Goal: Information Seeking & Learning: Find specific fact

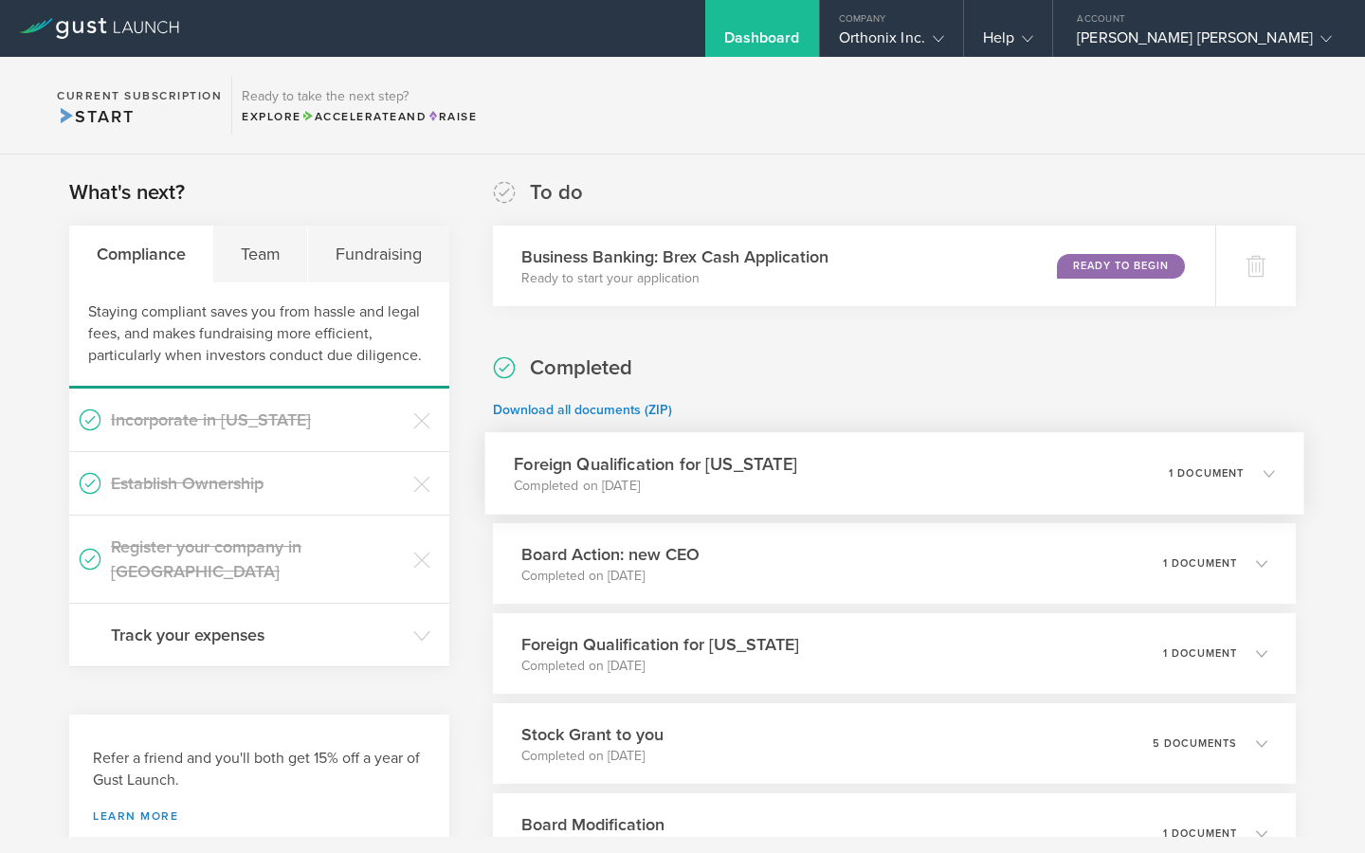
scroll to position [25, 0]
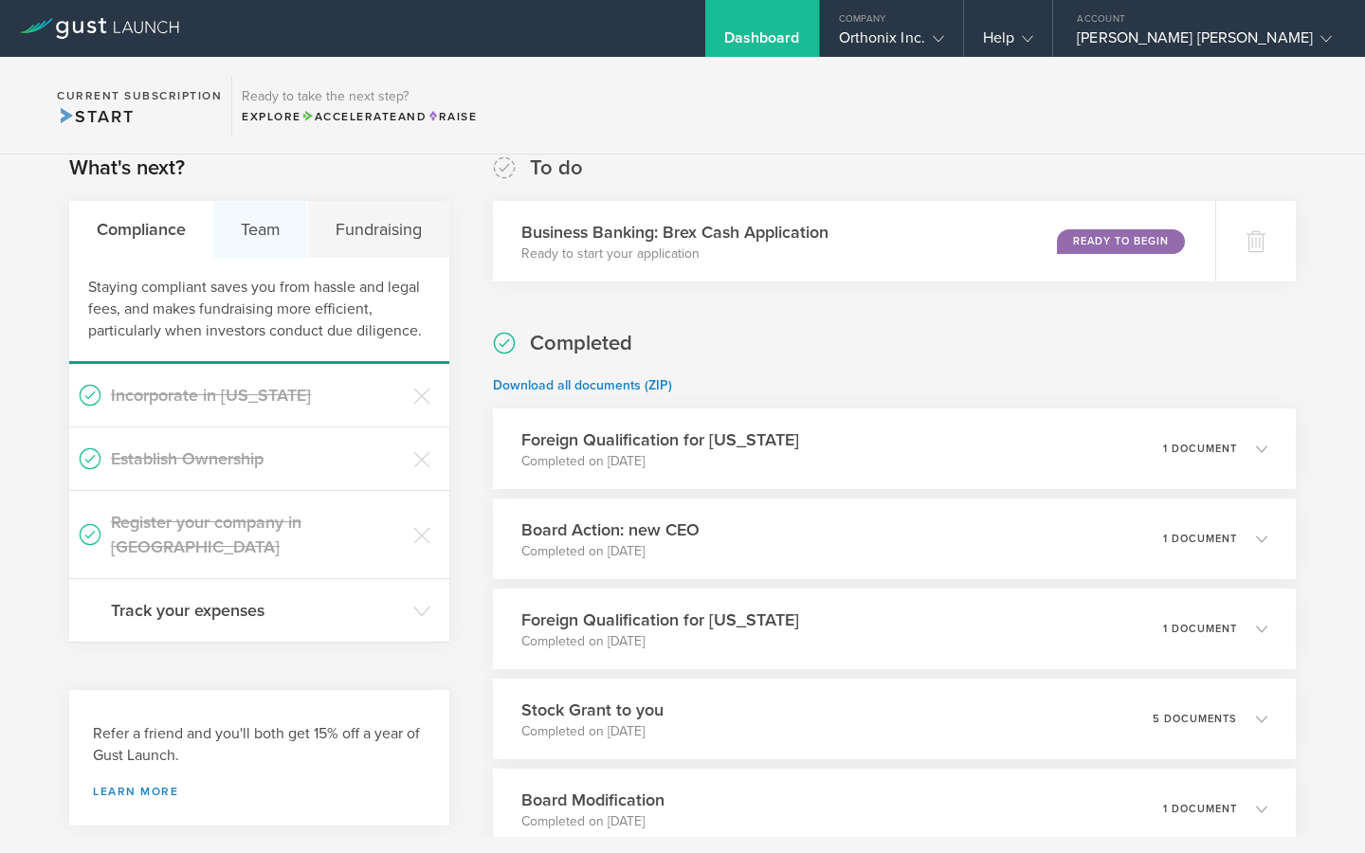
click at [269, 231] on div "Team" at bounding box center [260, 229] width 95 height 57
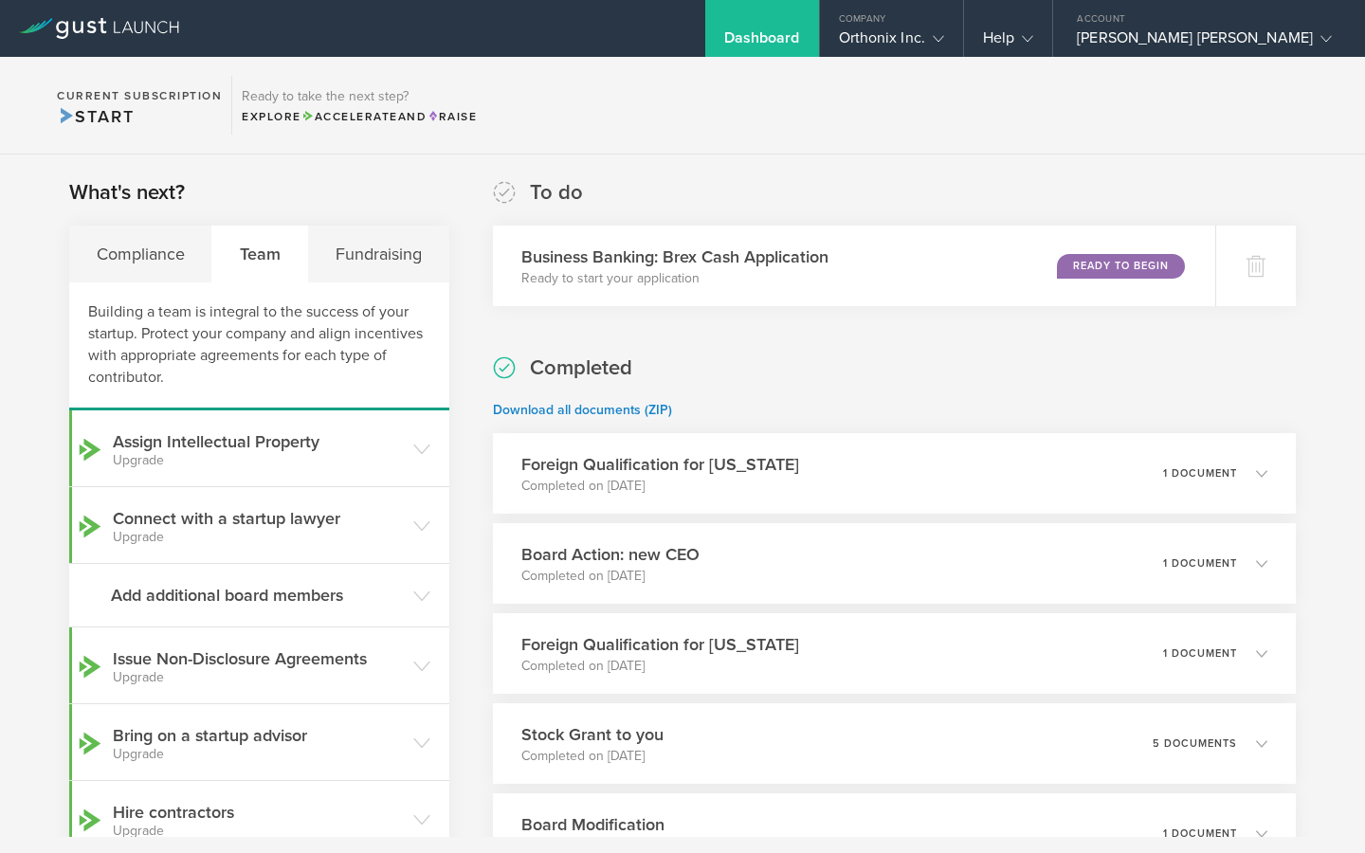
scroll to position [0, 0]
click at [365, 237] on div "Fundraising" at bounding box center [378, 254] width 140 height 57
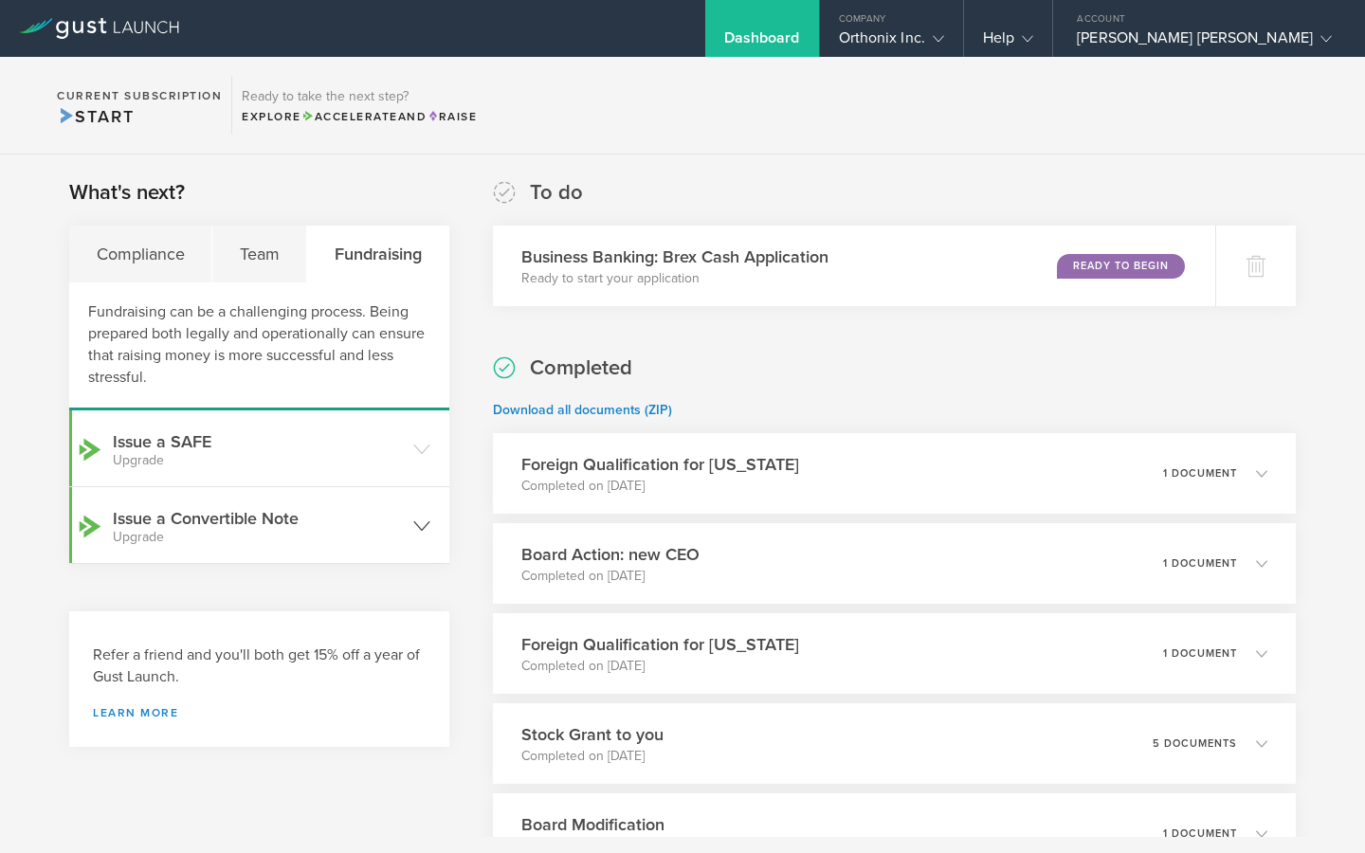
click at [343, 530] on h3 "Issue a Convertible Note Upgrade" at bounding box center [258, 525] width 291 height 38
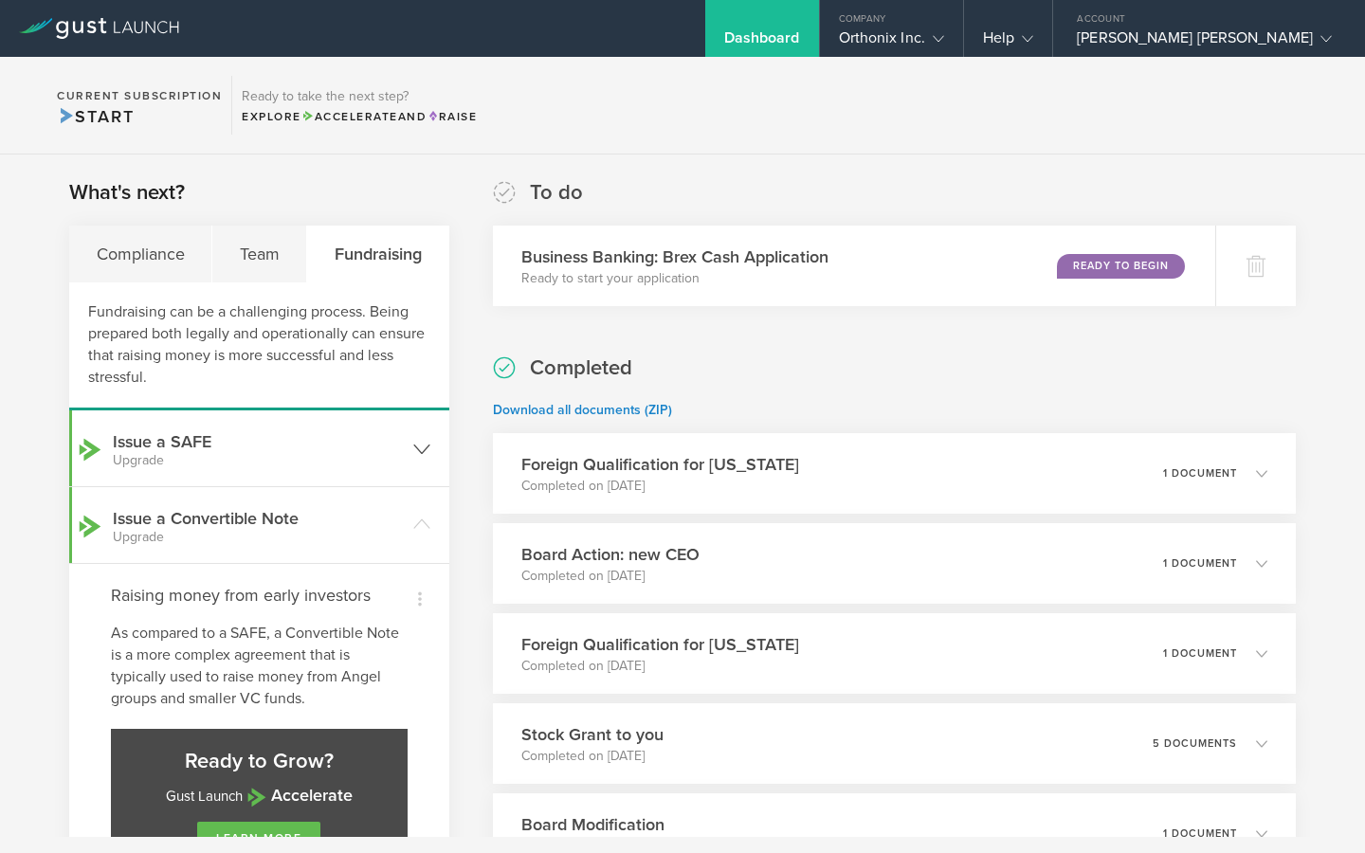
click at [372, 443] on h3 "Issue a SAFE Upgrade" at bounding box center [258, 448] width 291 height 38
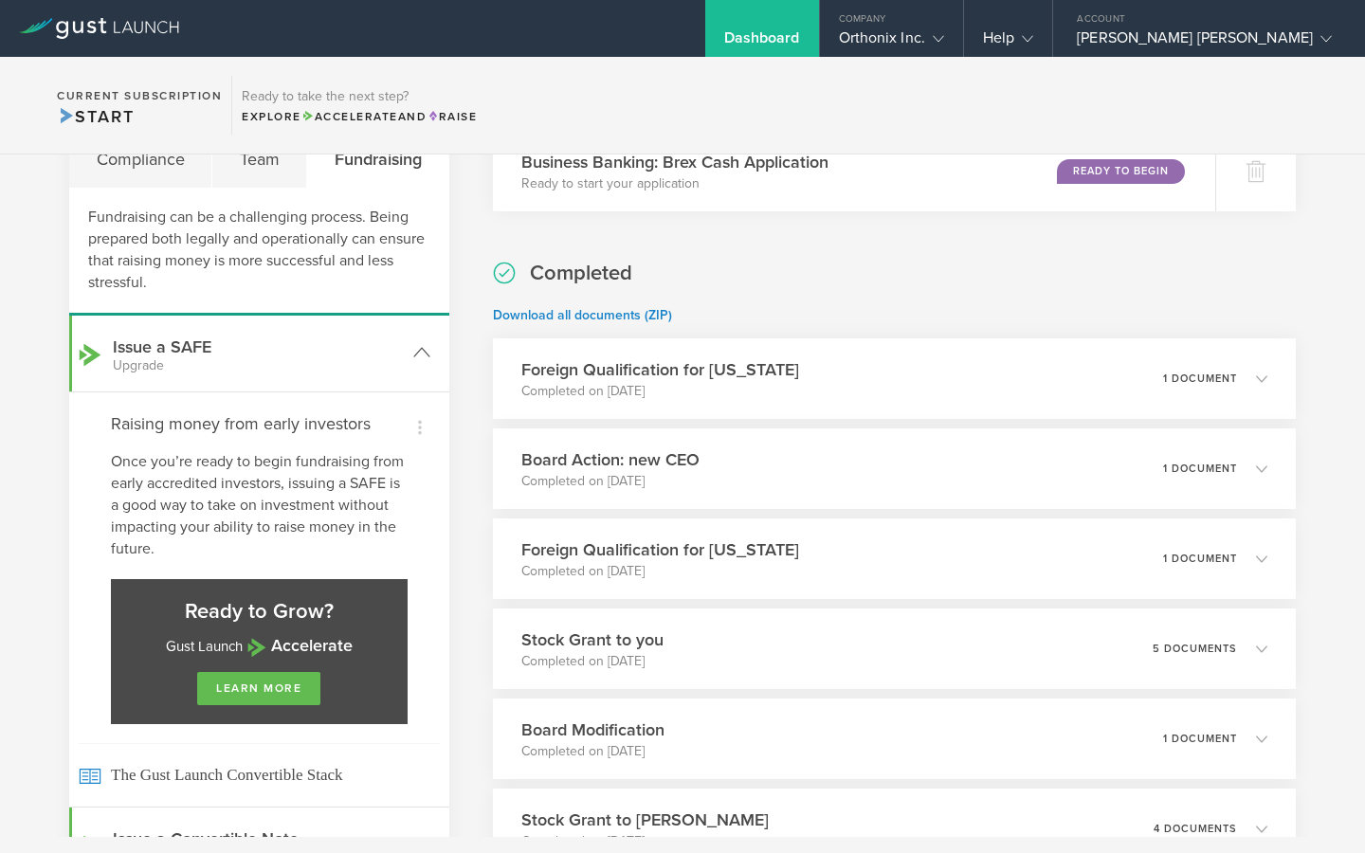
scroll to position [57, 0]
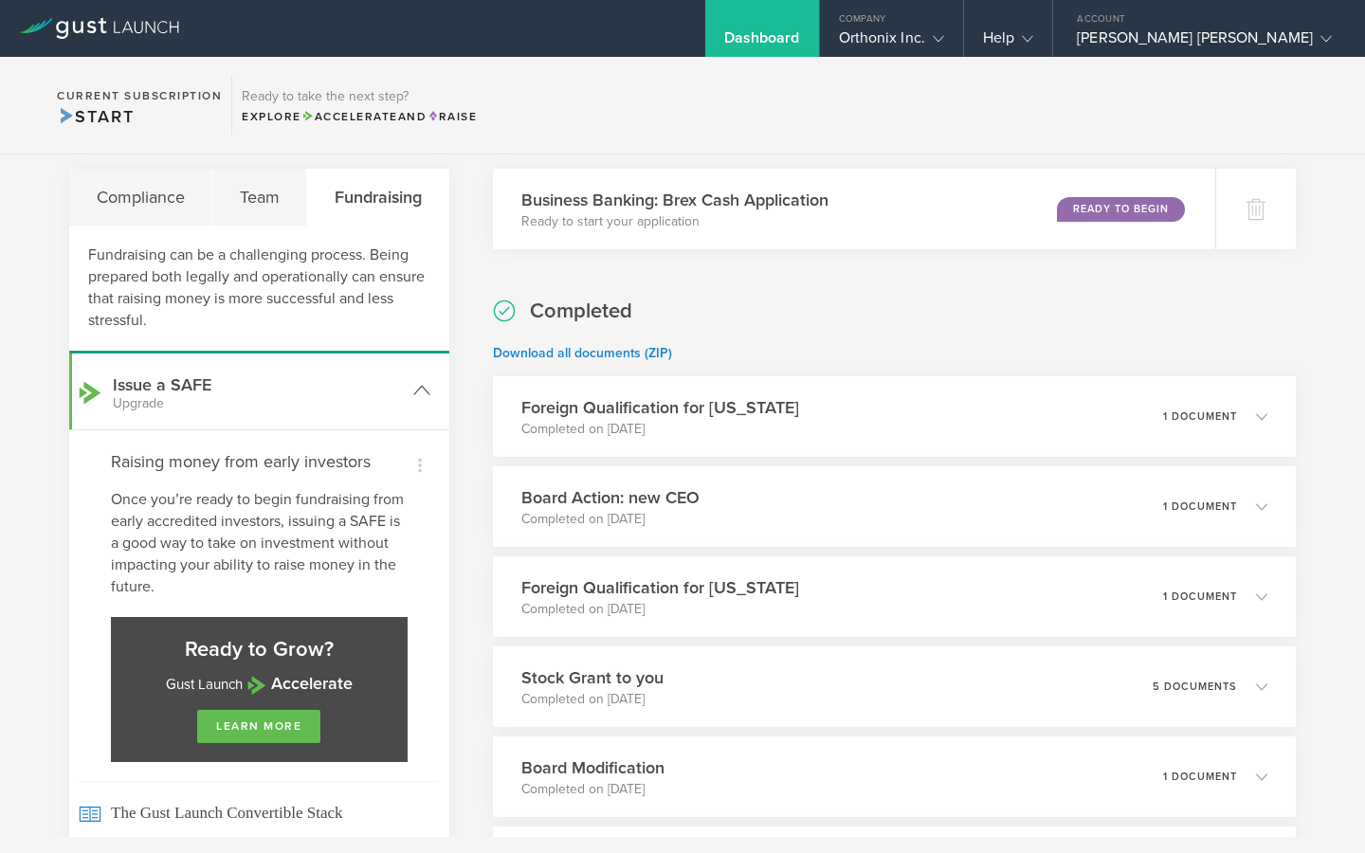
click at [404, 398] on header "Issue a SAFE Upgrade" at bounding box center [259, 392] width 380 height 76
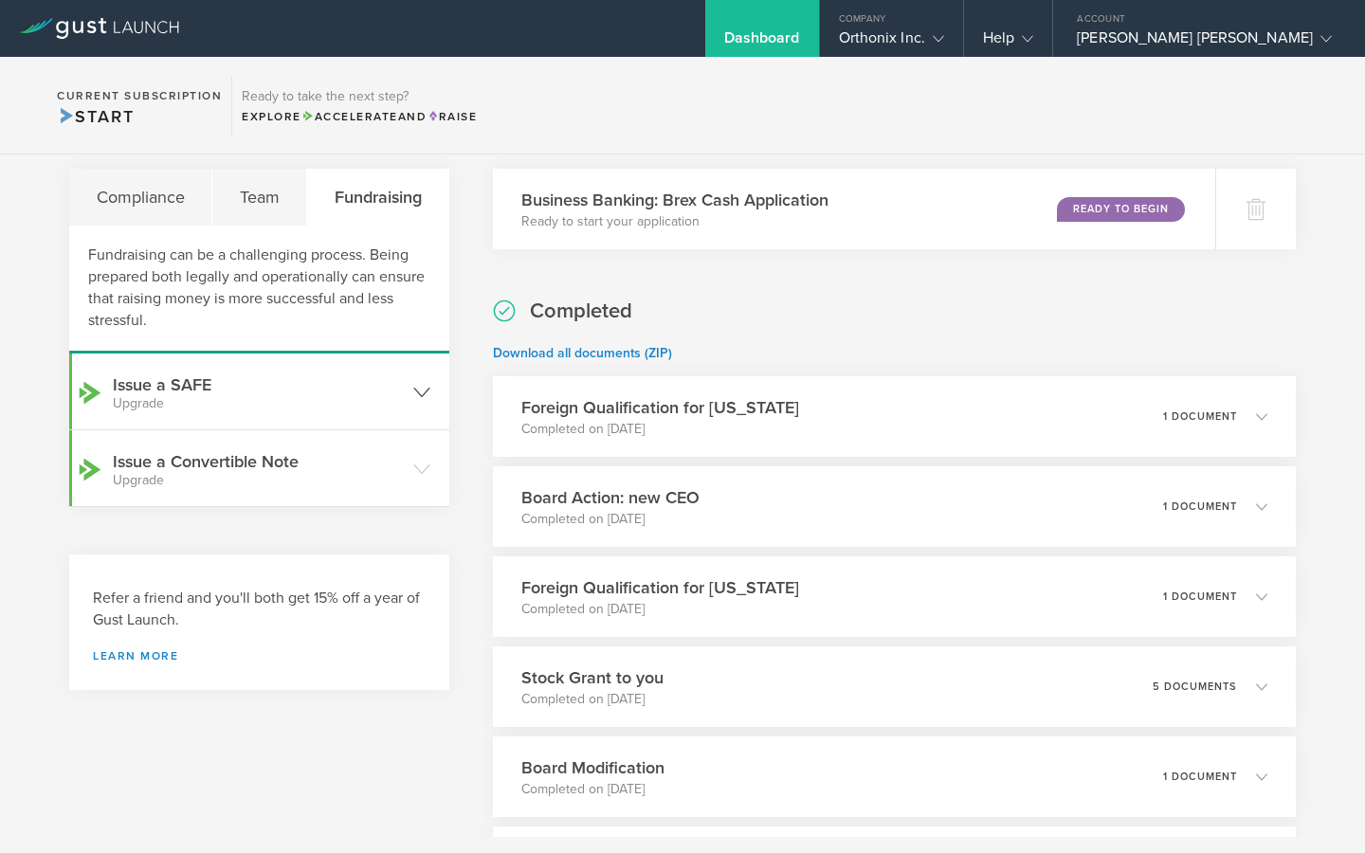
click at [404, 397] on header "Issue a SAFE Upgrade" at bounding box center [259, 392] width 380 height 76
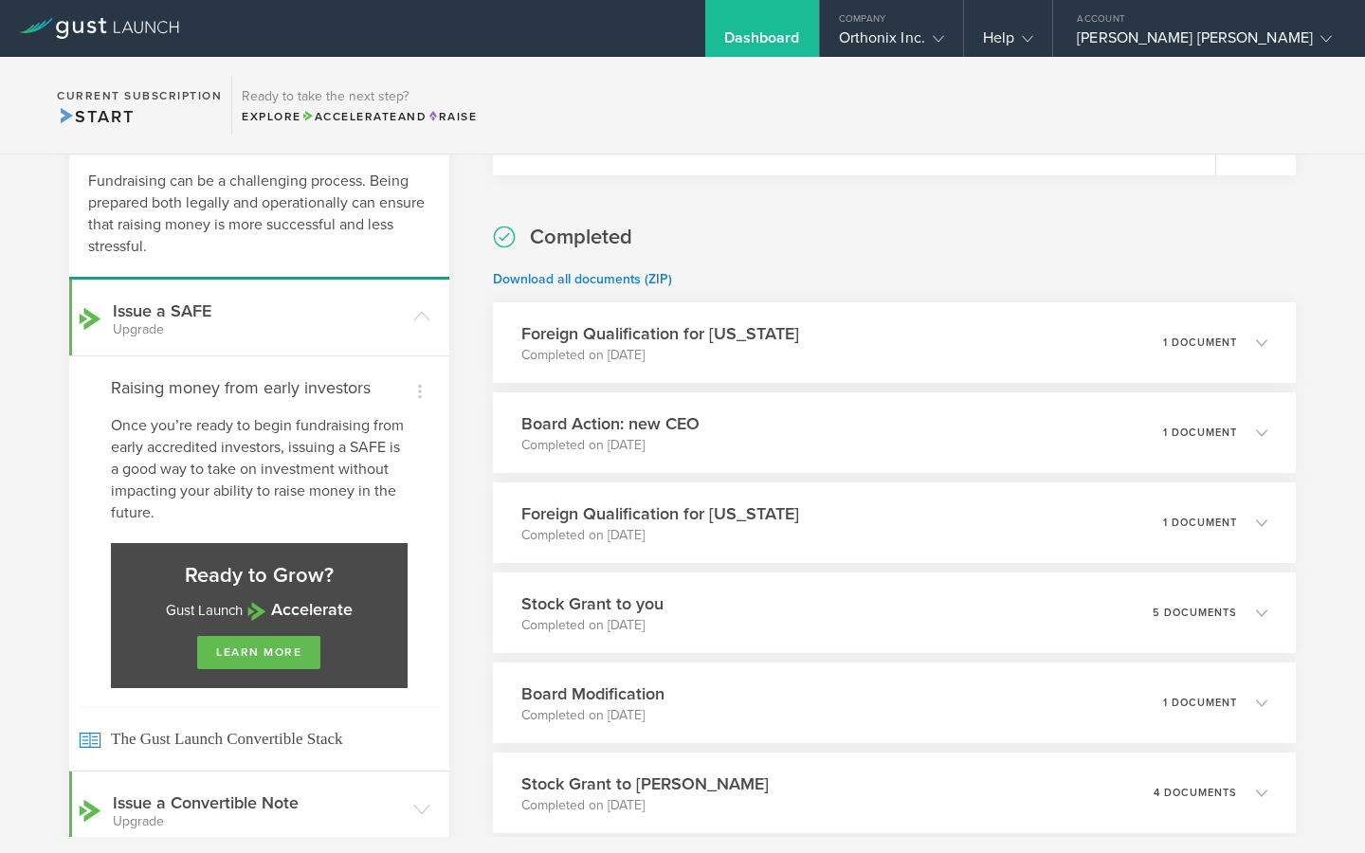
scroll to position [224, 0]
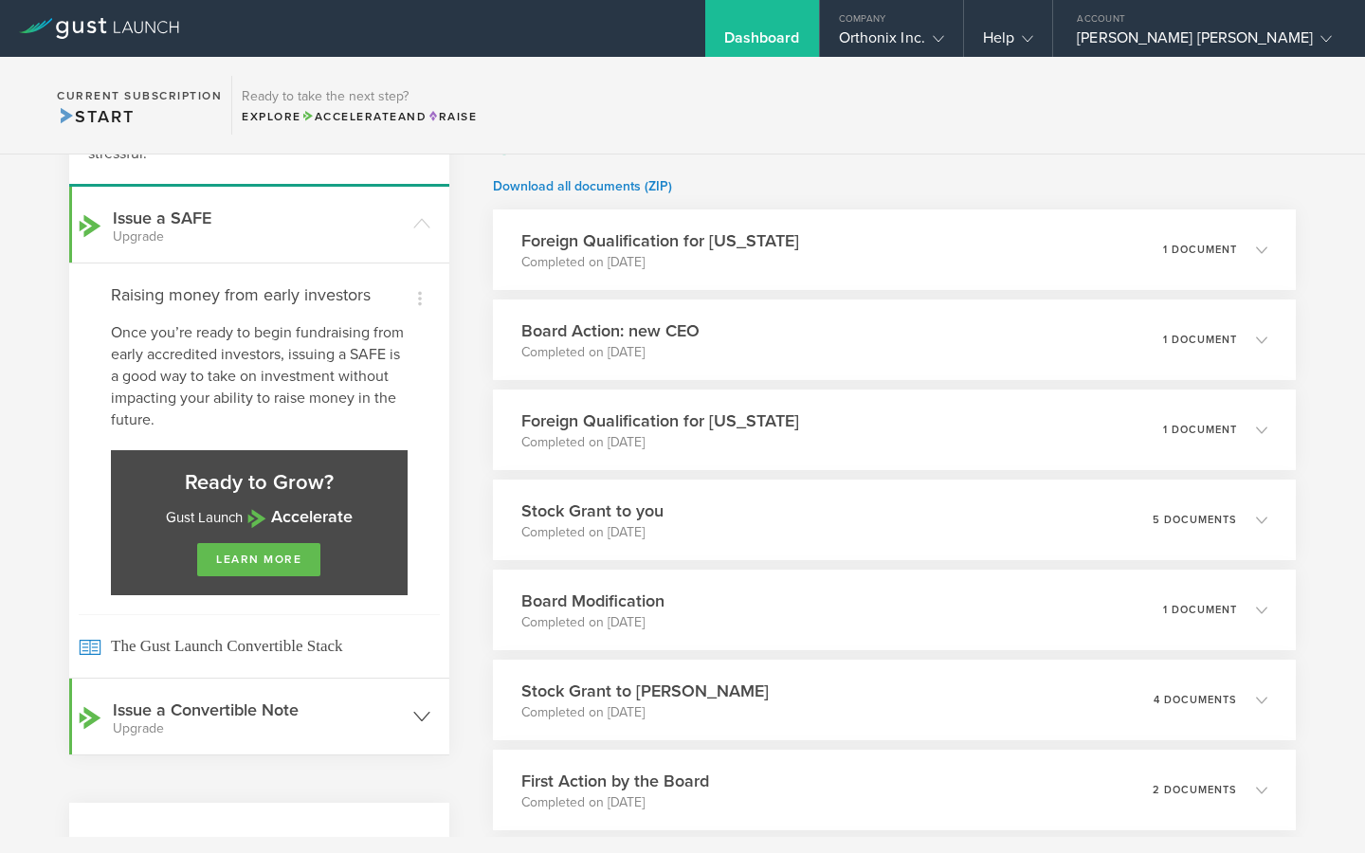
click at [392, 690] on header "Issue a Convertible Note Upgrade" at bounding box center [259, 717] width 380 height 76
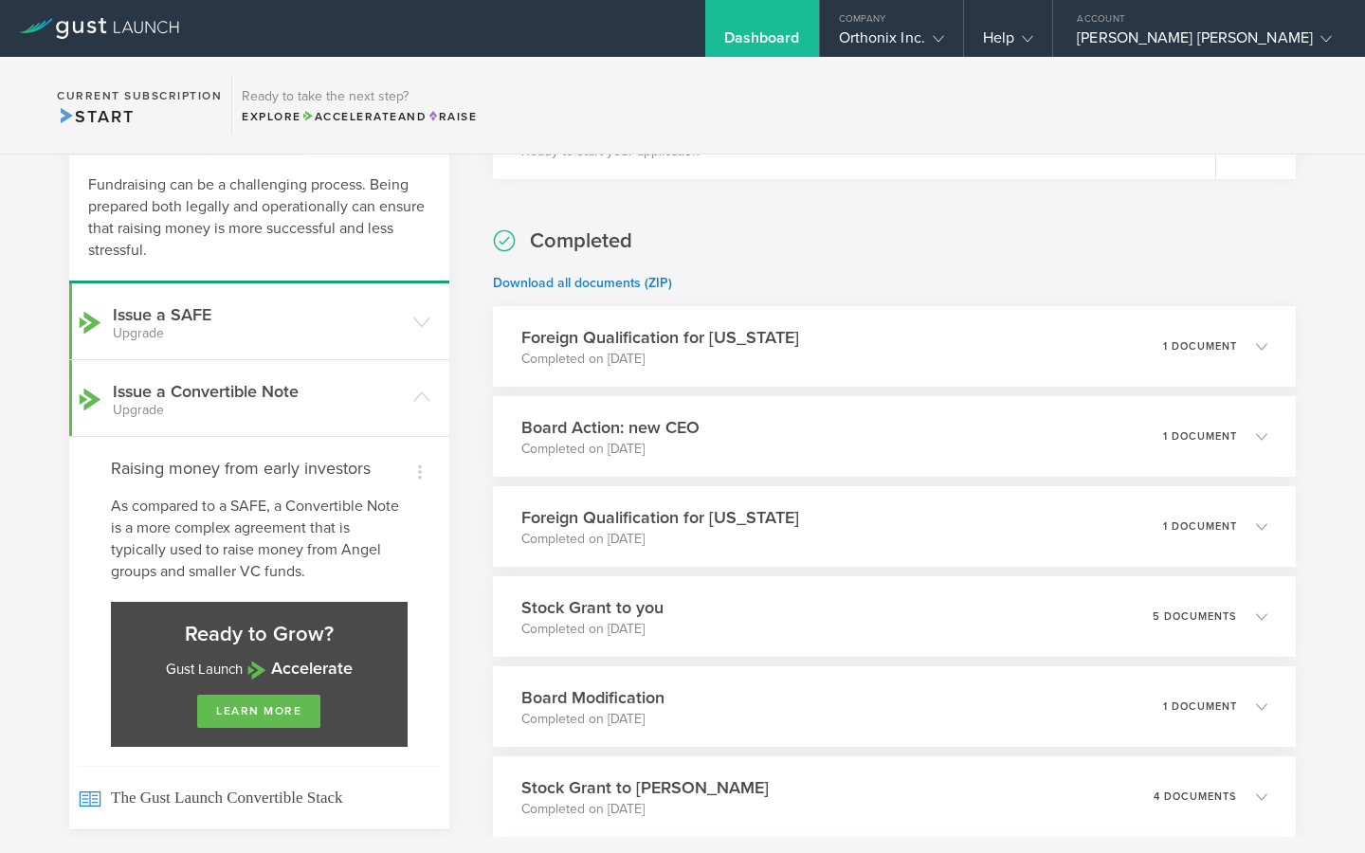
scroll to position [125, 0]
click at [433, 404] on header "Issue a Convertible Note Upgrade" at bounding box center [259, 400] width 380 height 76
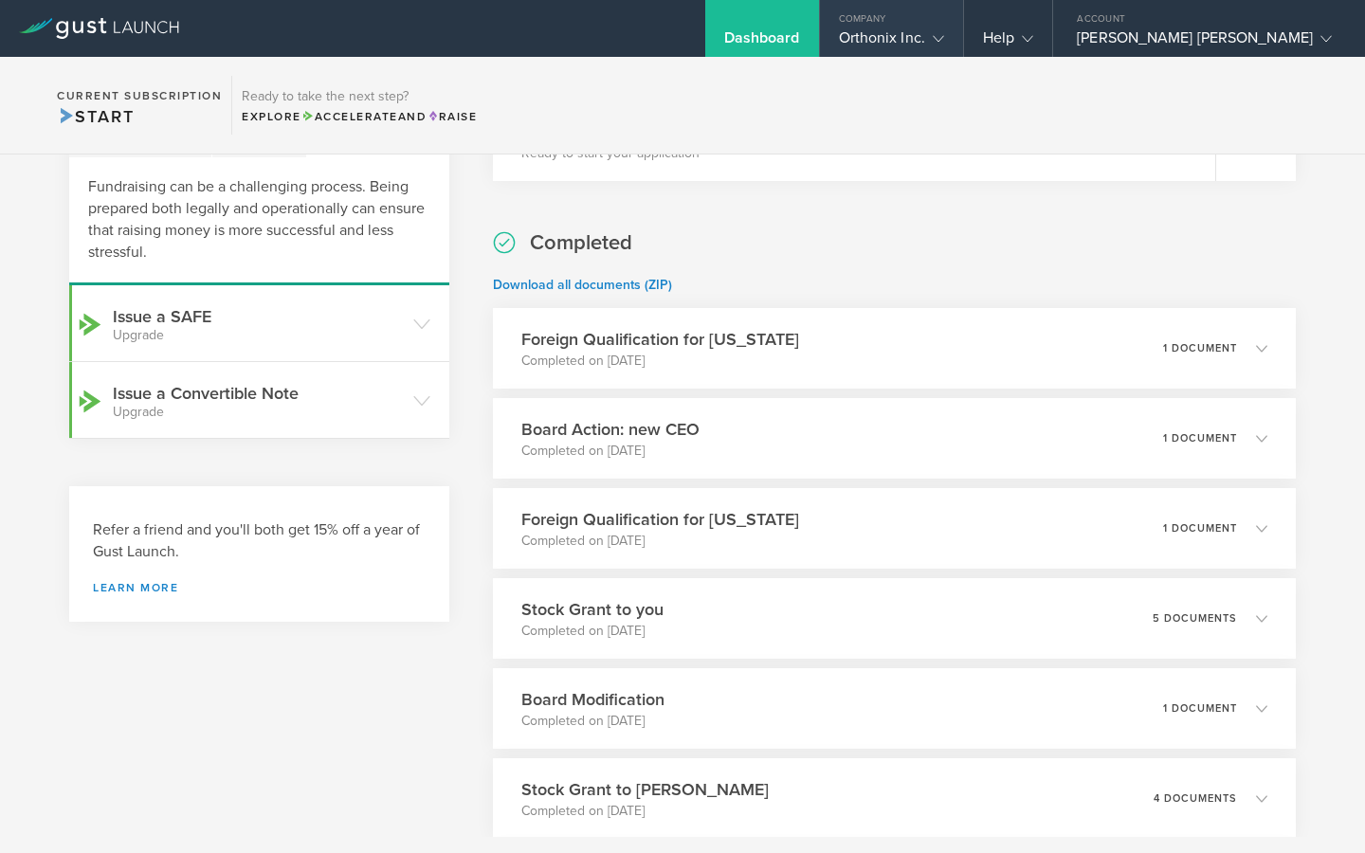
click at [944, 39] on div "Orthonix Inc." at bounding box center [891, 42] width 105 height 28
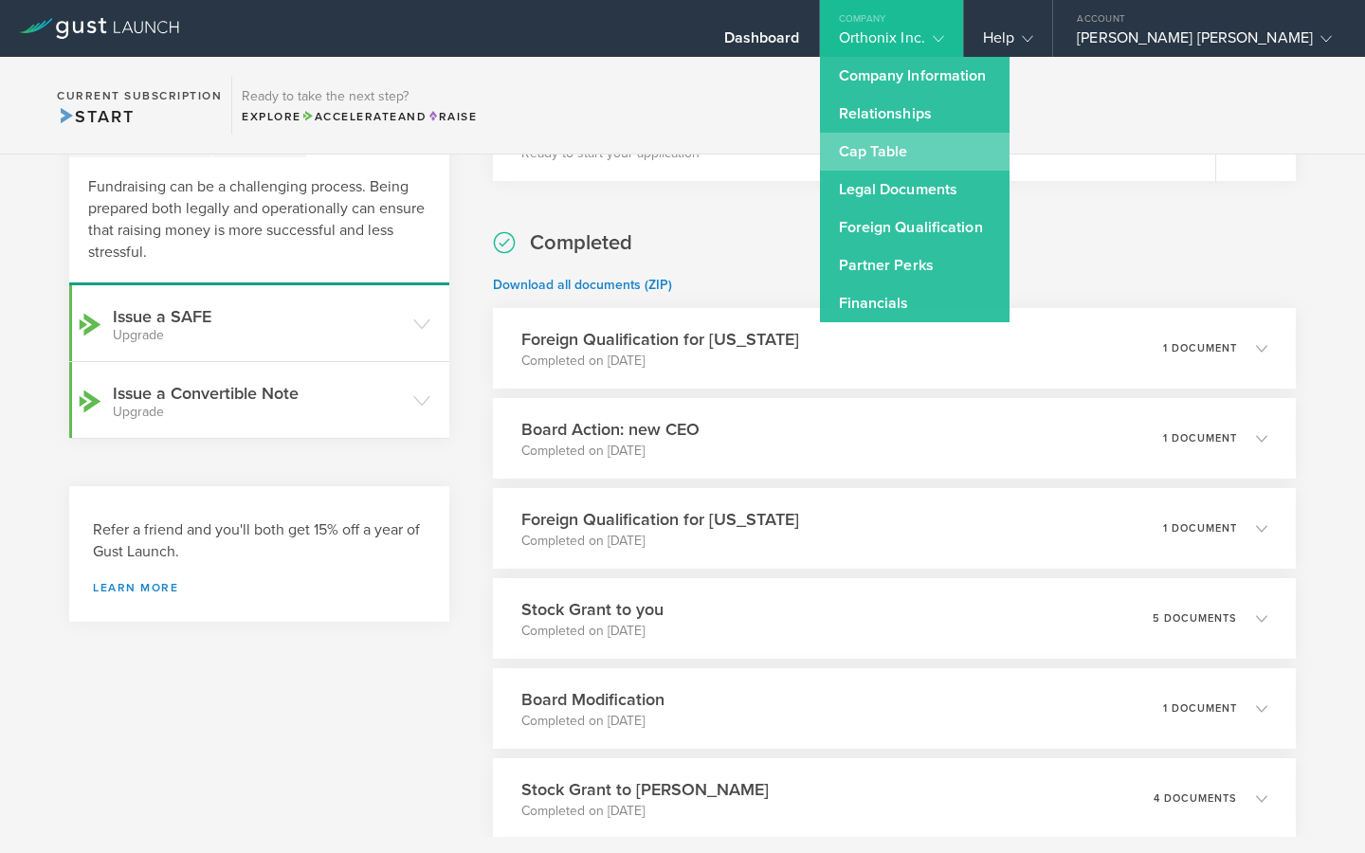
click at [953, 150] on link "Cap Table" at bounding box center [915, 152] width 190 height 38
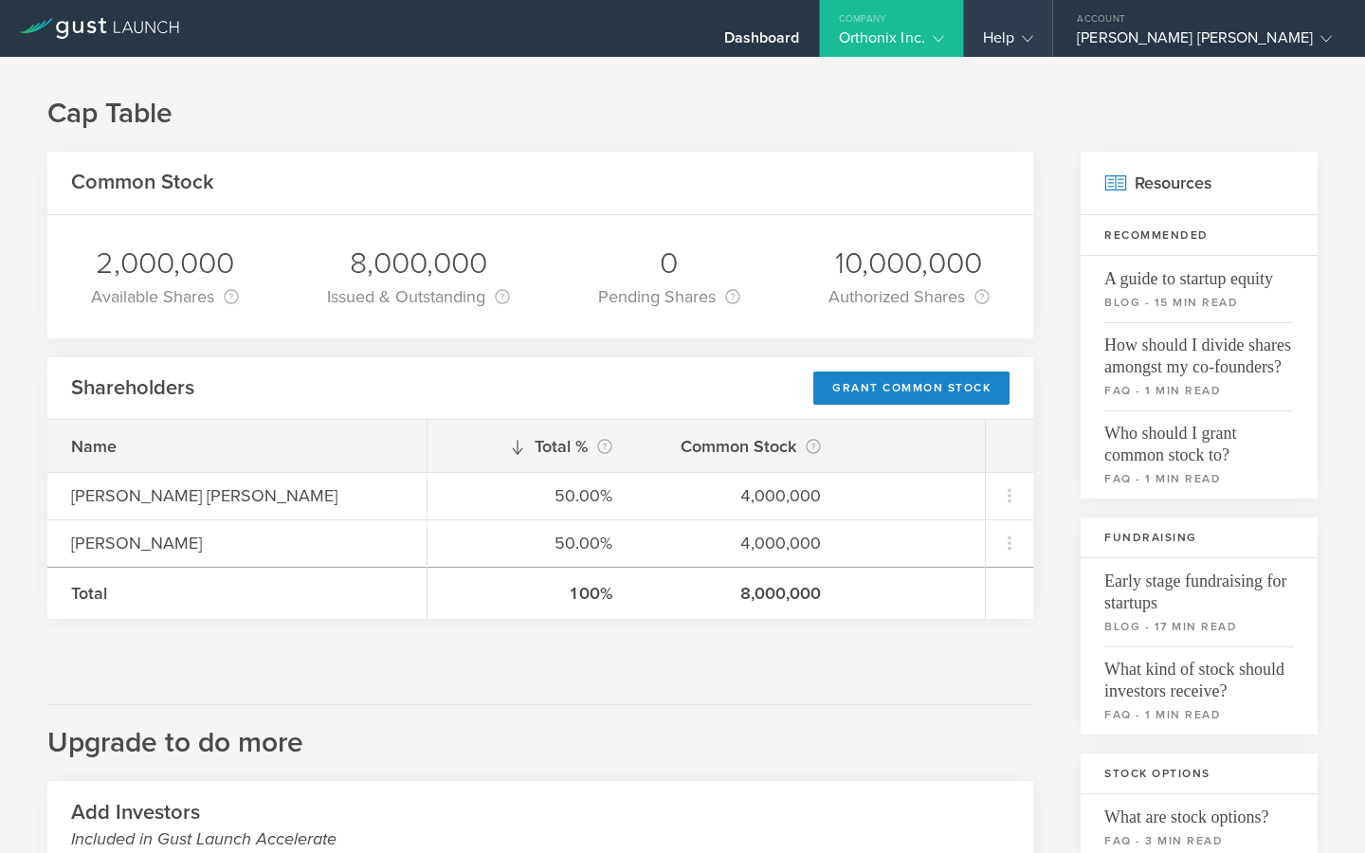
click at [1033, 41] on icon at bounding box center [1027, 38] width 11 height 11
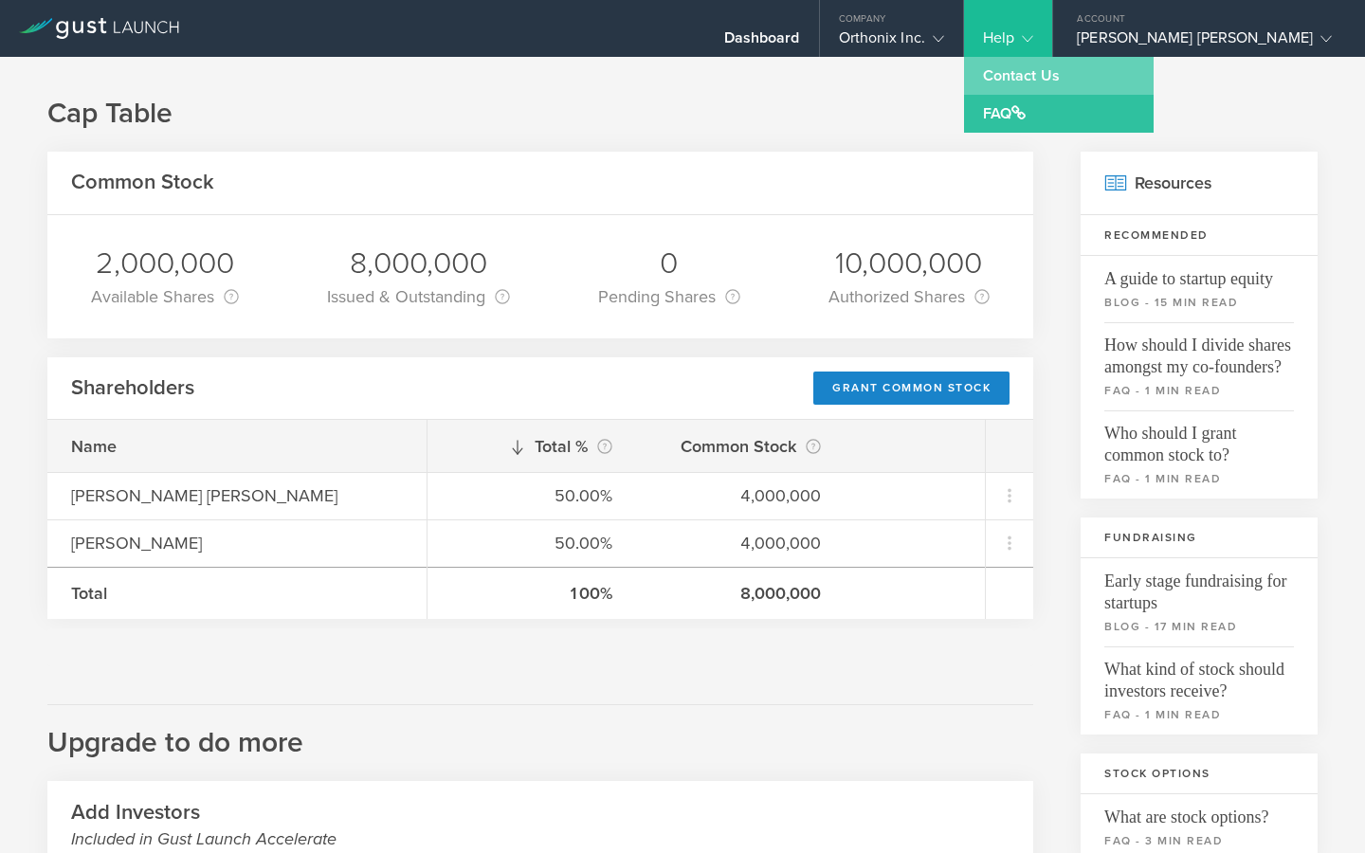
click at [1128, 79] on link "Contact Us" at bounding box center [1059, 76] width 190 height 38
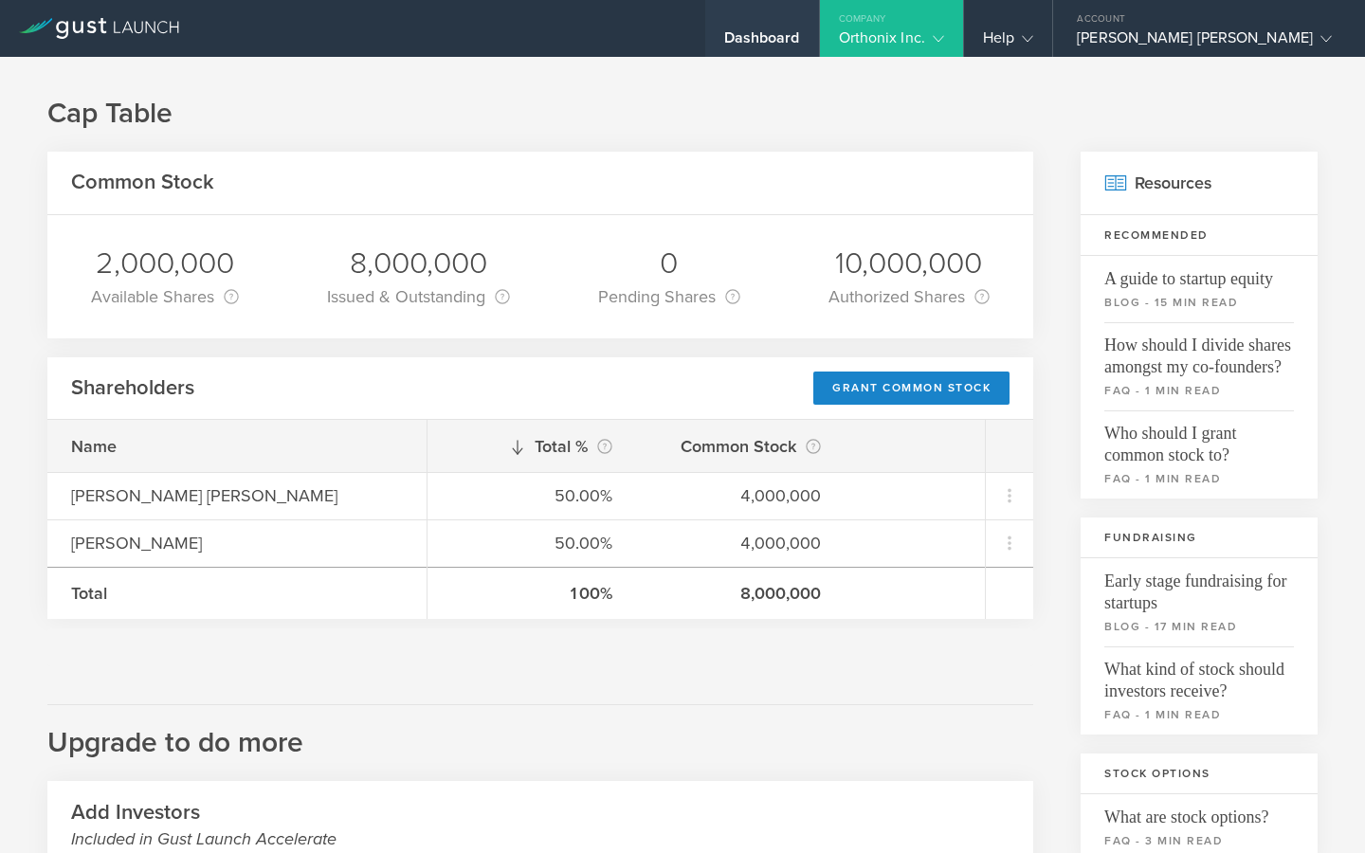
click at [819, 27] on div "Dashboard" at bounding box center [762, 28] width 114 height 57
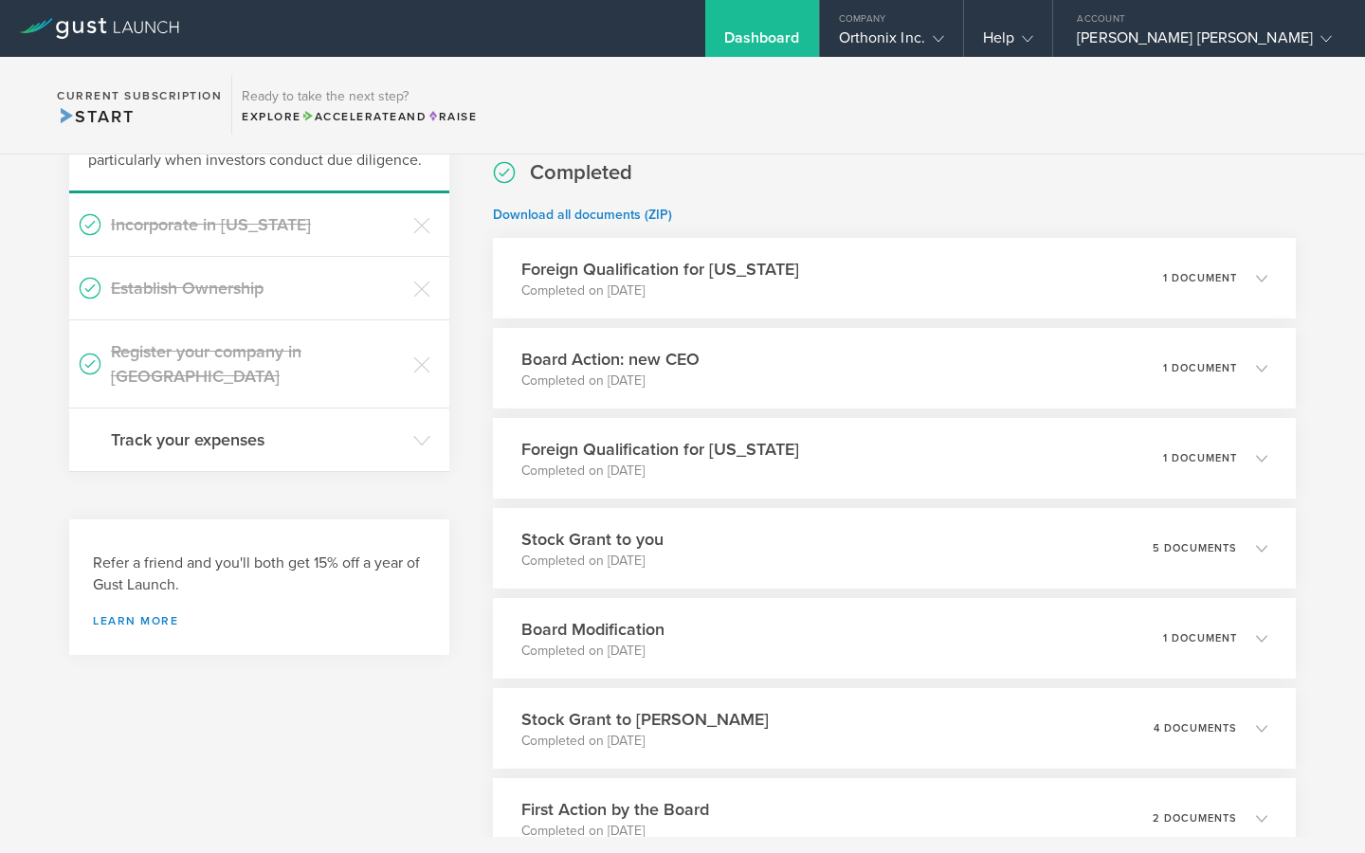
scroll to position [105, 0]
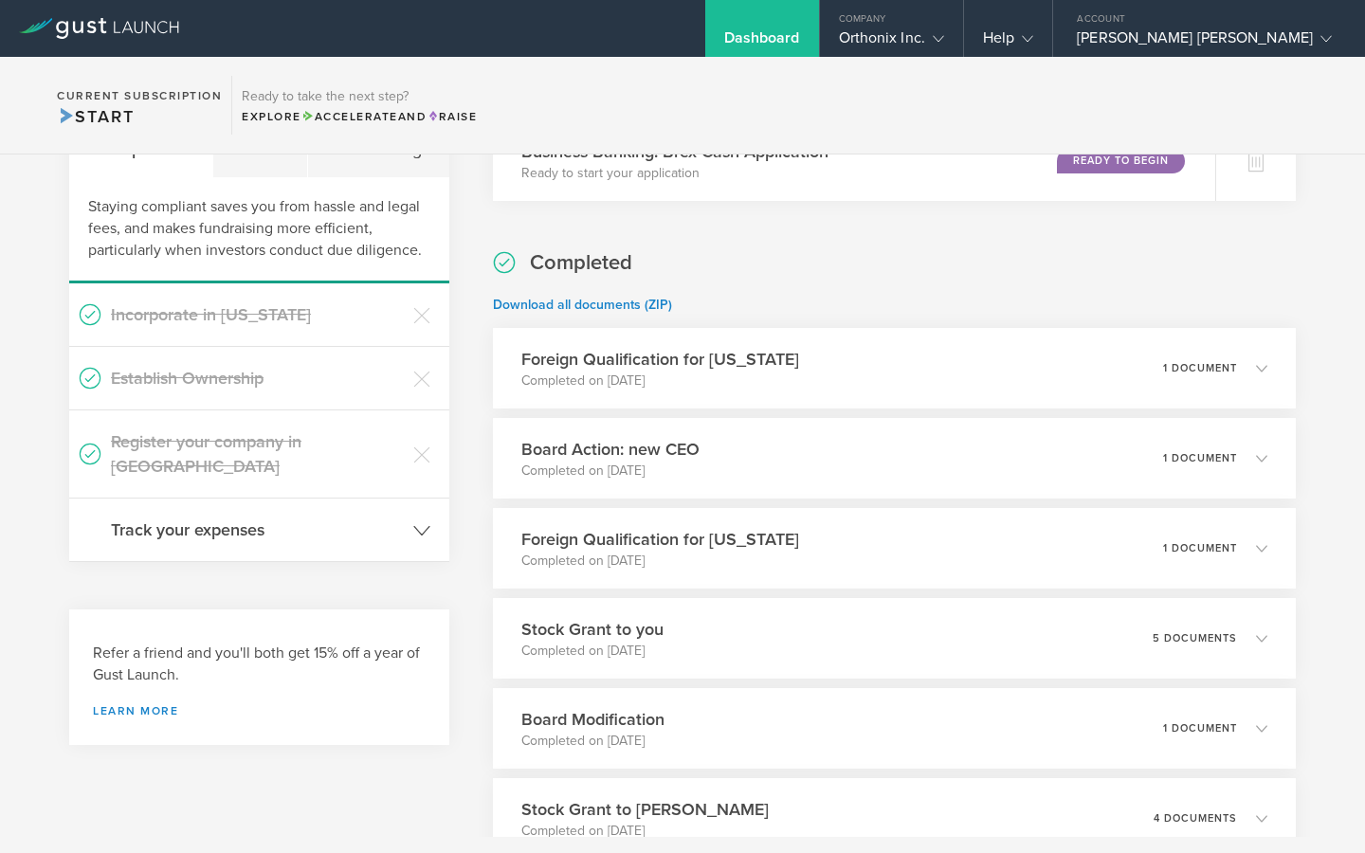
click at [389, 519] on header "Track your expenses" at bounding box center [259, 530] width 380 height 63
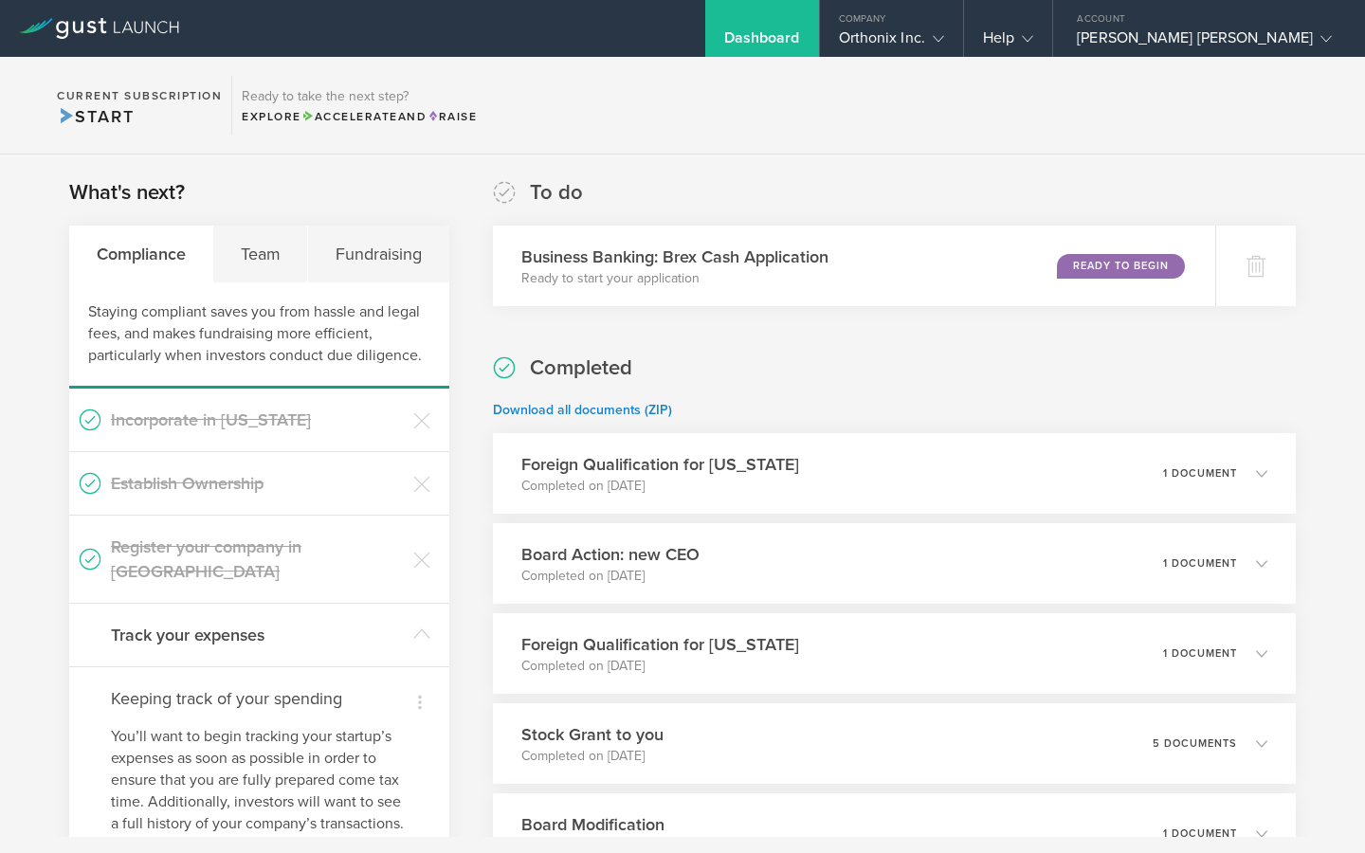
scroll to position [0, 0]
click at [1033, 48] on div "Help" at bounding box center [1008, 42] width 50 height 28
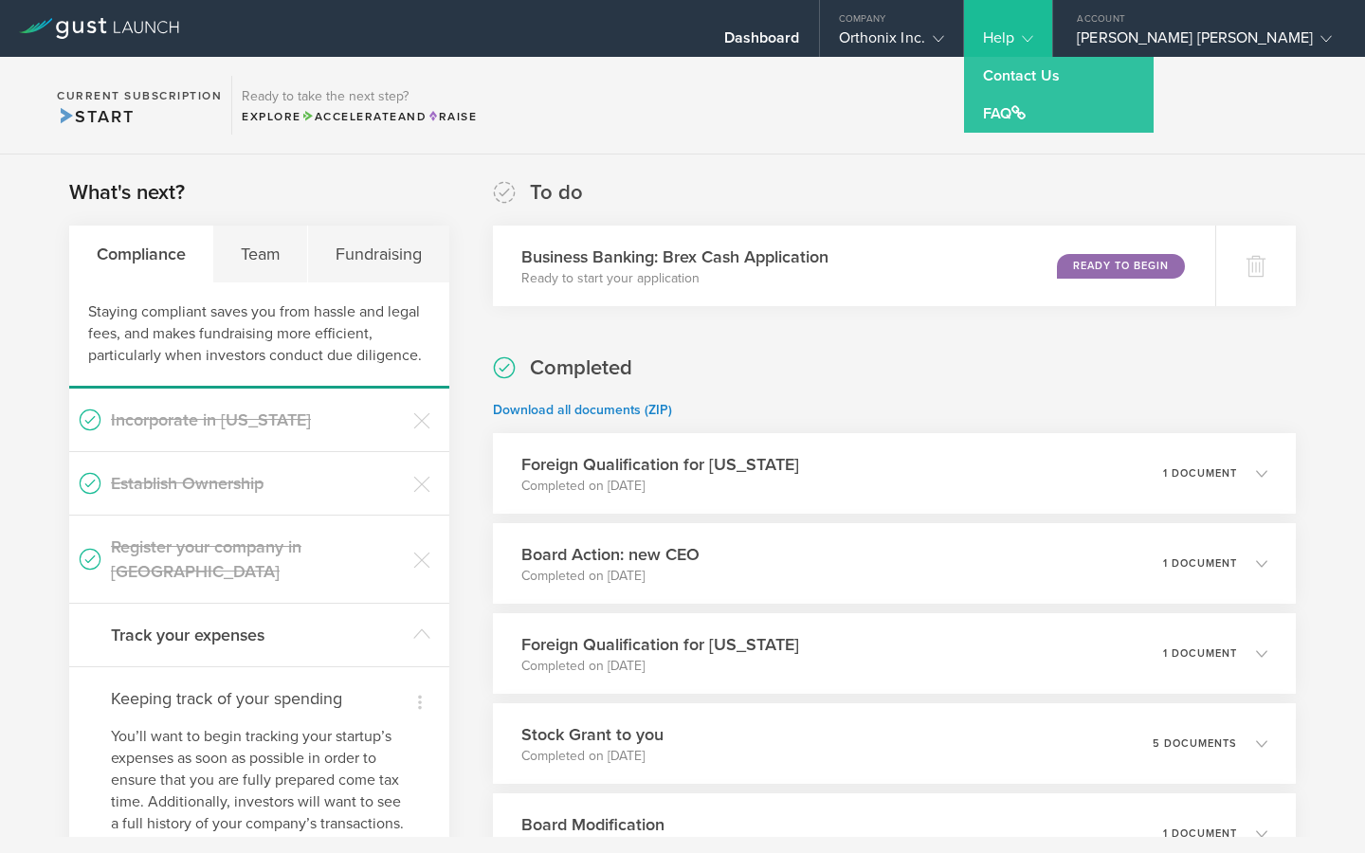
click at [988, 111] on section "Current Subscription Start Ready to take the next step? Explore Accelerate and …" at bounding box center [682, 106] width 1365 height 98
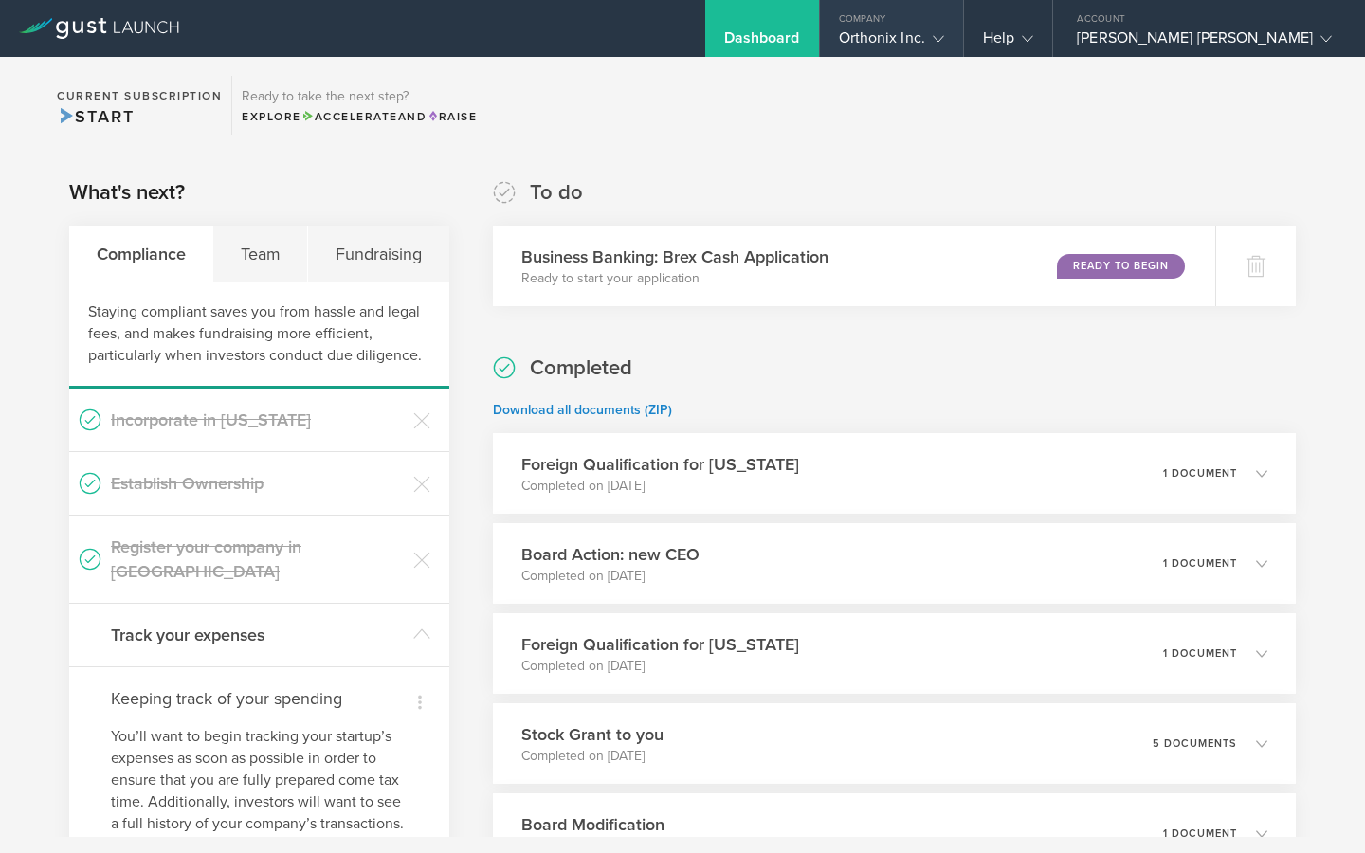
click at [963, 38] on div "Orthonix Inc." at bounding box center [891, 42] width 143 height 28
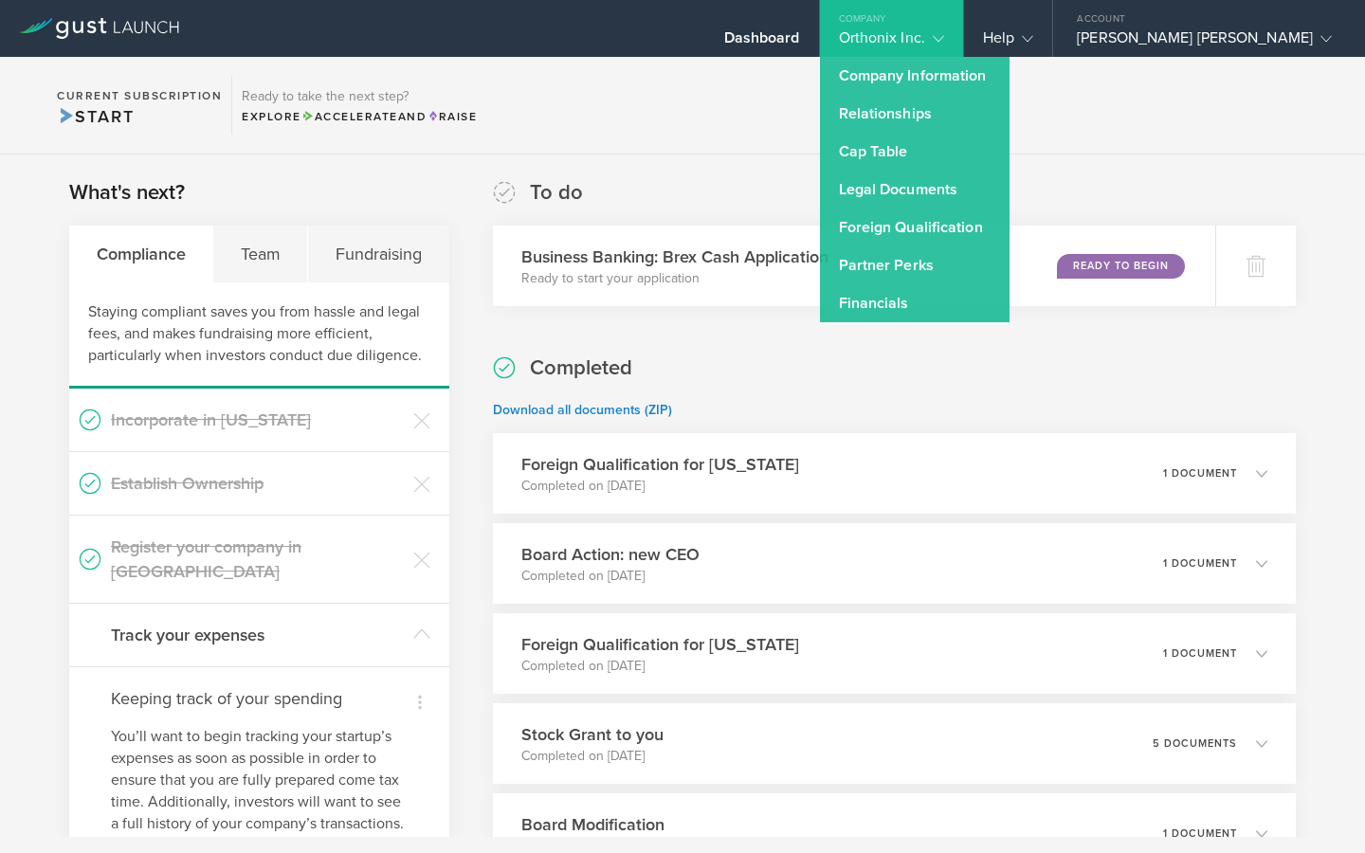
click at [841, 143] on section "Current Subscription Start Ready to take the next step? Explore Accelerate and …" at bounding box center [682, 106] width 1365 height 98
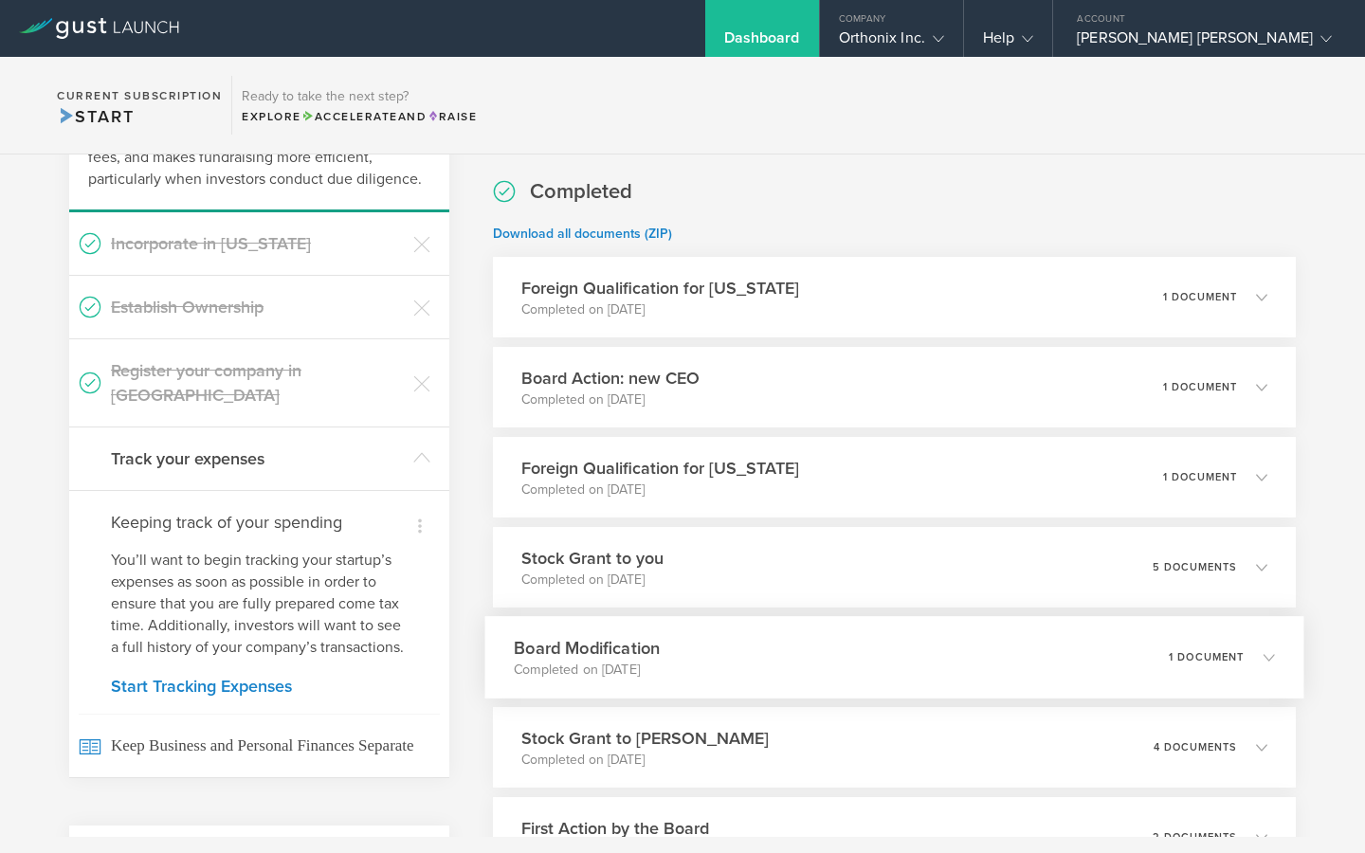
scroll to position [139, 0]
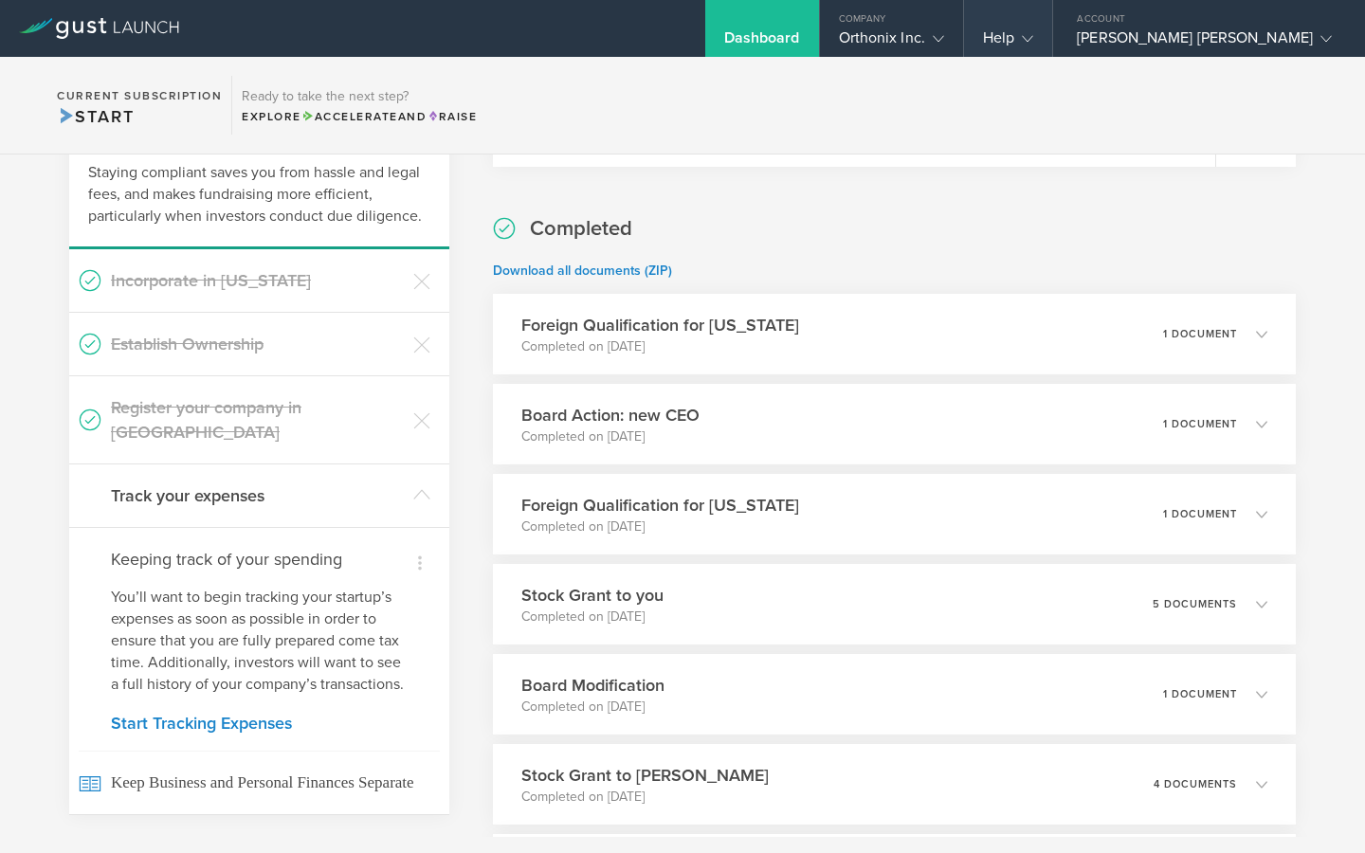
click at [1033, 46] on gust-icon at bounding box center [1023, 37] width 19 height 19
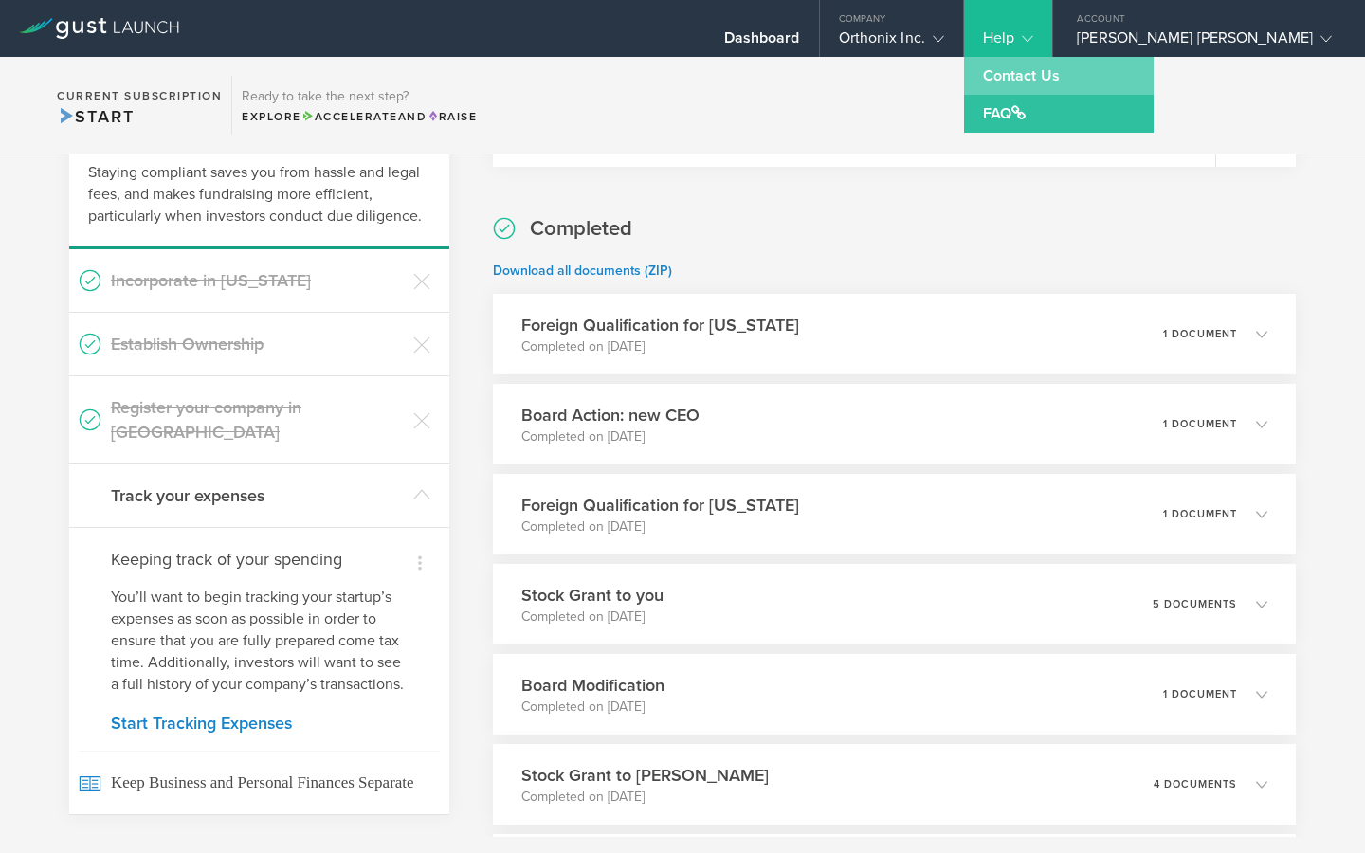
click at [1112, 76] on link "Contact Us" at bounding box center [1059, 76] width 190 height 38
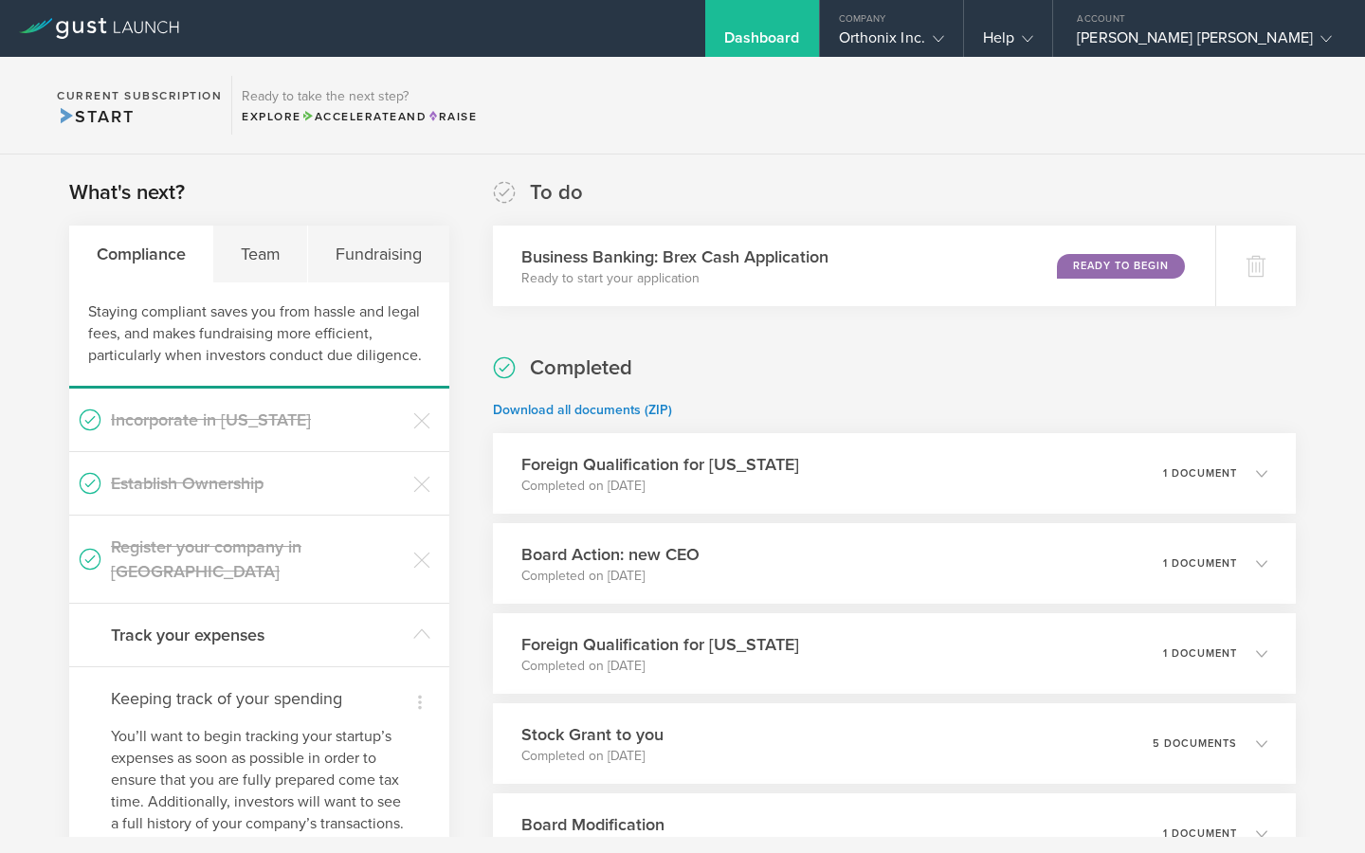
scroll to position [0, 0]
click at [1033, 36] on div "Help" at bounding box center [1008, 42] width 50 height 28
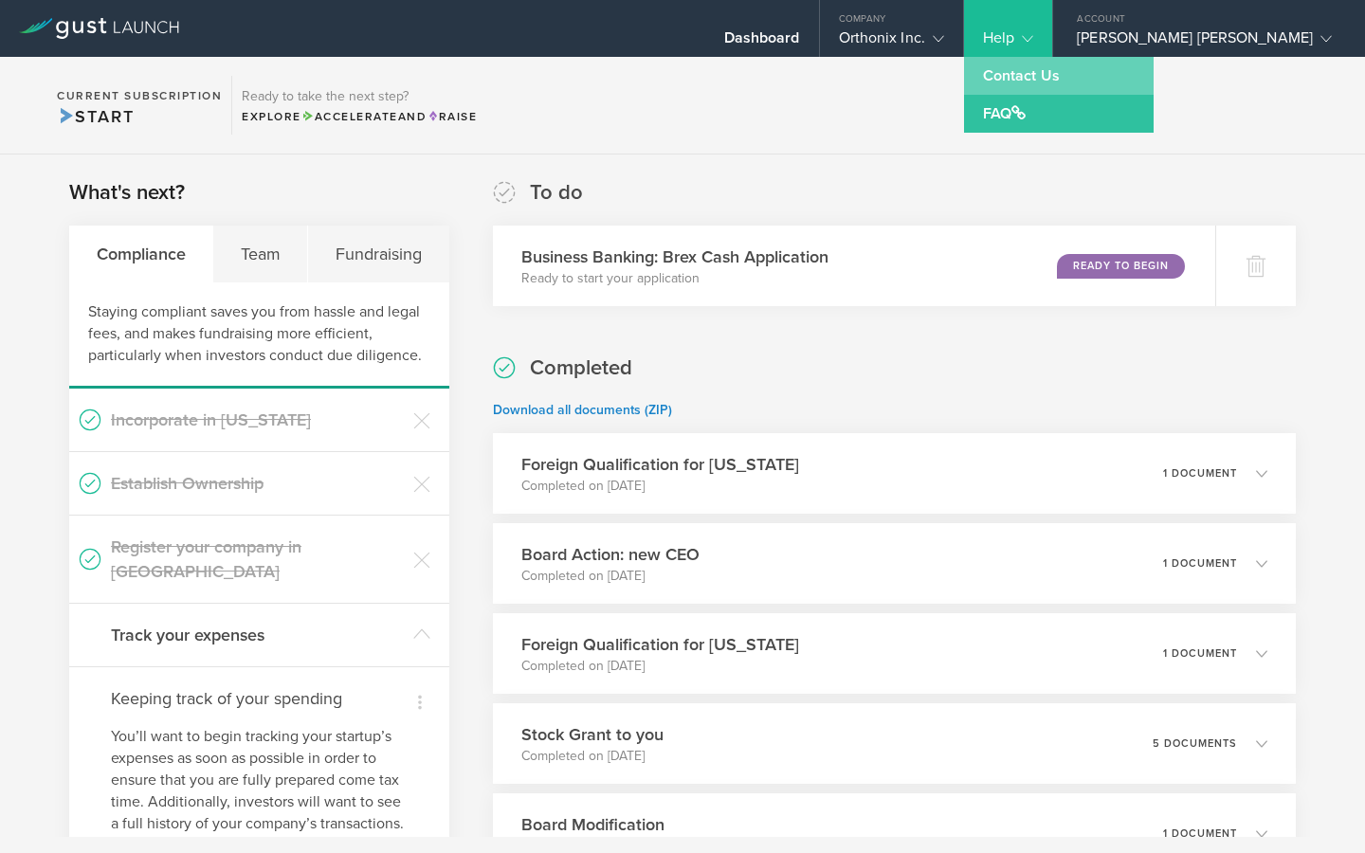
click at [1111, 83] on link "Contact Us" at bounding box center [1059, 76] width 190 height 38
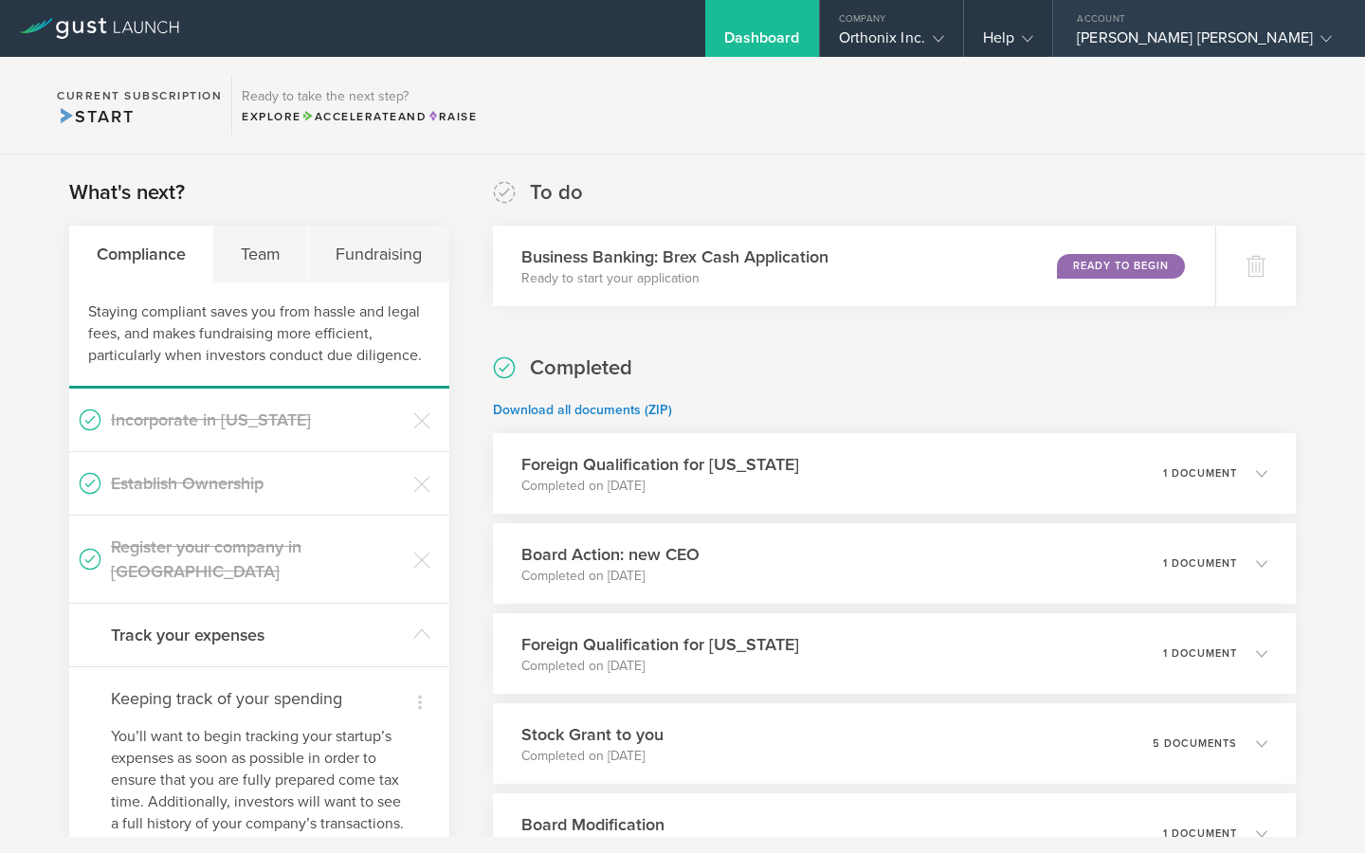
click at [1225, 38] on div "[PERSON_NAME] [PERSON_NAME]" at bounding box center [1204, 42] width 255 height 28
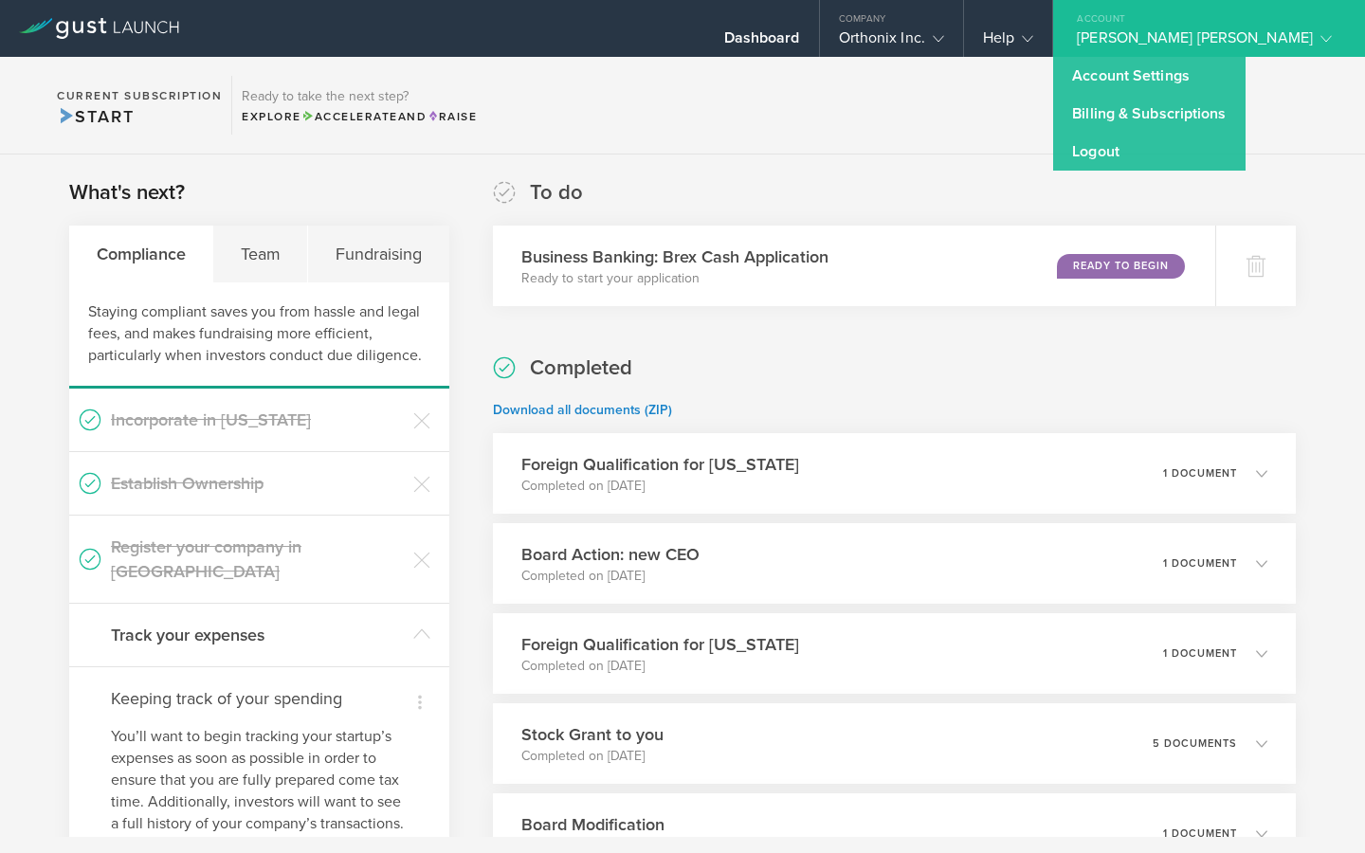
click at [1111, 60] on section "Current Subscription Start Ready to take the next step? Explore Accelerate and …" at bounding box center [682, 106] width 1365 height 98
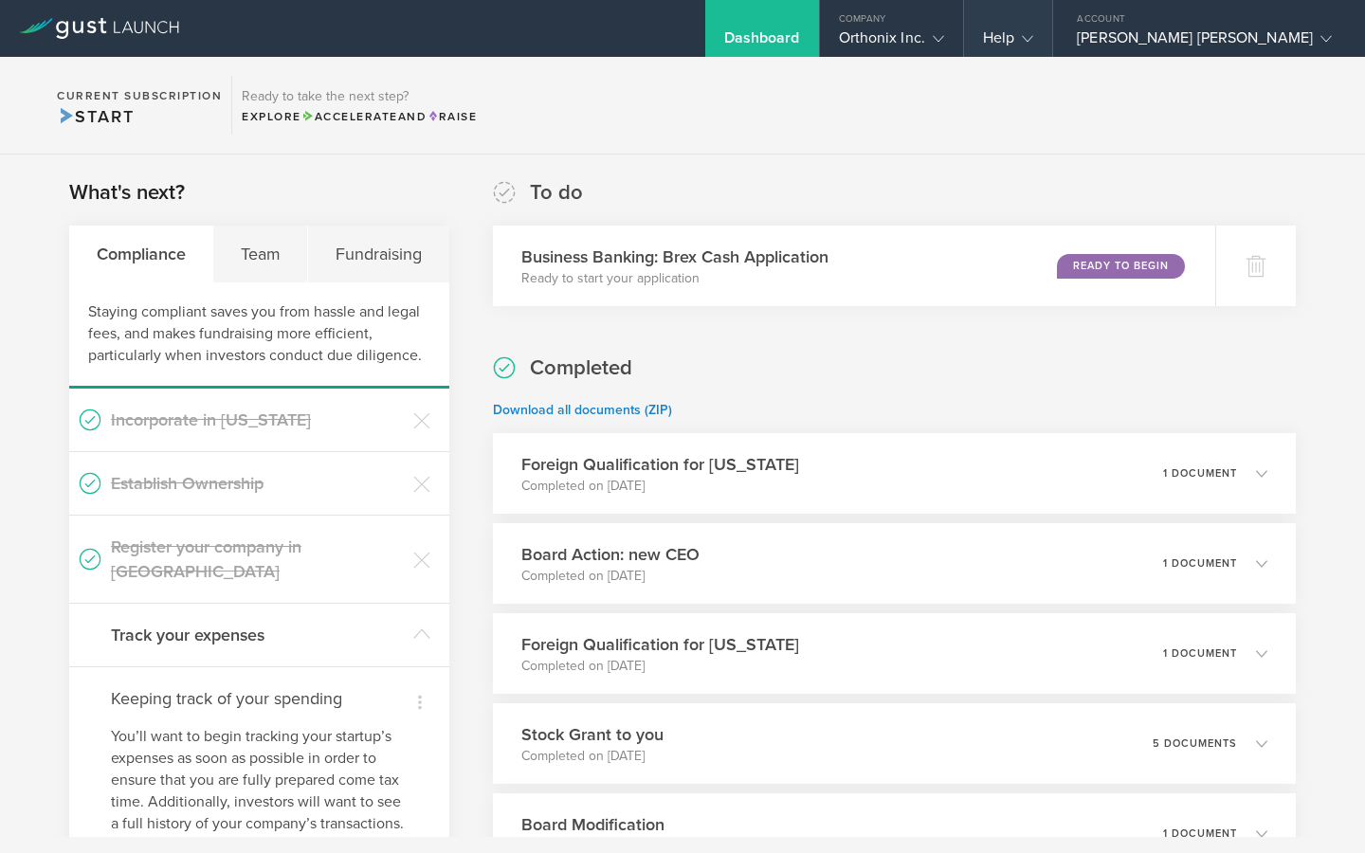
click at [1033, 45] on gust-icon at bounding box center [1023, 37] width 19 height 19
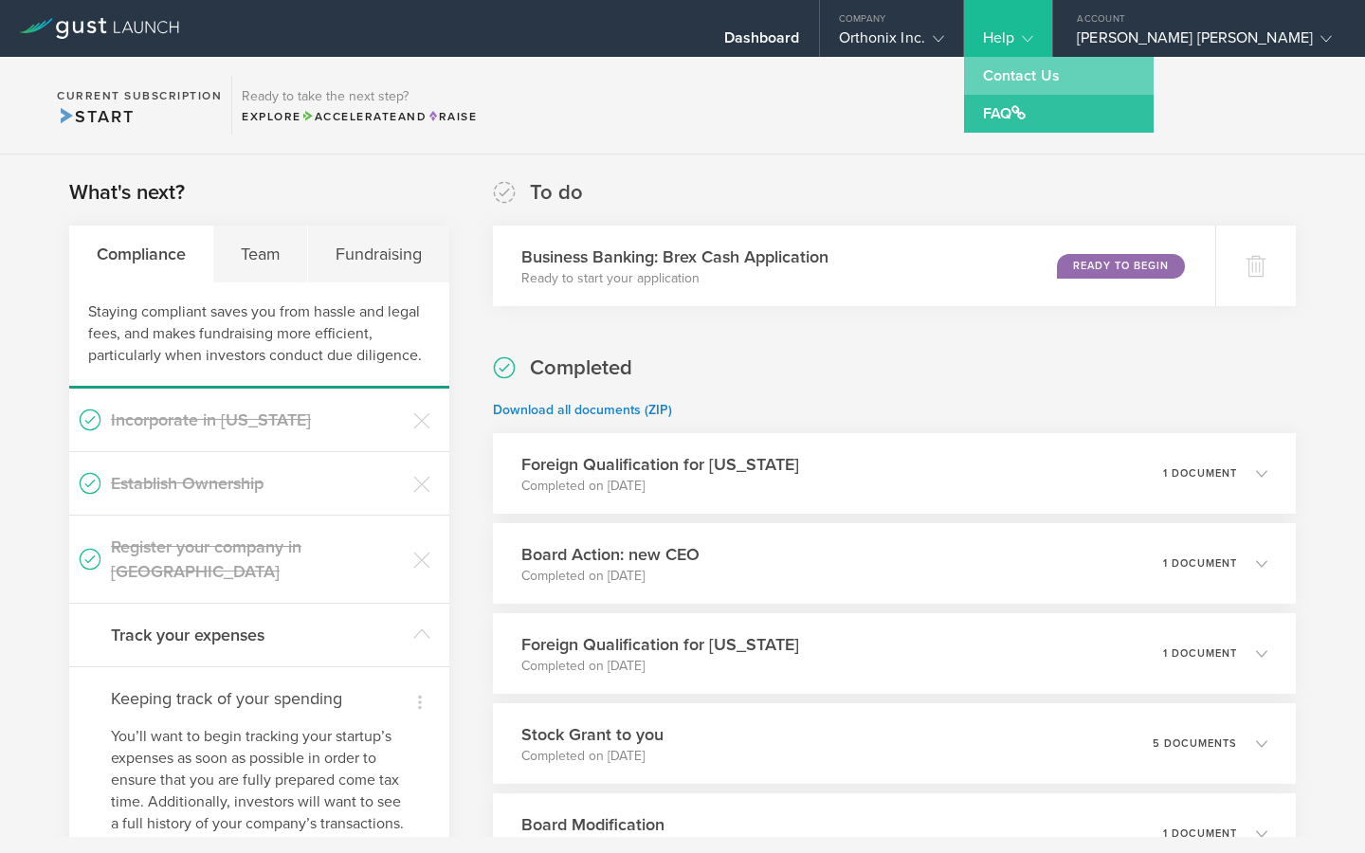
click at [1115, 82] on link "Contact Us" at bounding box center [1059, 76] width 190 height 38
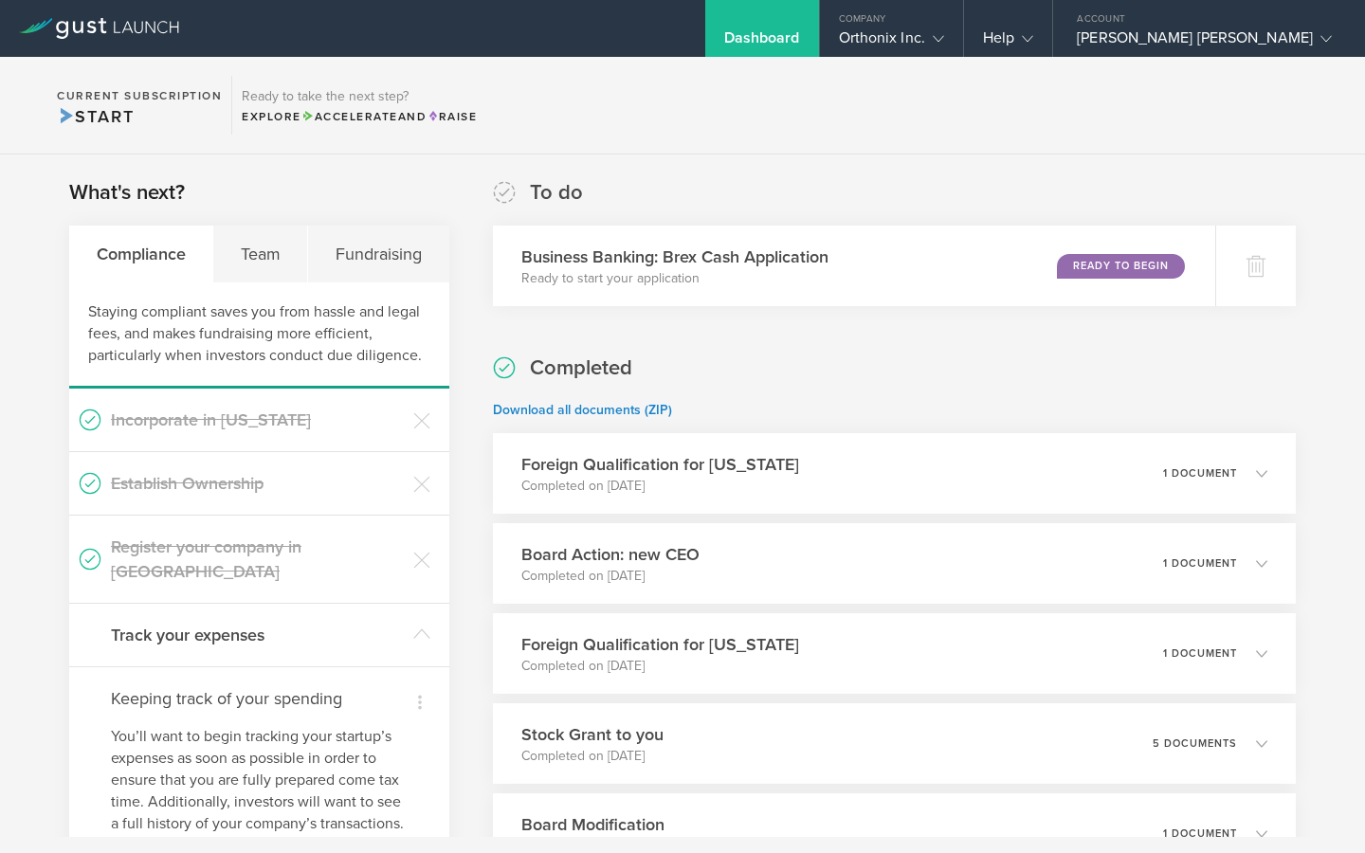
click at [170, 33] on icon at bounding box center [99, 28] width 160 height 21
click at [247, 260] on div "Team" at bounding box center [260, 254] width 95 height 57
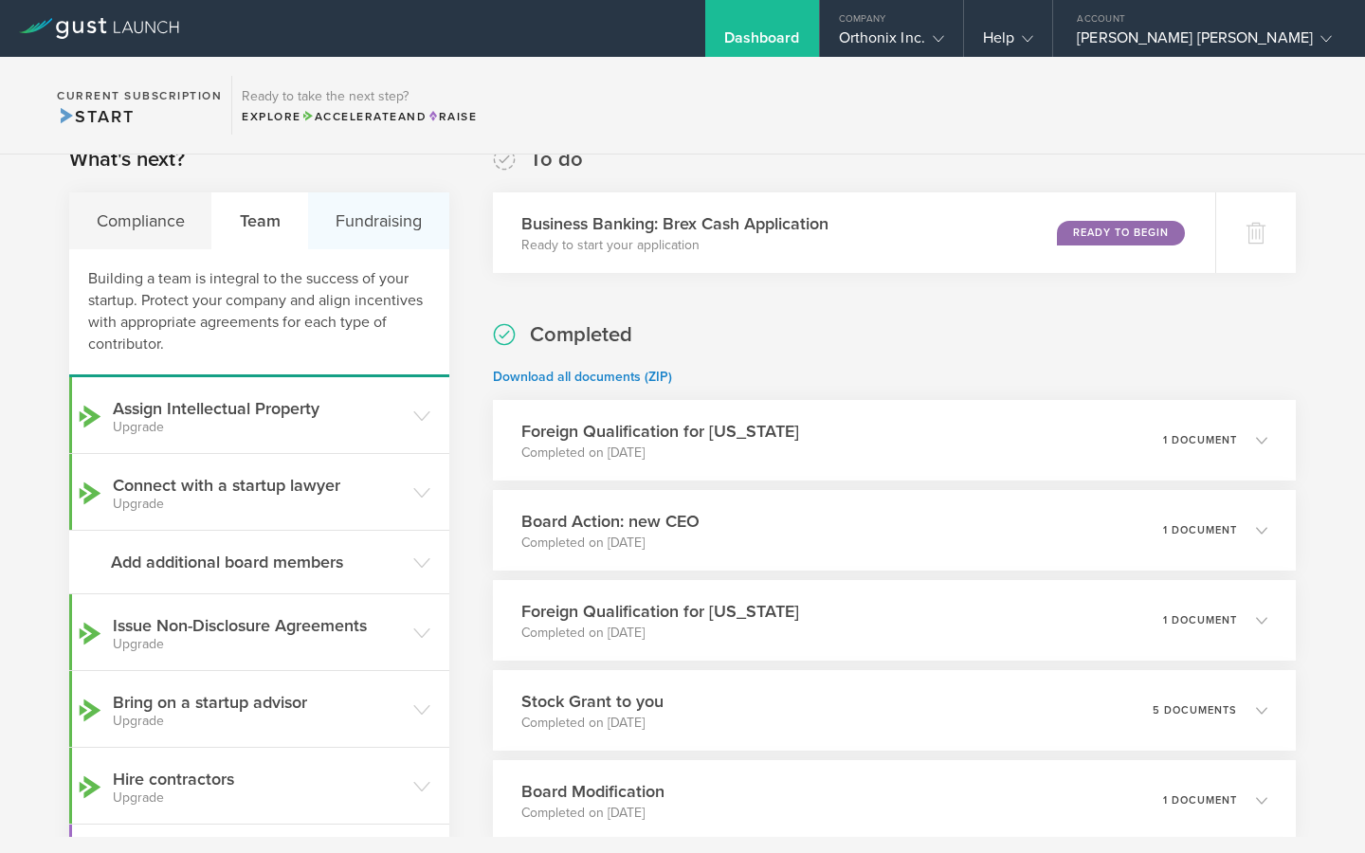
click at [375, 243] on div "Fundraising" at bounding box center [378, 220] width 140 height 57
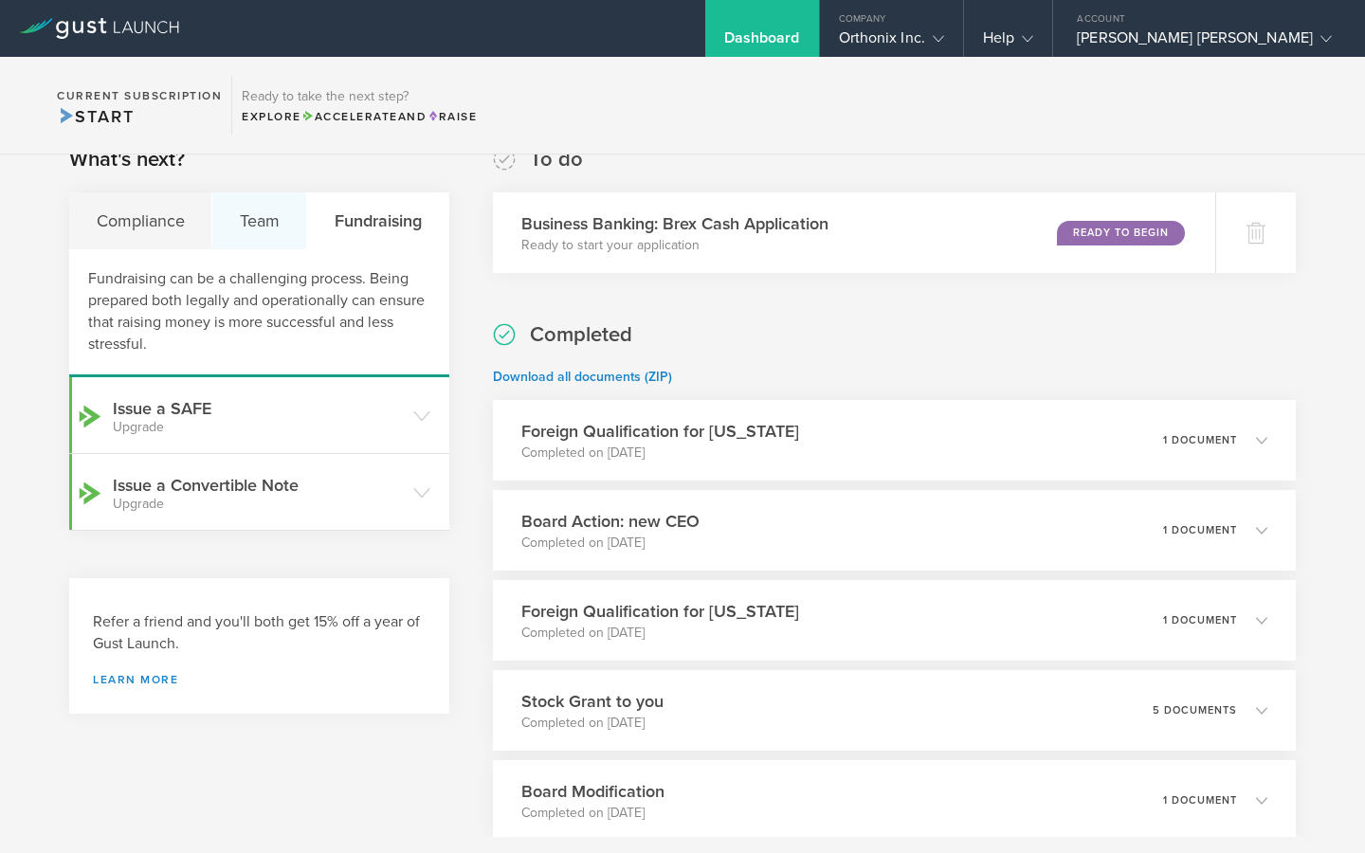
click at [263, 220] on div "Team" at bounding box center [259, 220] width 95 height 57
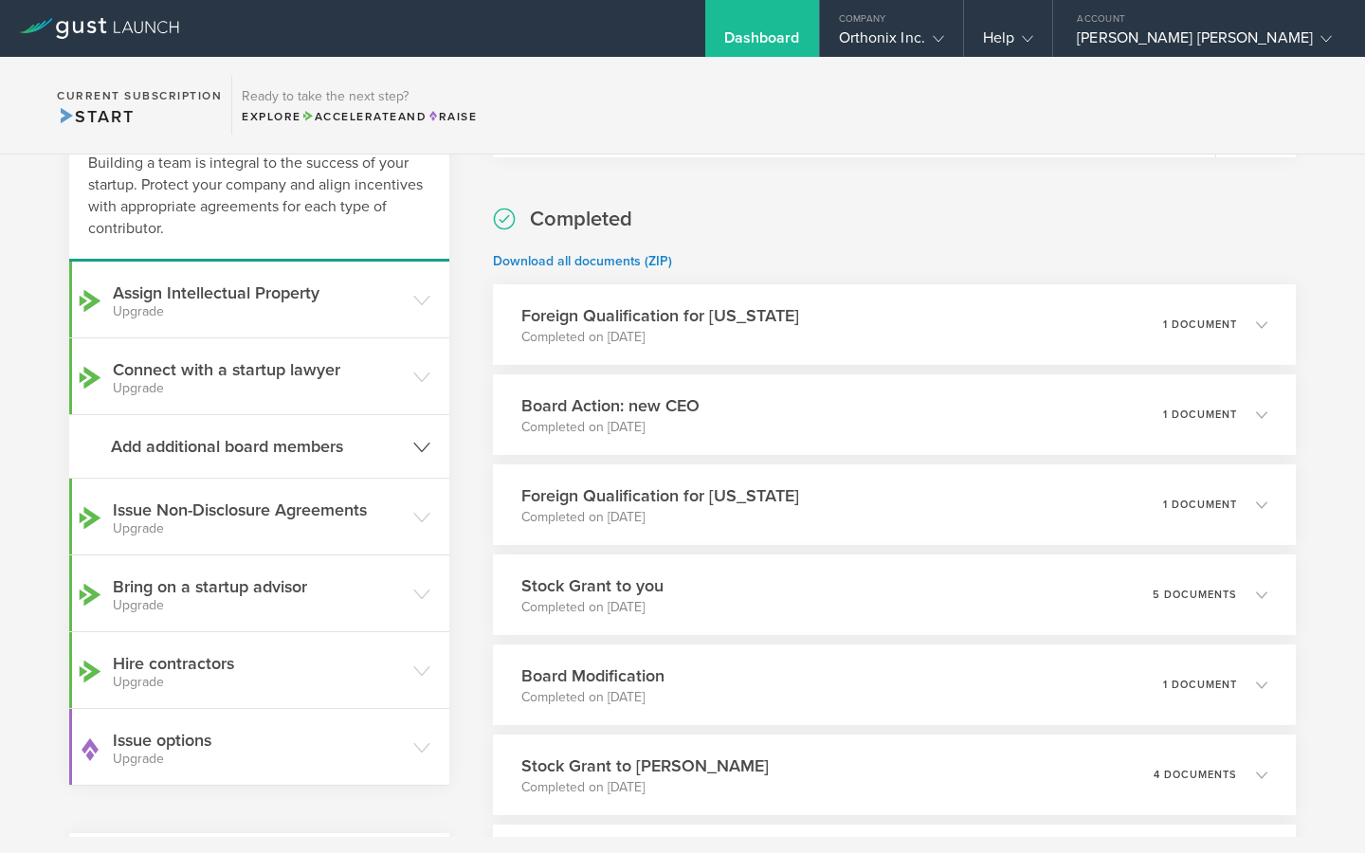
scroll to position [181, 0]
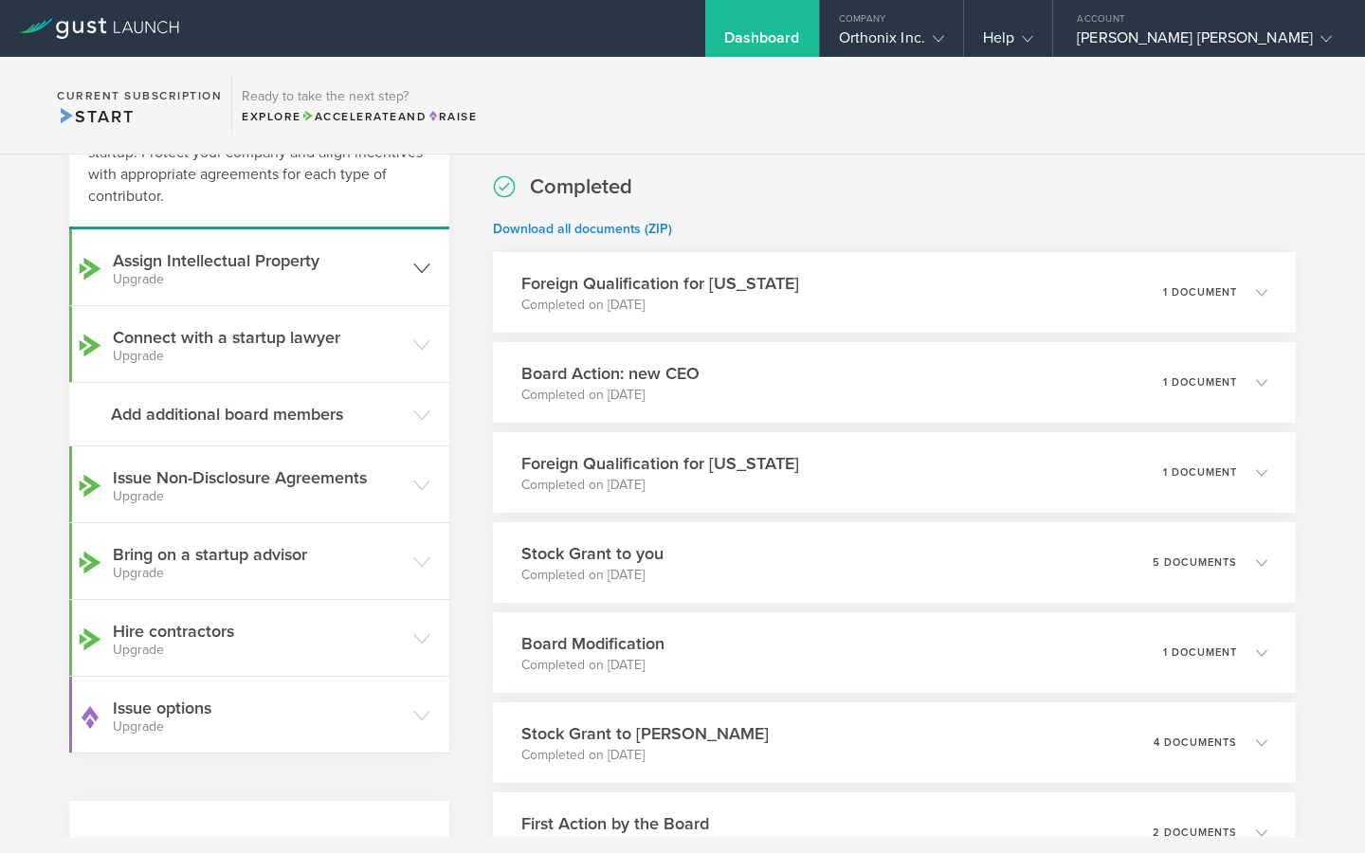
click at [354, 277] on small "Upgrade" at bounding box center [258, 279] width 291 height 13
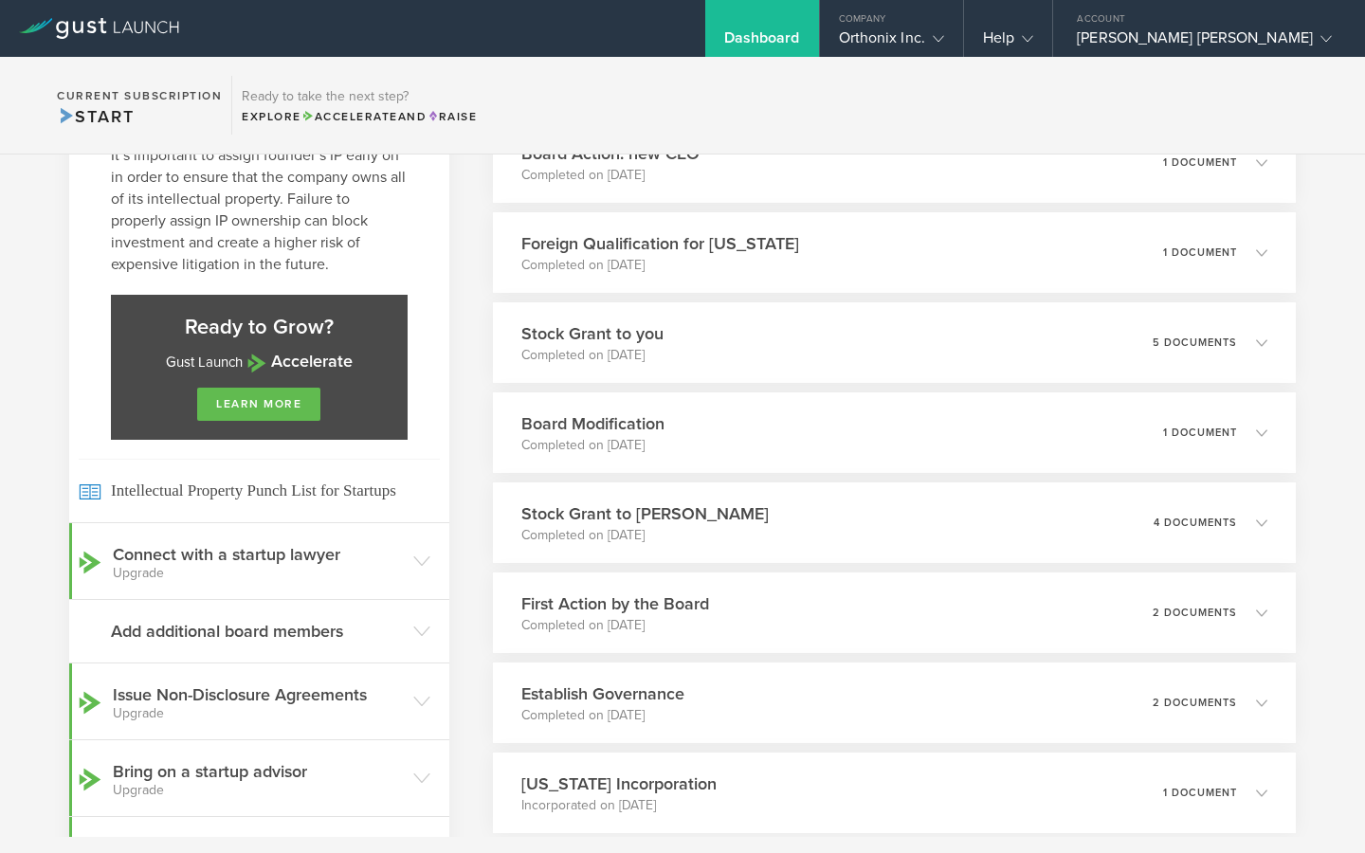
scroll to position [444, 0]
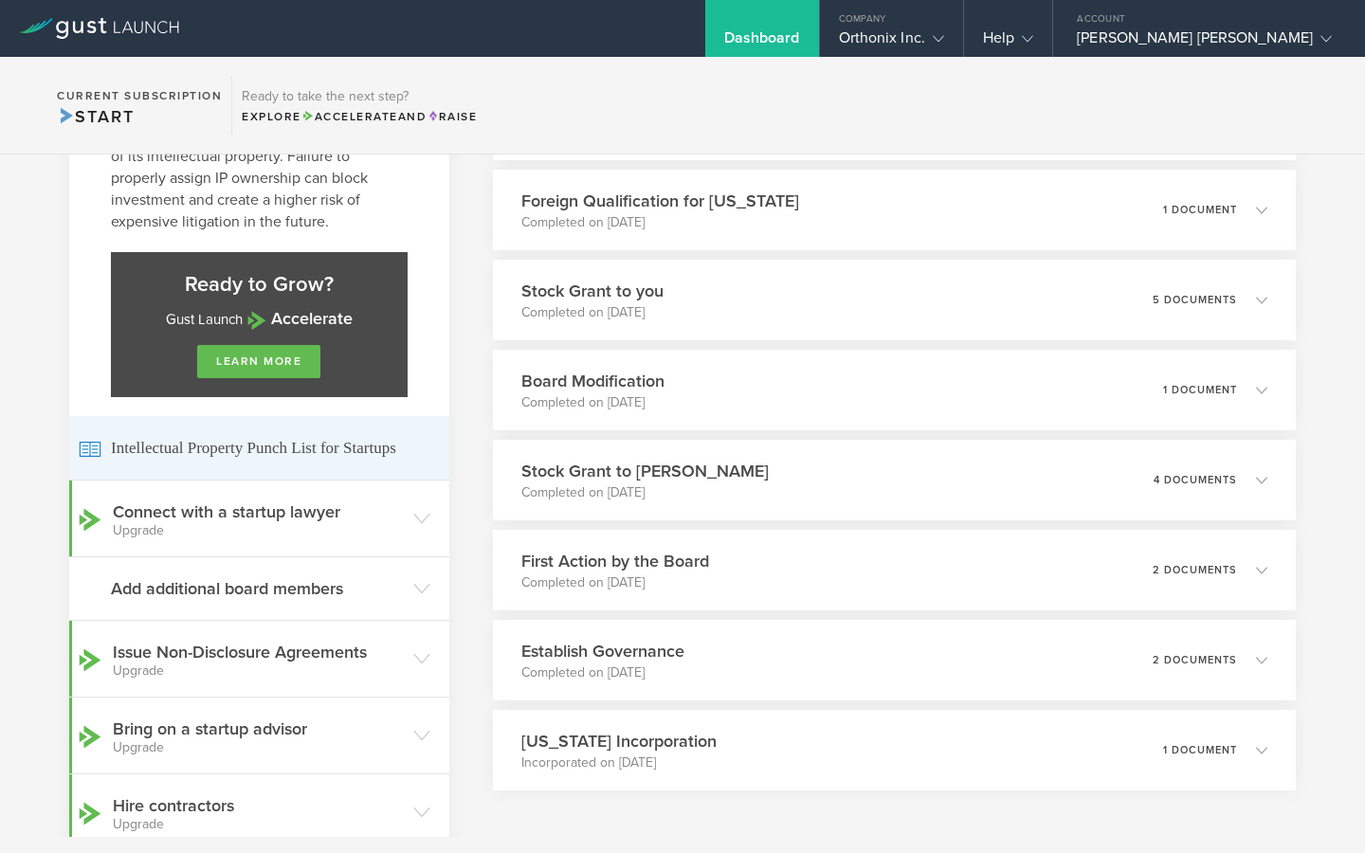
click at [331, 457] on span "Intellectual Property Punch List for Startups" at bounding box center [259, 448] width 361 height 64
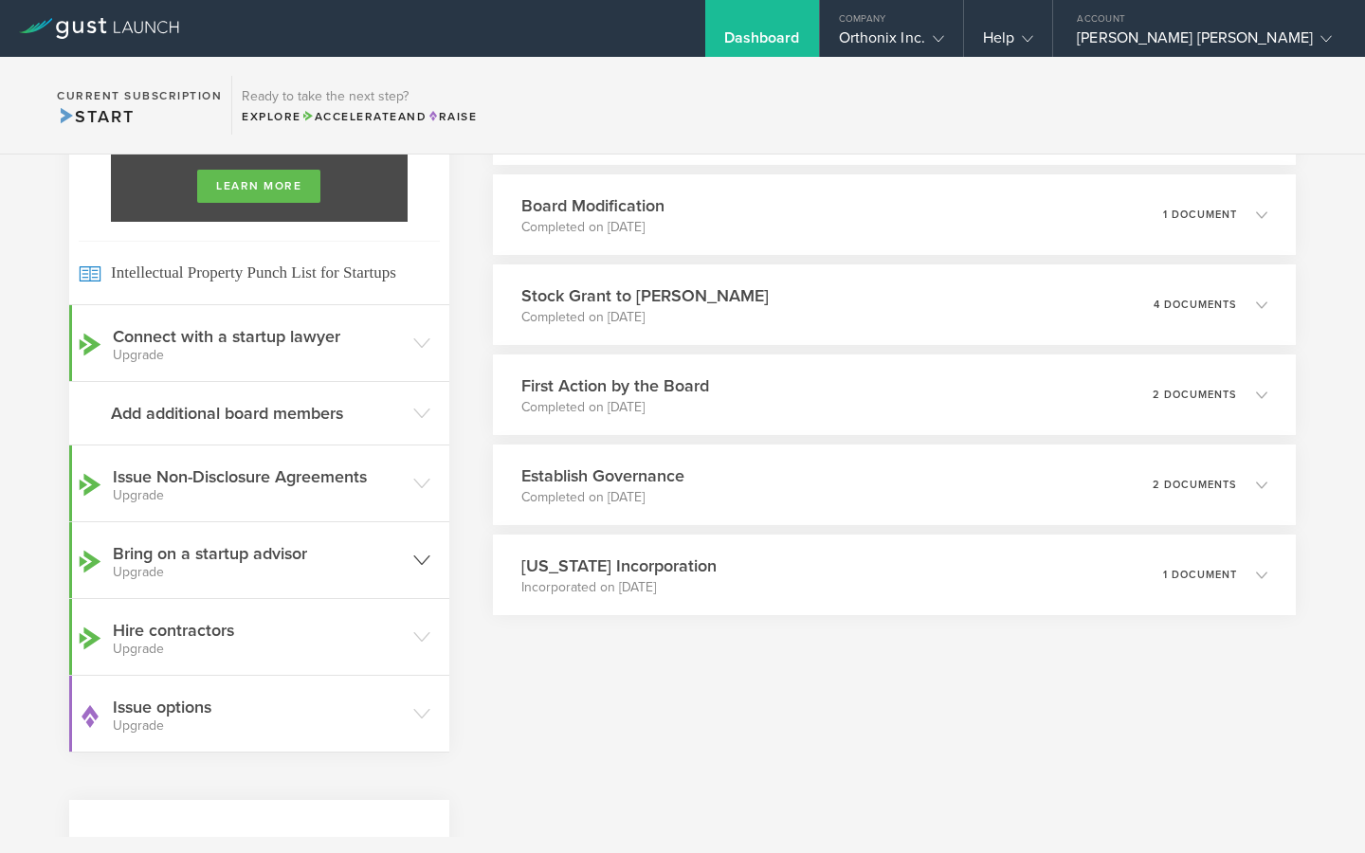
click at [346, 565] on h3 "Bring on a startup advisor Upgrade" at bounding box center [258, 560] width 291 height 38
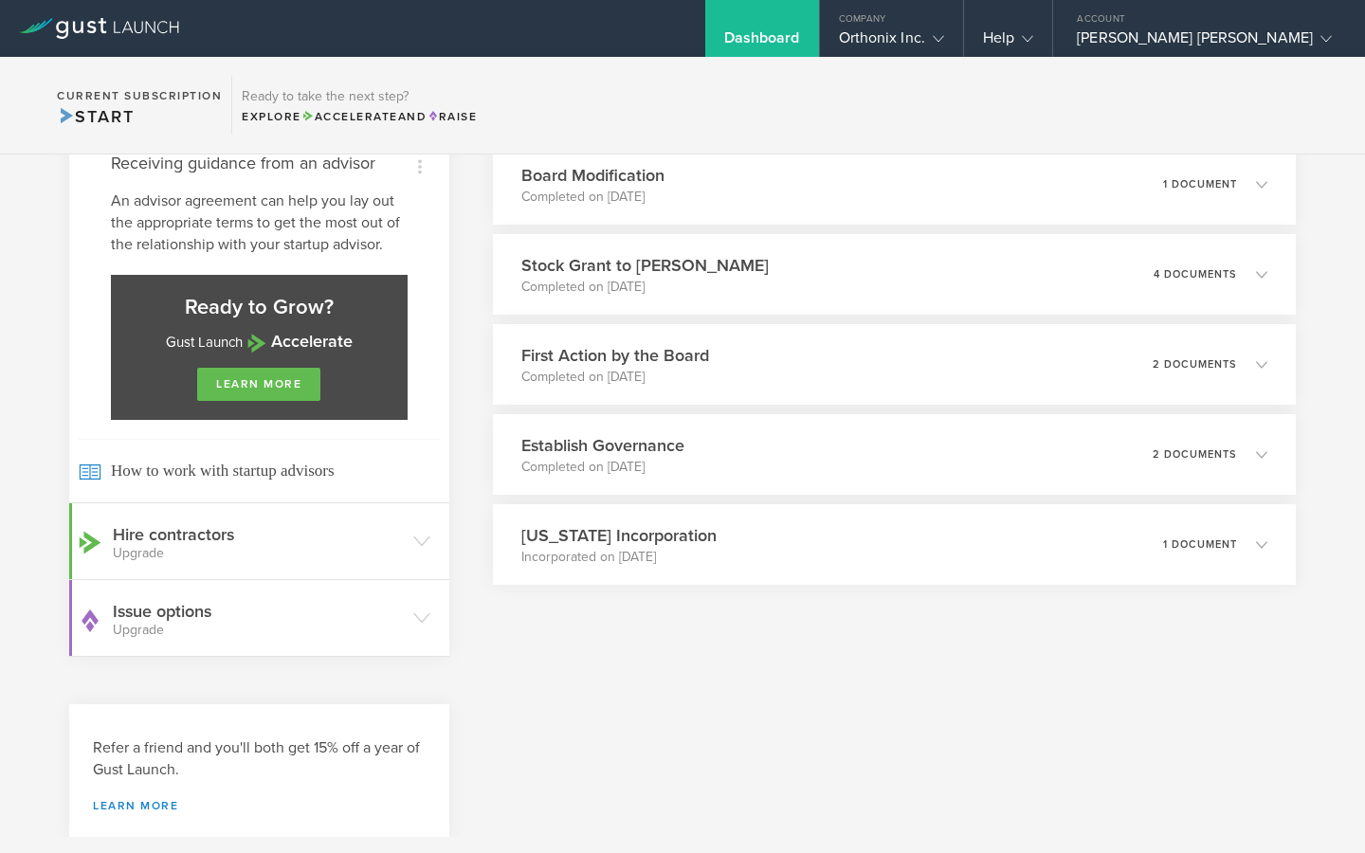
scroll to position [670, 0]
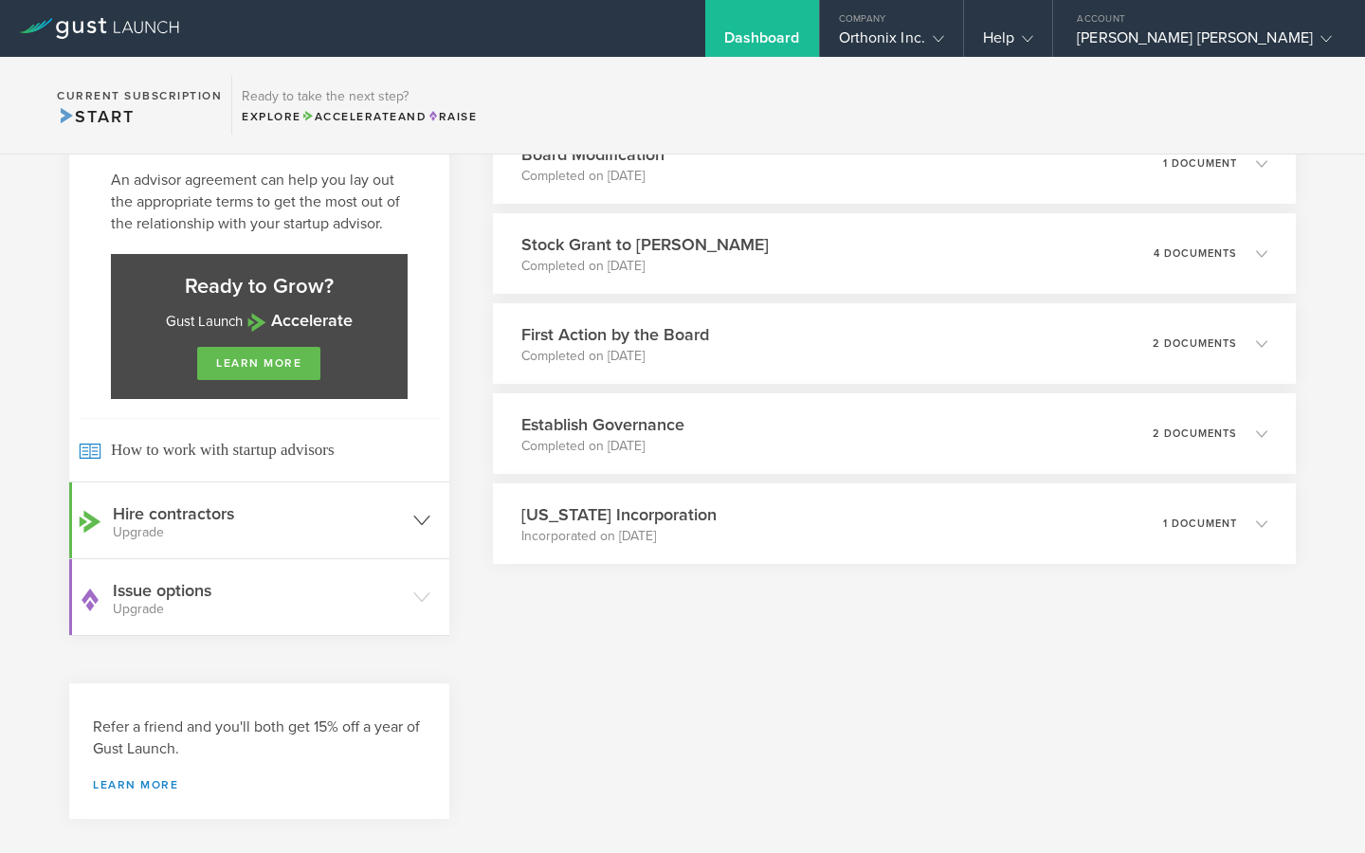
click at [300, 538] on small "Upgrade" at bounding box center [258, 532] width 291 height 13
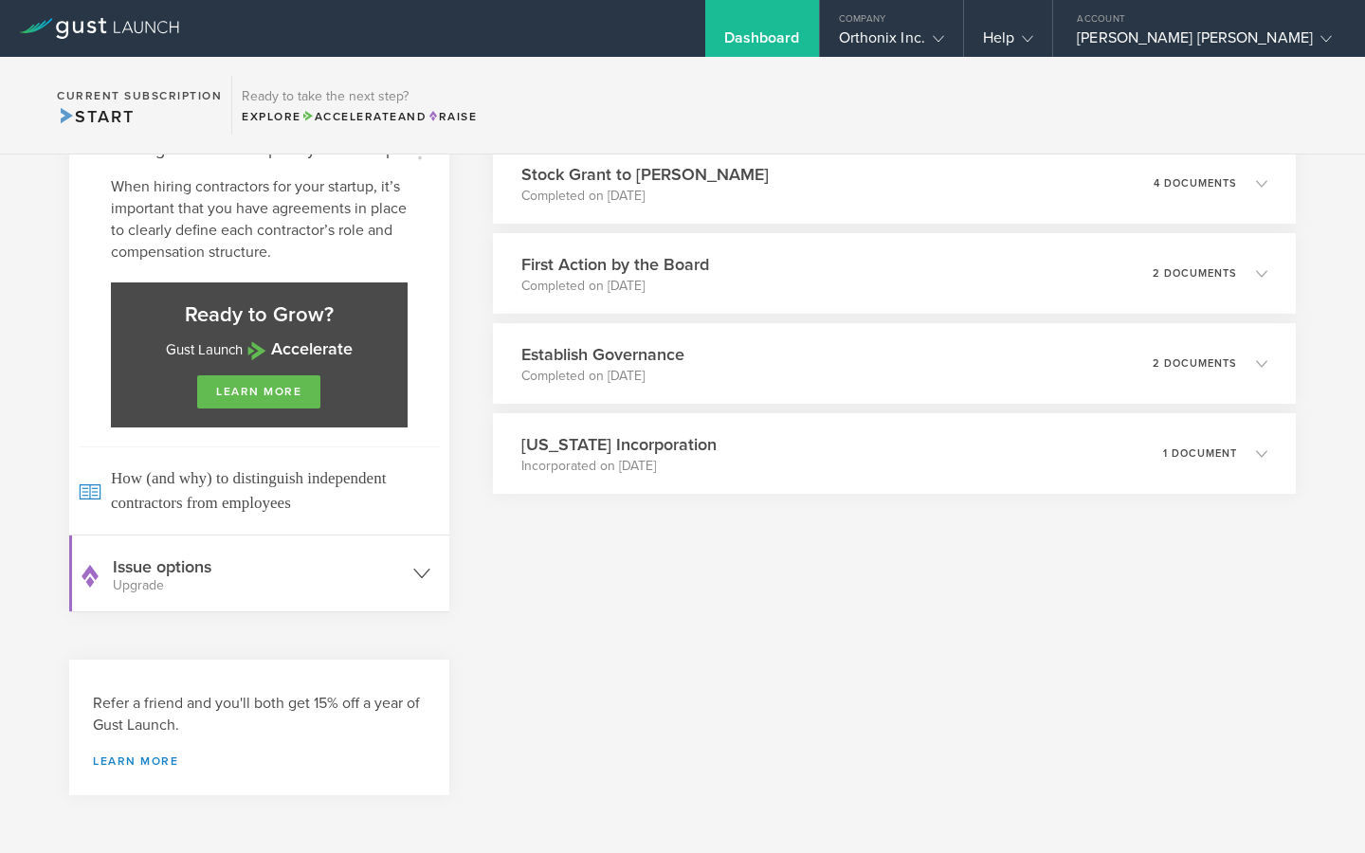
click at [390, 556] on h3 "Issue options Upgrade" at bounding box center [258, 573] width 291 height 38
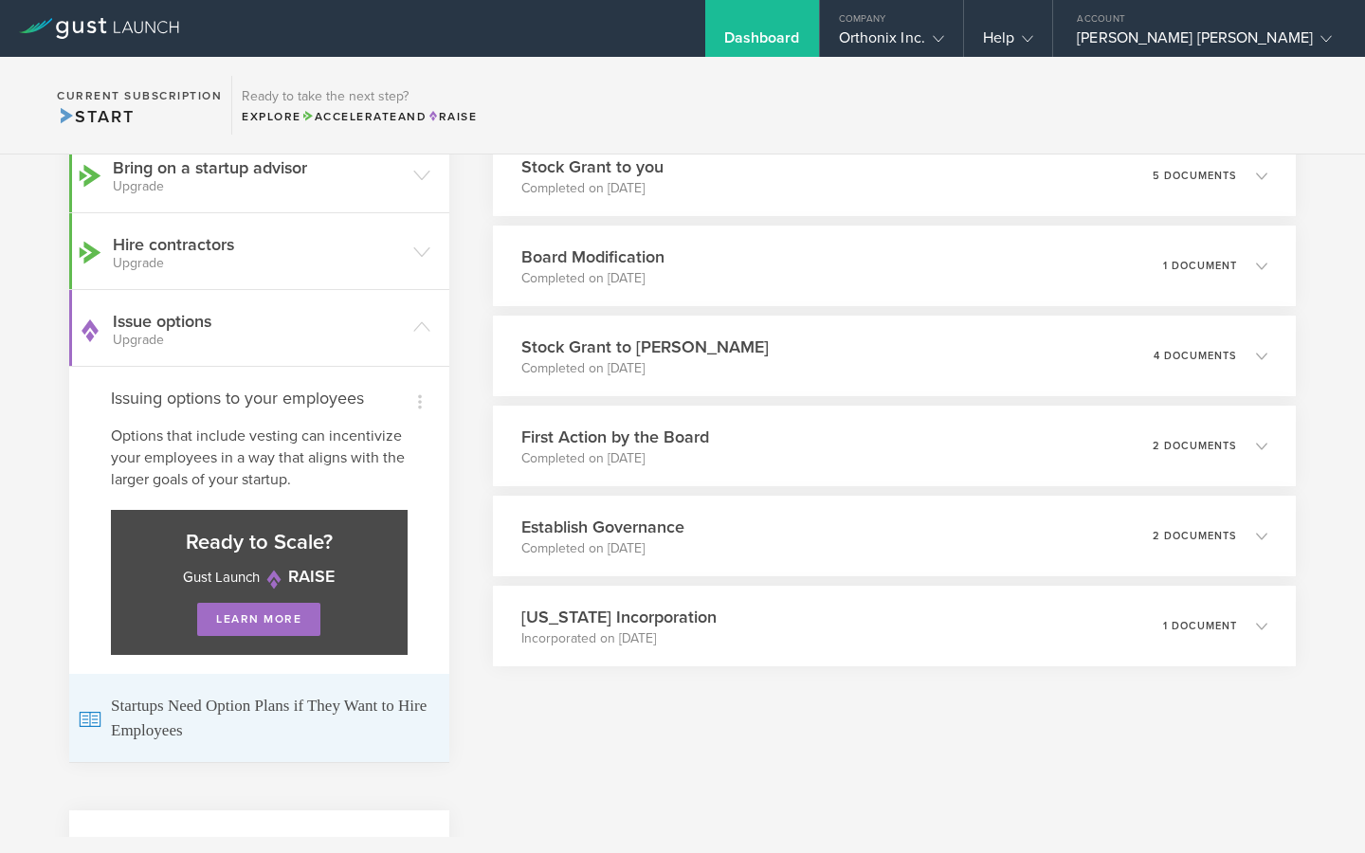
scroll to position [554, 0]
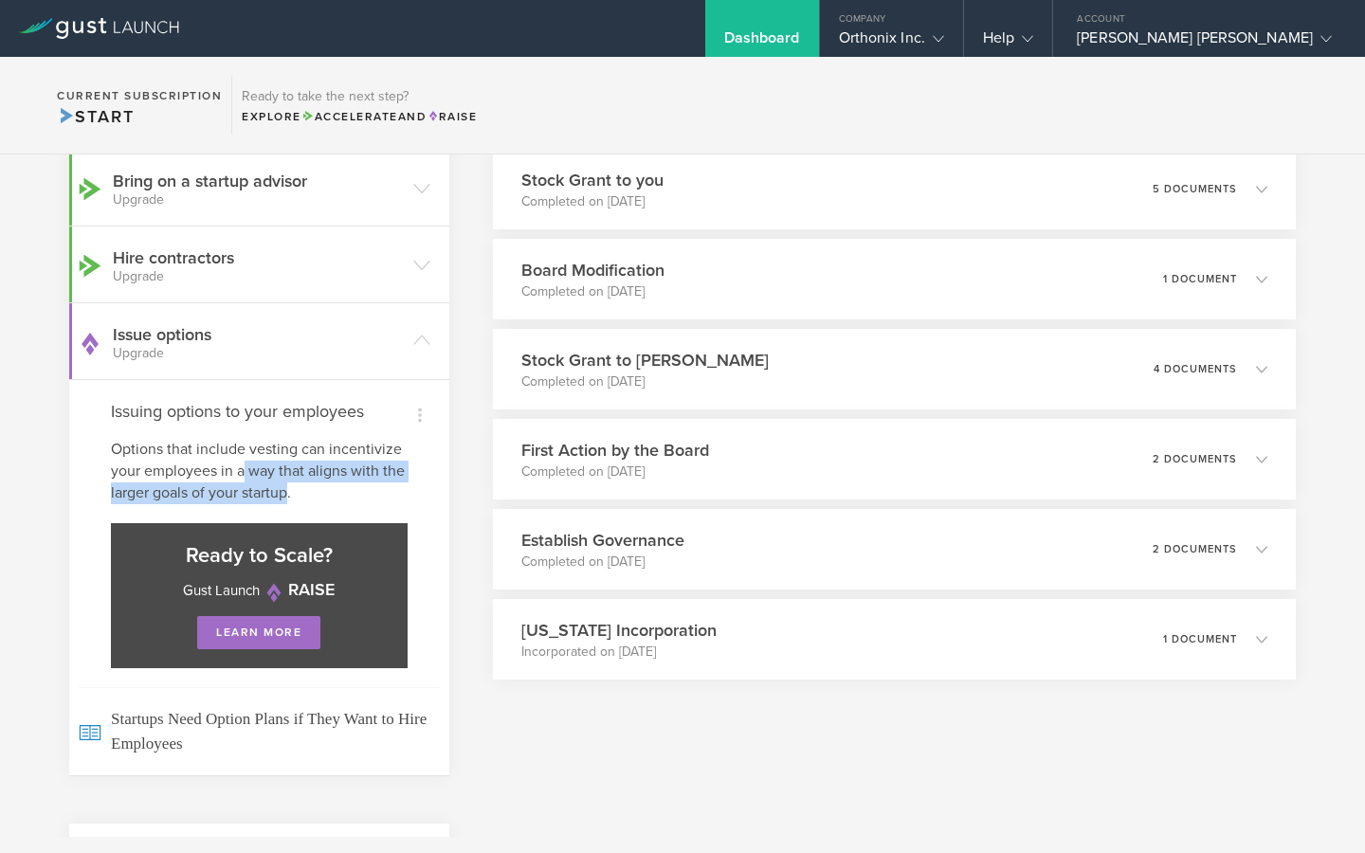
drag, startPoint x: 291, startPoint y: 496, endPoint x: 243, endPoint y: 471, distance: 54.3
click at [243, 471] on p "Options that include vesting can incentivize your employees in a way that align…" at bounding box center [259, 471] width 297 height 65
drag, startPoint x: 308, startPoint y: 490, endPoint x: 260, endPoint y: 468, distance: 53.0
click at [260, 468] on p "Options that include vesting can incentivize your employees in a way that align…" at bounding box center [259, 471] width 297 height 65
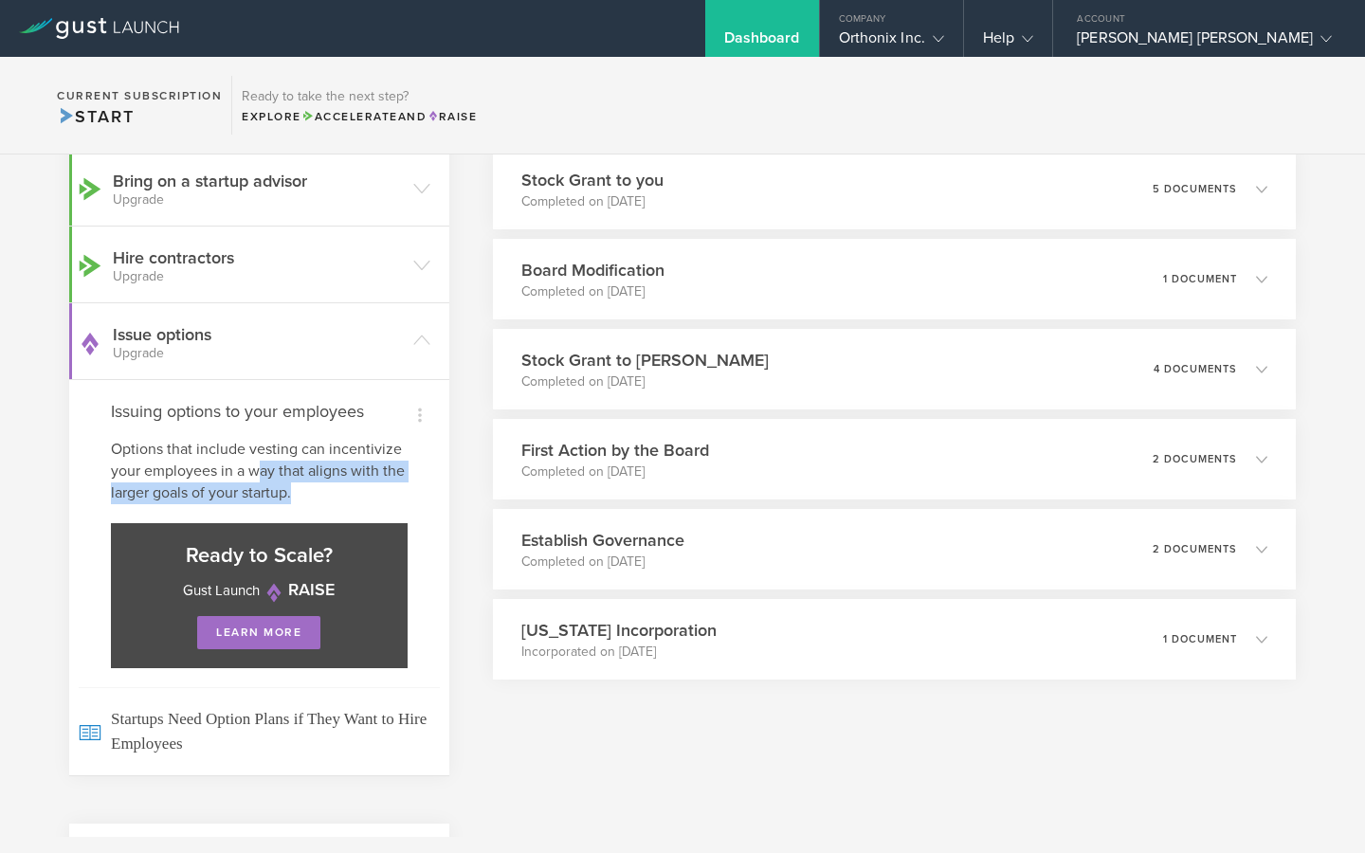
click at [260, 468] on p "Options that include vesting can incentivize your employees in a way that align…" at bounding box center [259, 471] width 297 height 65
drag, startPoint x: 309, startPoint y: 503, endPoint x: 290, endPoint y: 494, distance: 21.2
click at [290, 494] on p "Options that include vesting can incentivize your employees in a way that align…" at bounding box center [259, 471] width 297 height 65
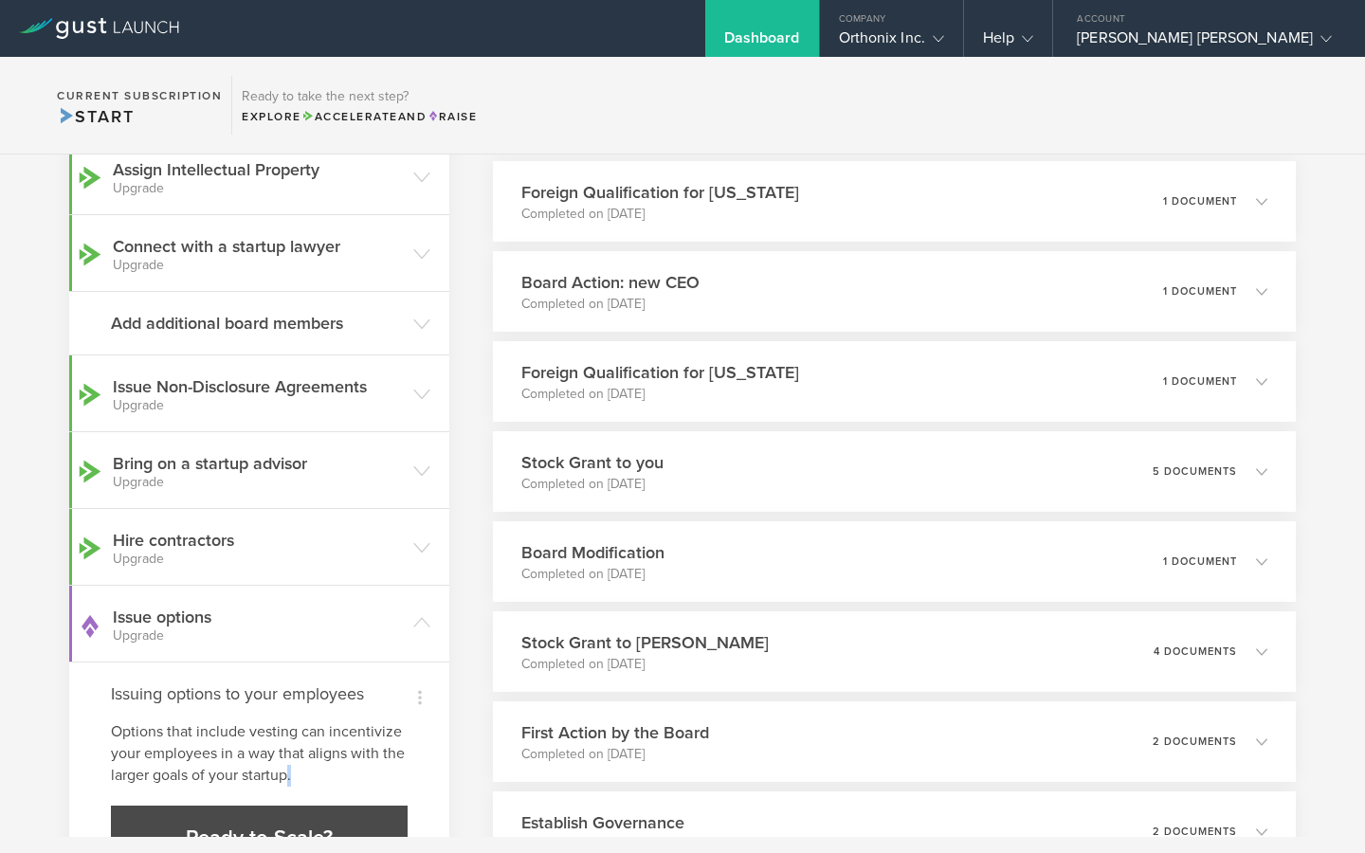
scroll to position [165, 0]
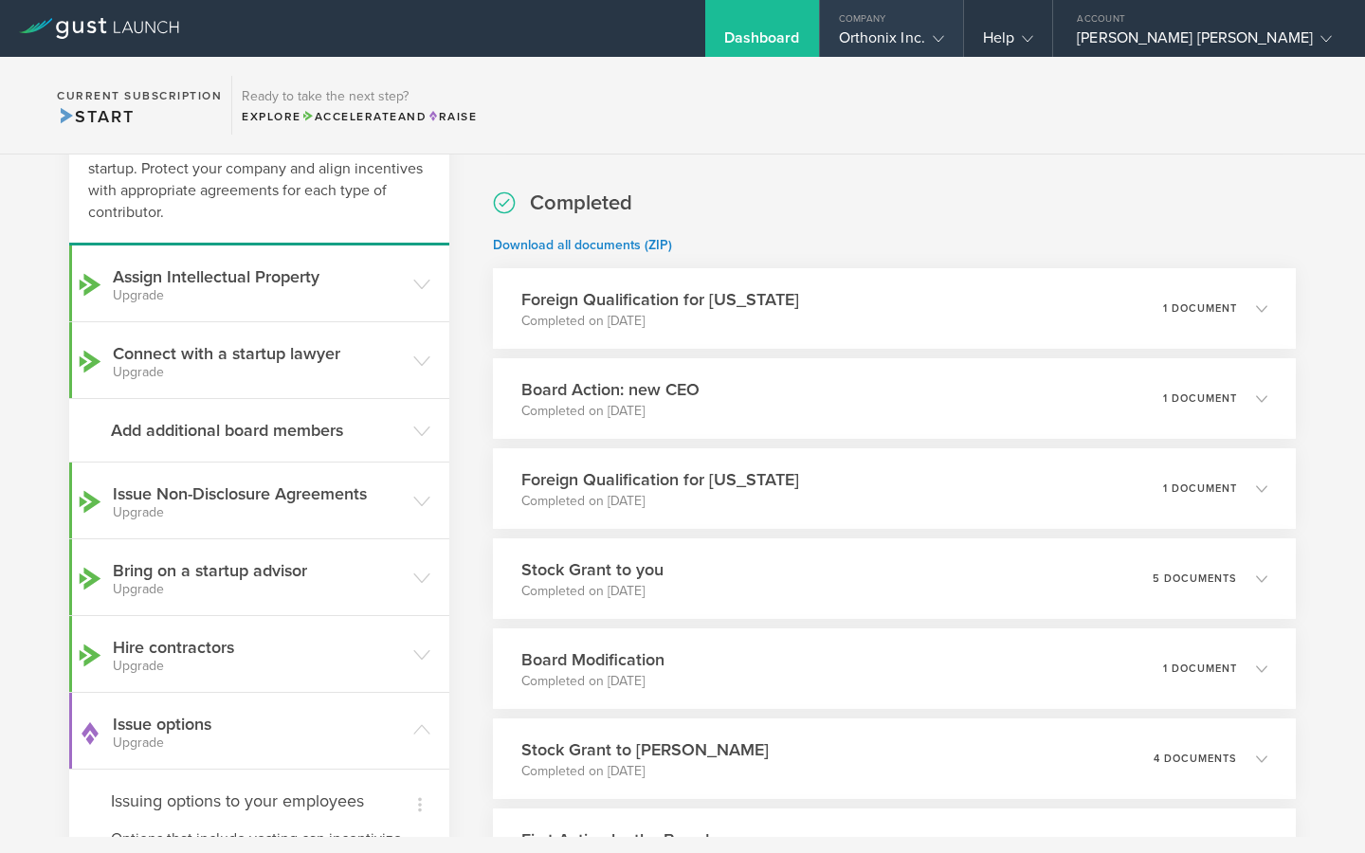
click at [944, 40] on div "Orthonix Inc." at bounding box center [891, 42] width 105 height 28
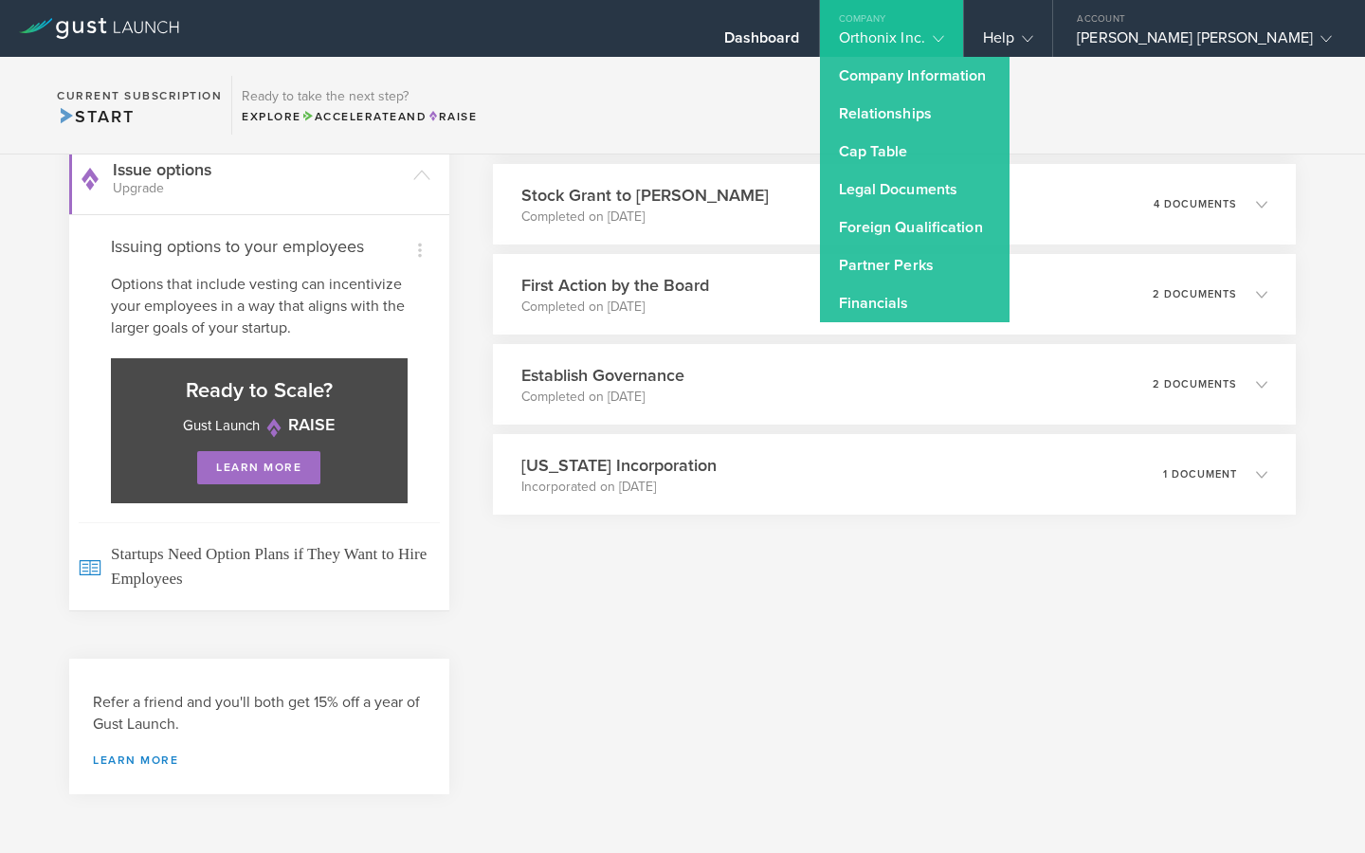
scroll to position [718, 0]
click at [255, 482] on link "learn more" at bounding box center [258, 468] width 123 height 33
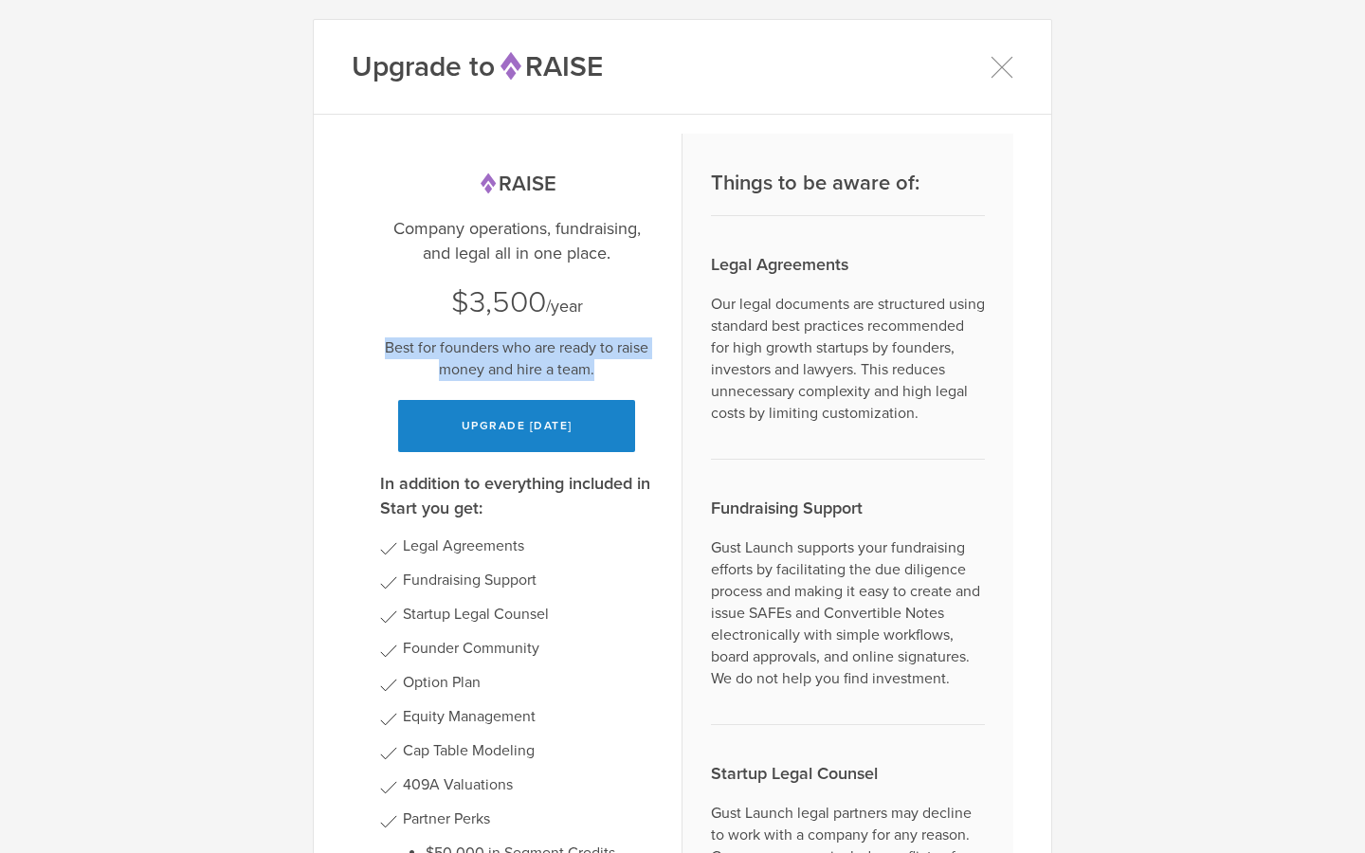
drag, startPoint x: 624, startPoint y: 363, endPoint x: 433, endPoint y: 334, distance: 192.8
click at [433, 334] on div "Raise Company operations, fundraising, and legal all in one place. $3,500 /year…" at bounding box center [516, 310] width 273 height 281
click at [301, 306] on div "Upgrade to Raise Raise Company operations, fundraising, and legal all in one pl…" at bounding box center [682, 426] width 1365 height 853
drag, startPoint x: 590, startPoint y: 357, endPoint x: 386, endPoint y: 330, distance: 206.6
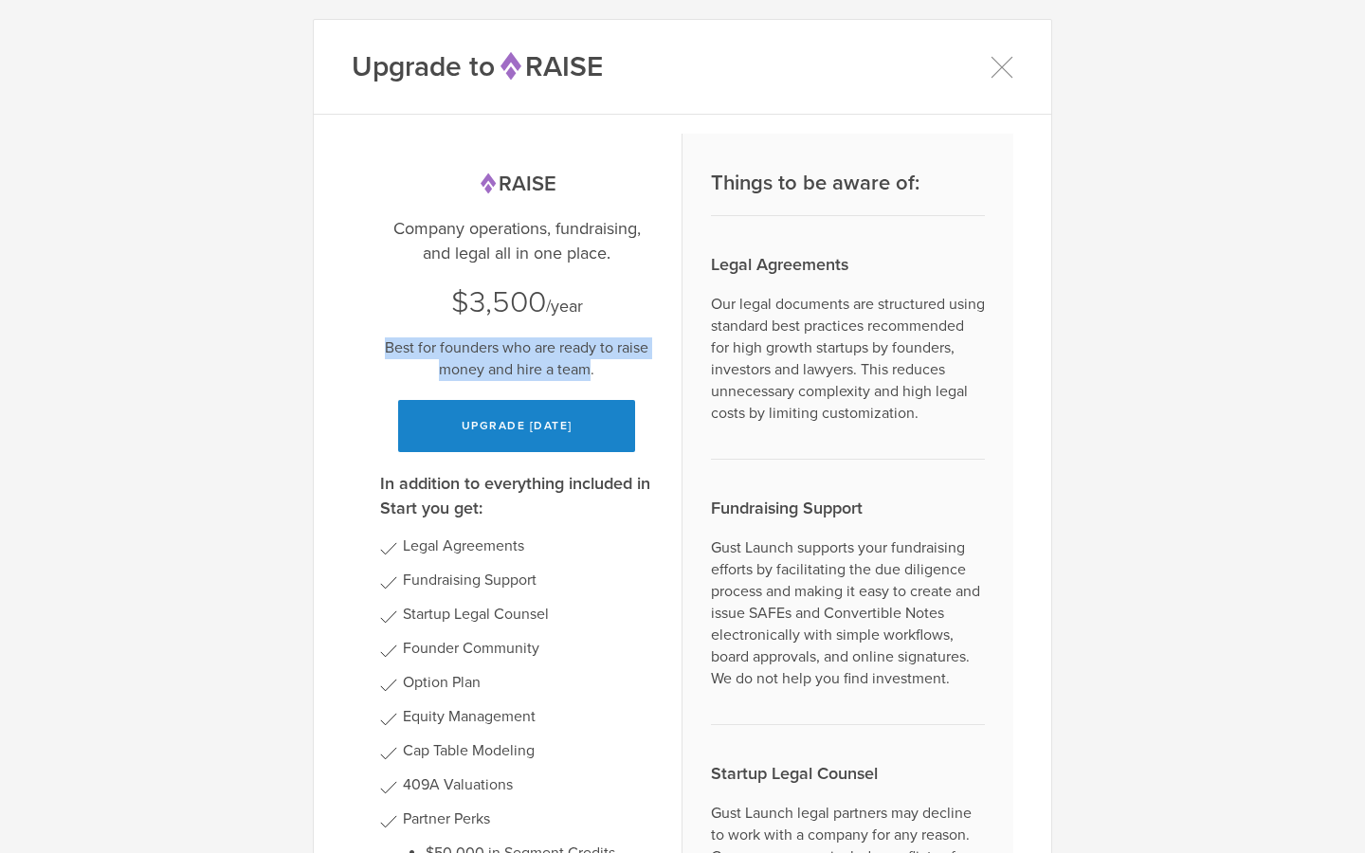
click at [386, 330] on div "Raise Company operations, fundraising, and legal all in one place. $3,500 /year…" at bounding box center [516, 310] width 273 height 281
drag, startPoint x: 615, startPoint y: 374, endPoint x: 372, endPoint y: 339, distance: 246.1
click at [372, 339] on div "Raise Company operations, fundraising, and legal all in one place. $3,500 /year…" at bounding box center [517, 782] width 331 height 1297
click at [426, 216] on p "Company operations, fundraising, and legal all in one place." at bounding box center [516, 240] width 273 height 49
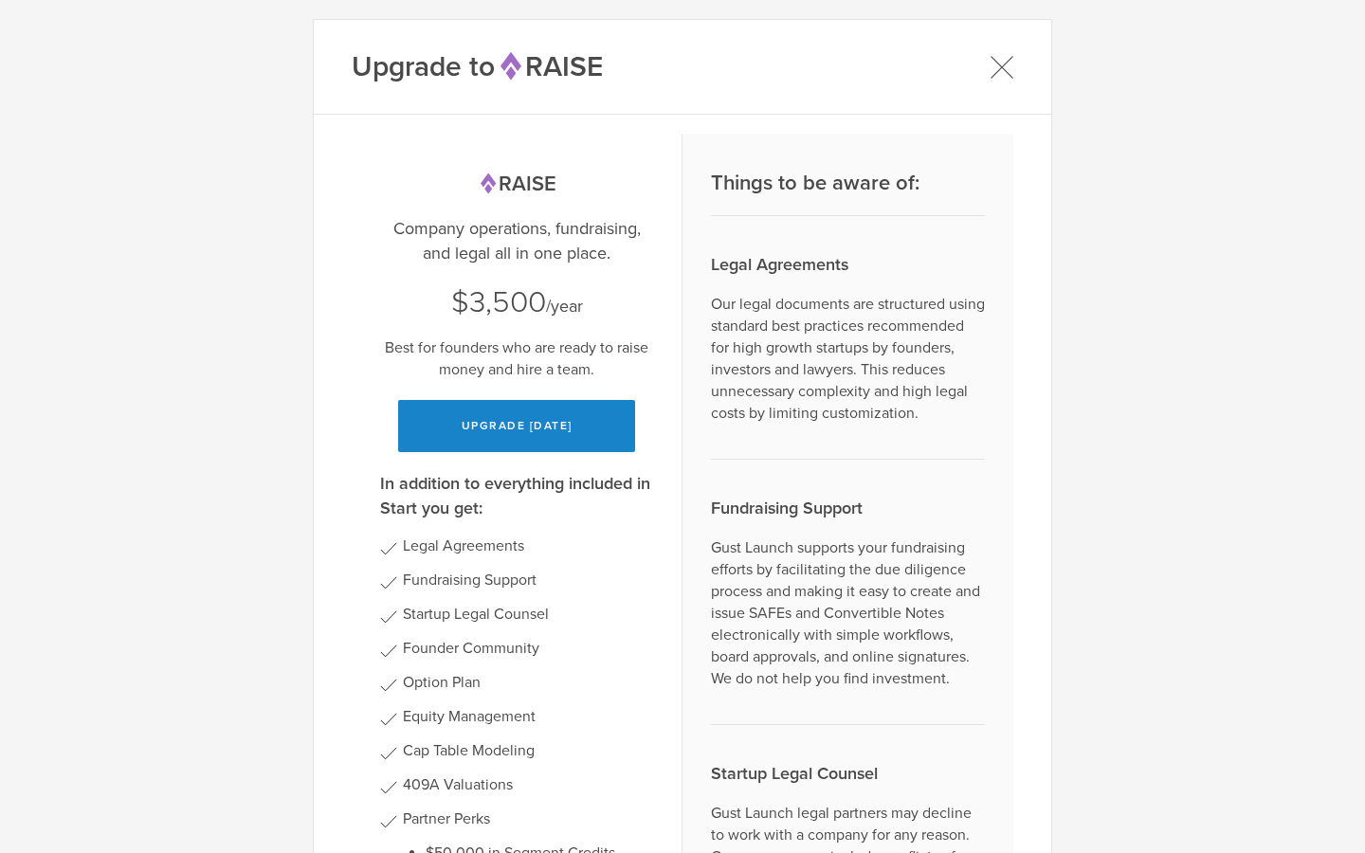
click at [995, 72] on icon at bounding box center [1001, 67] width 24 height 24
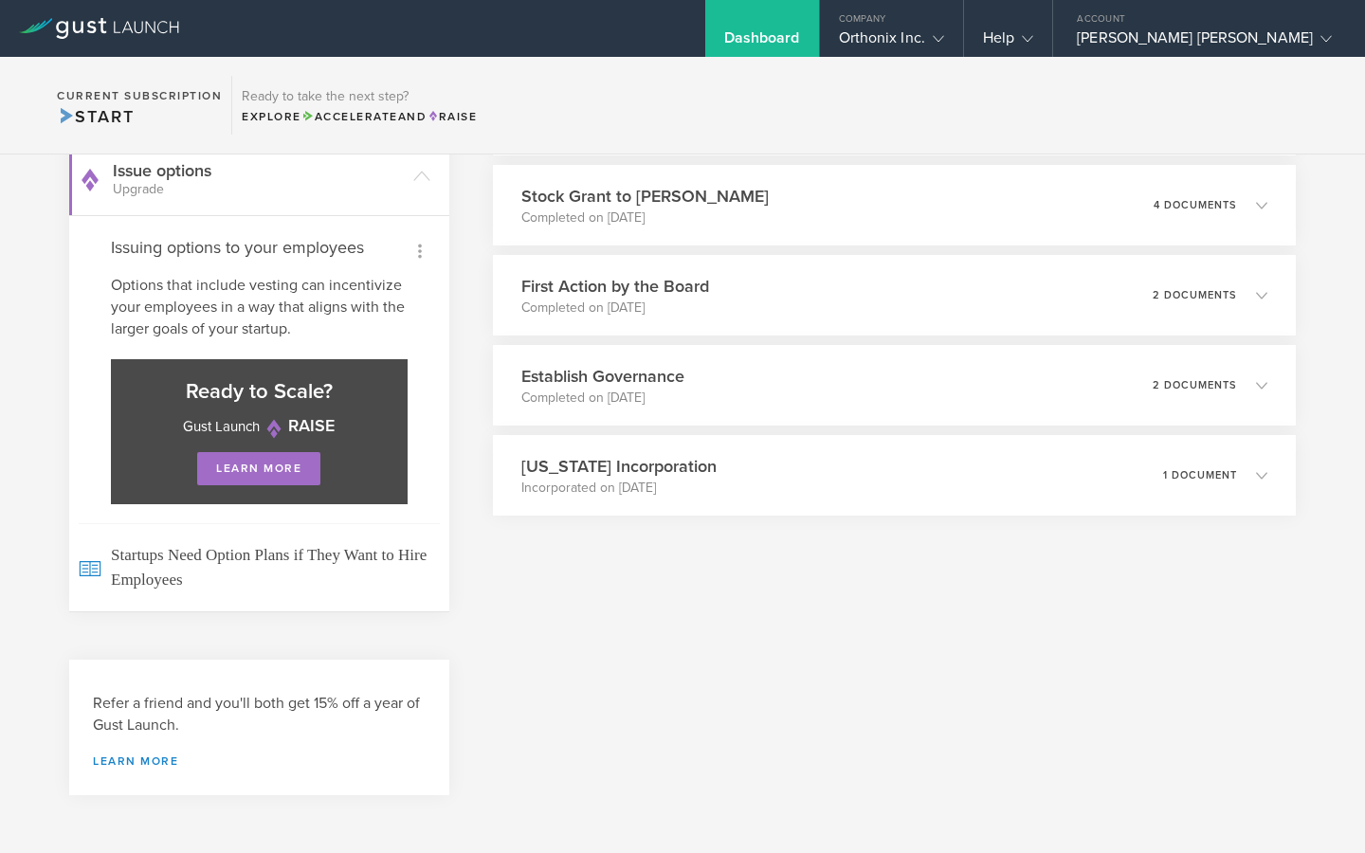
click at [422, 247] on icon at bounding box center [419, 251] width 23 height 23
click at [382, 292] on li "Dismiss" at bounding box center [398, 287] width 80 height 33
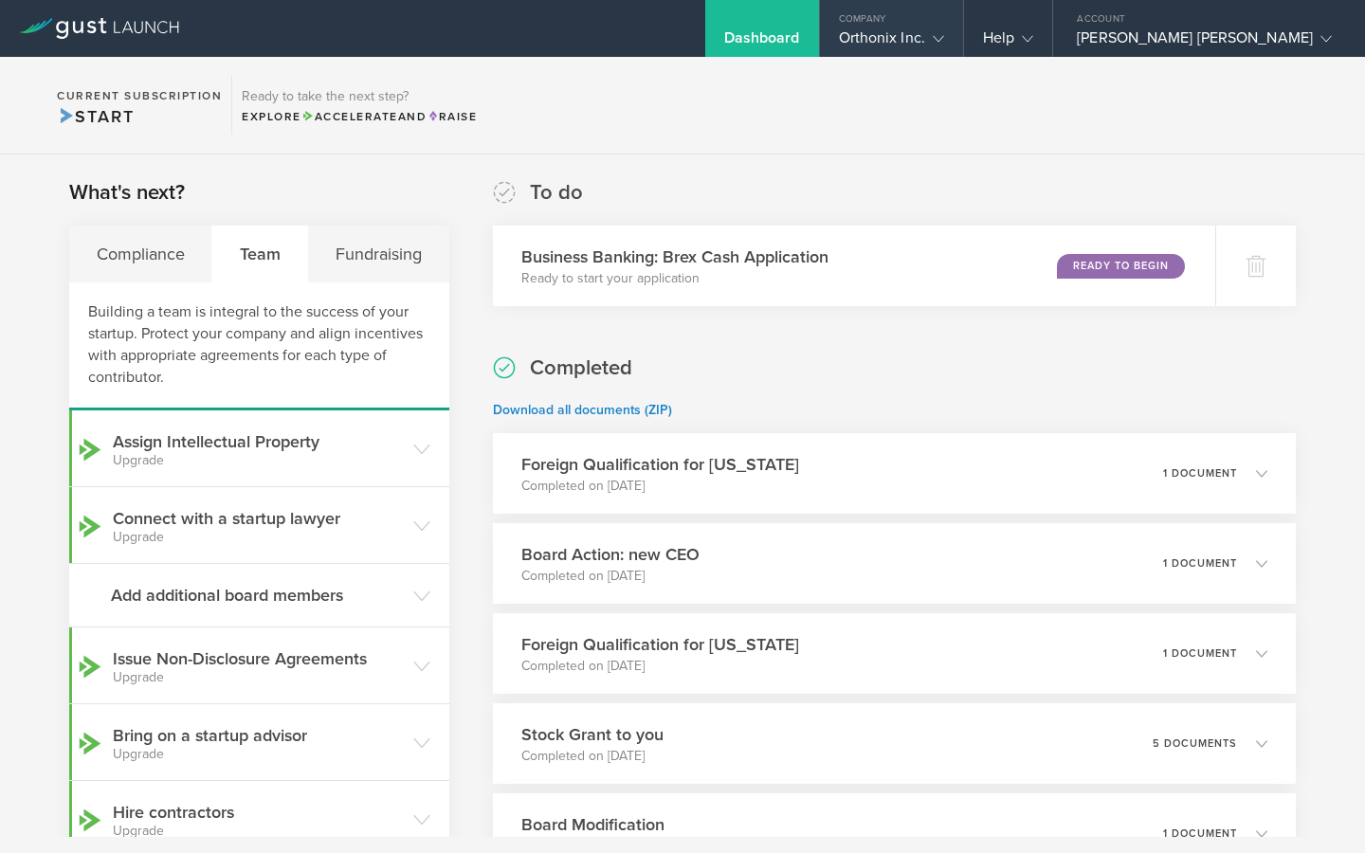
click at [944, 46] on gust-icon at bounding box center [934, 37] width 19 height 19
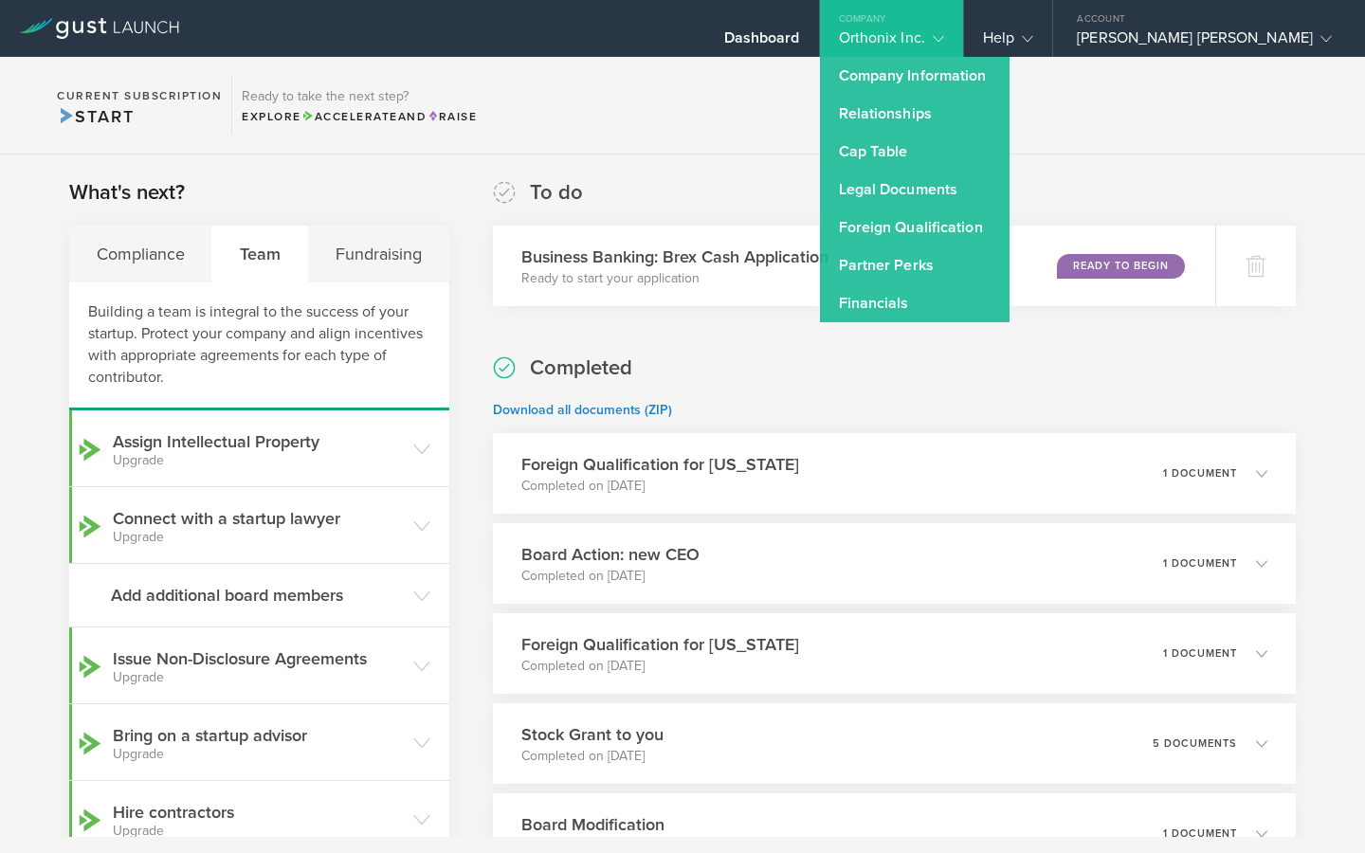
click at [824, 154] on section "Current Subscription Start Ready to take the next step? Explore Accelerate and …" at bounding box center [682, 106] width 1365 height 98
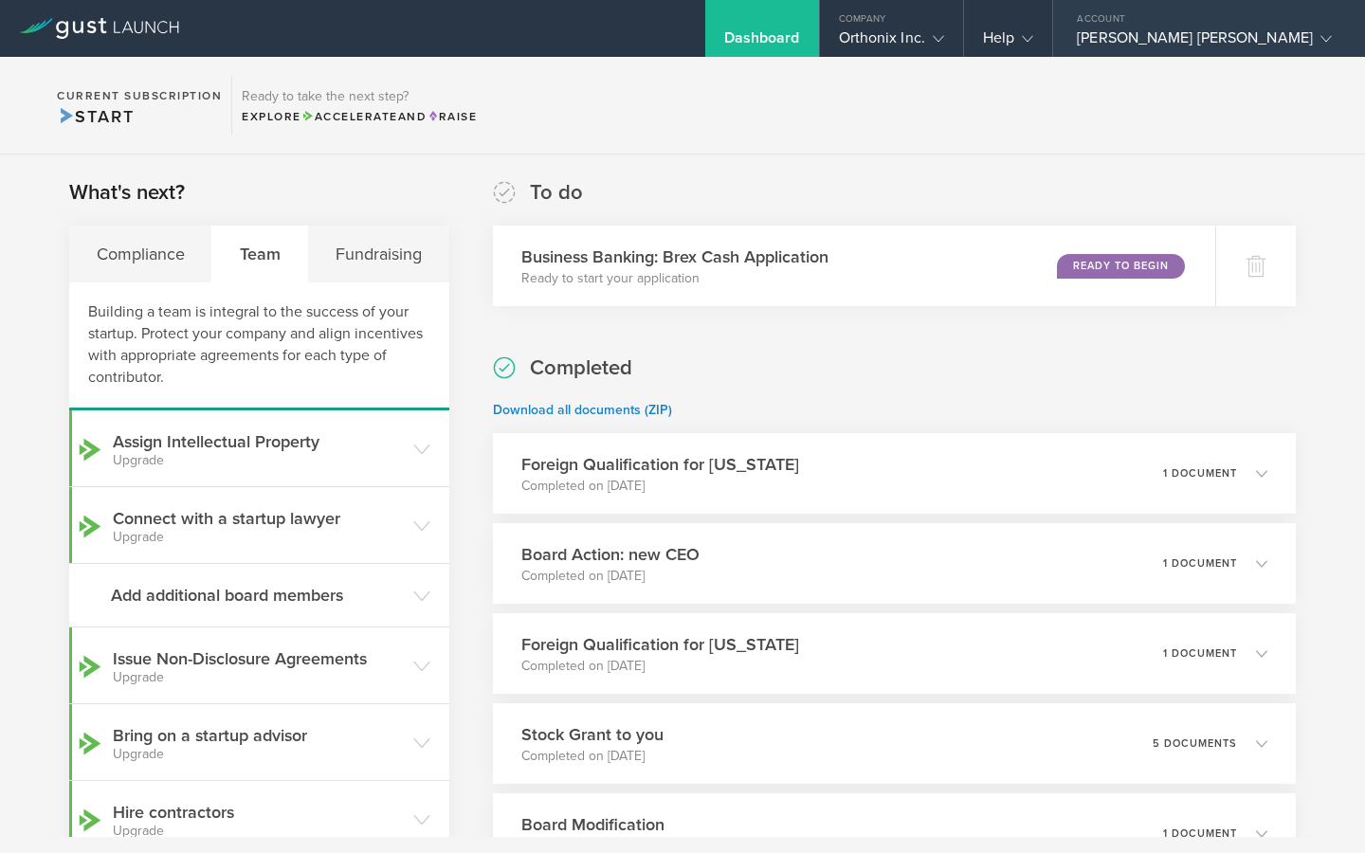
click at [1268, 36] on div "[PERSON_NAME] [PERSON_NAME]" at bounding box center [1204, 42] width 255 height 28
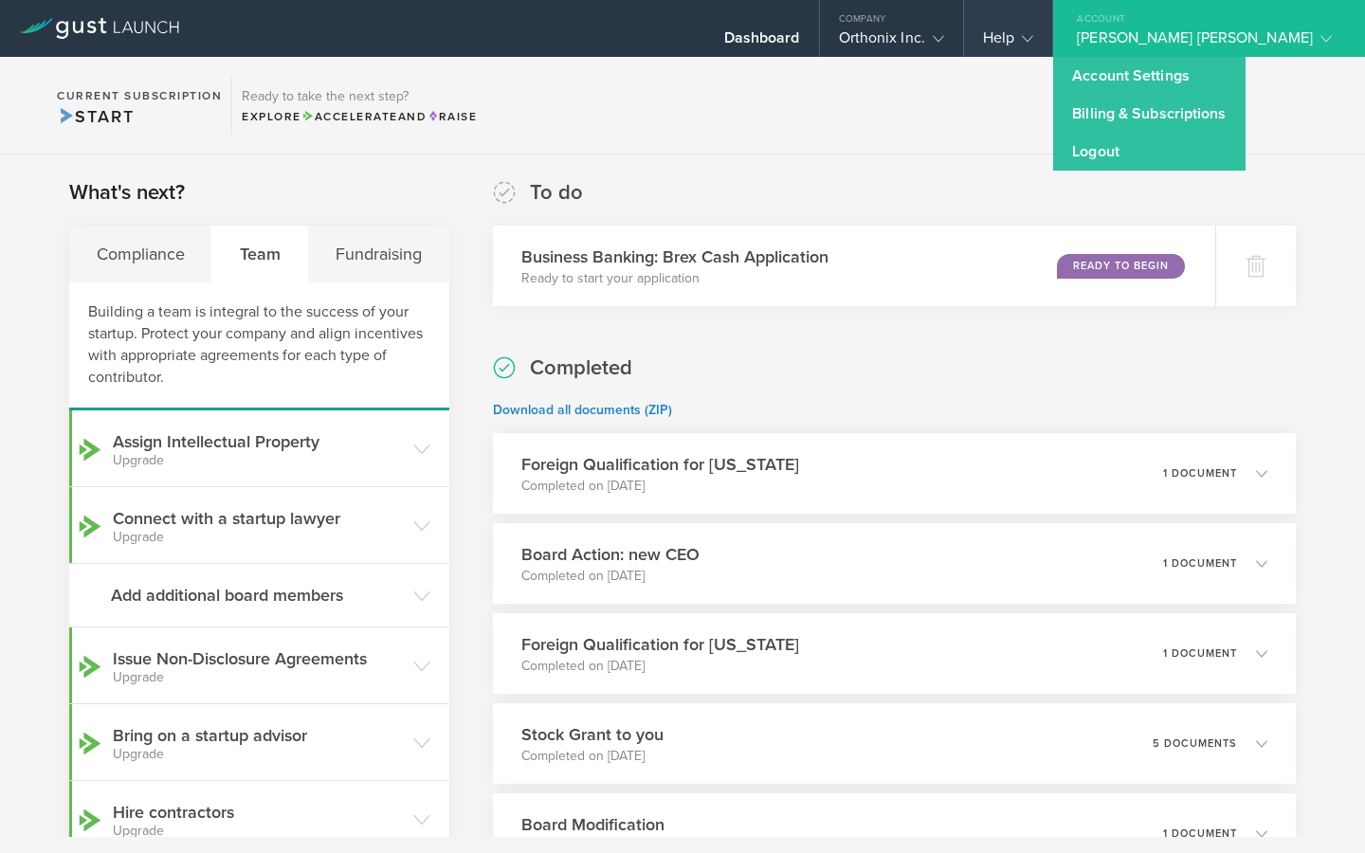
click at [1033, 44] on gust-icon at bounding box center [1023, 37] width 19 height 19
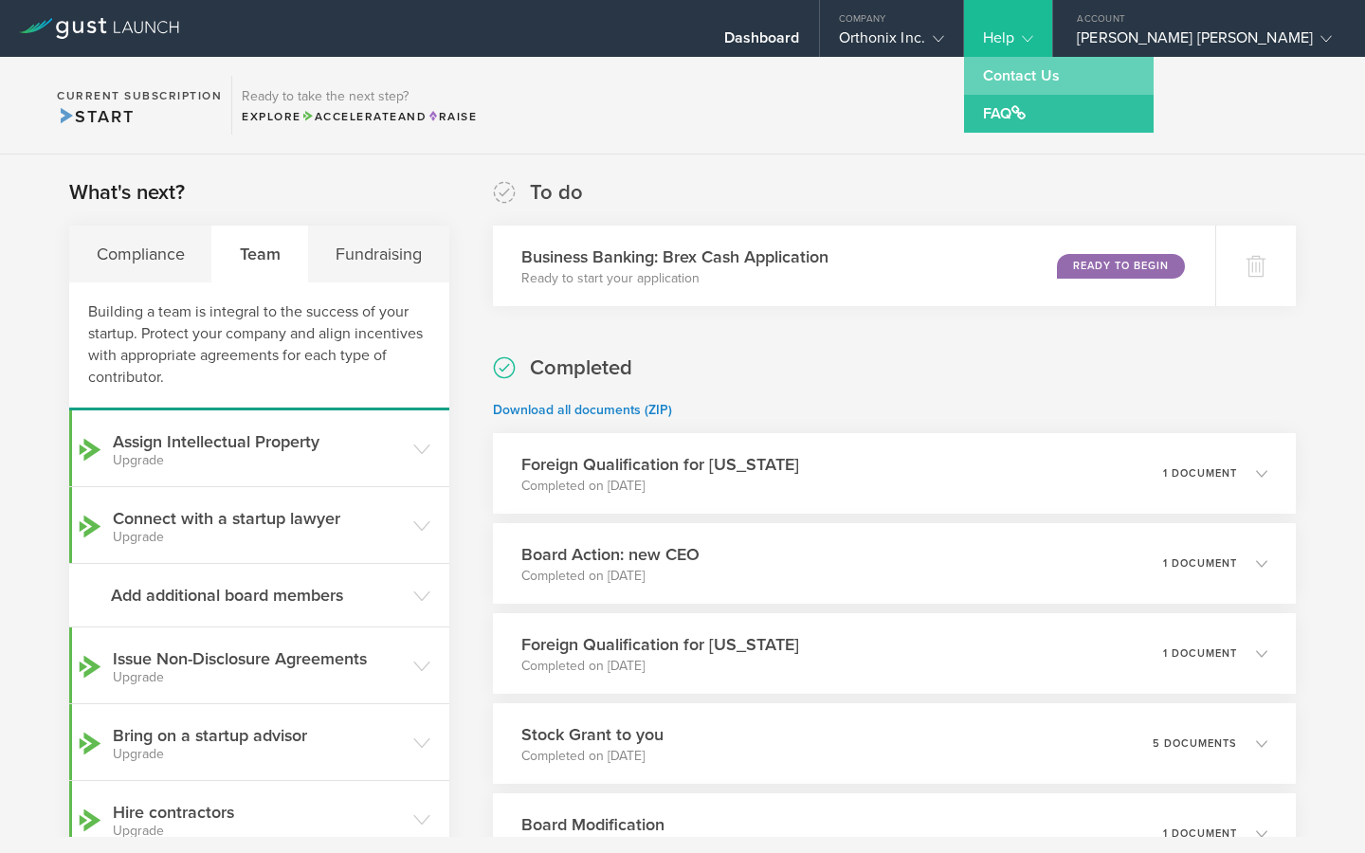
click at [1102, 73] on link "Contact Us" at bounding box center [1059, 76] width 190 height 38
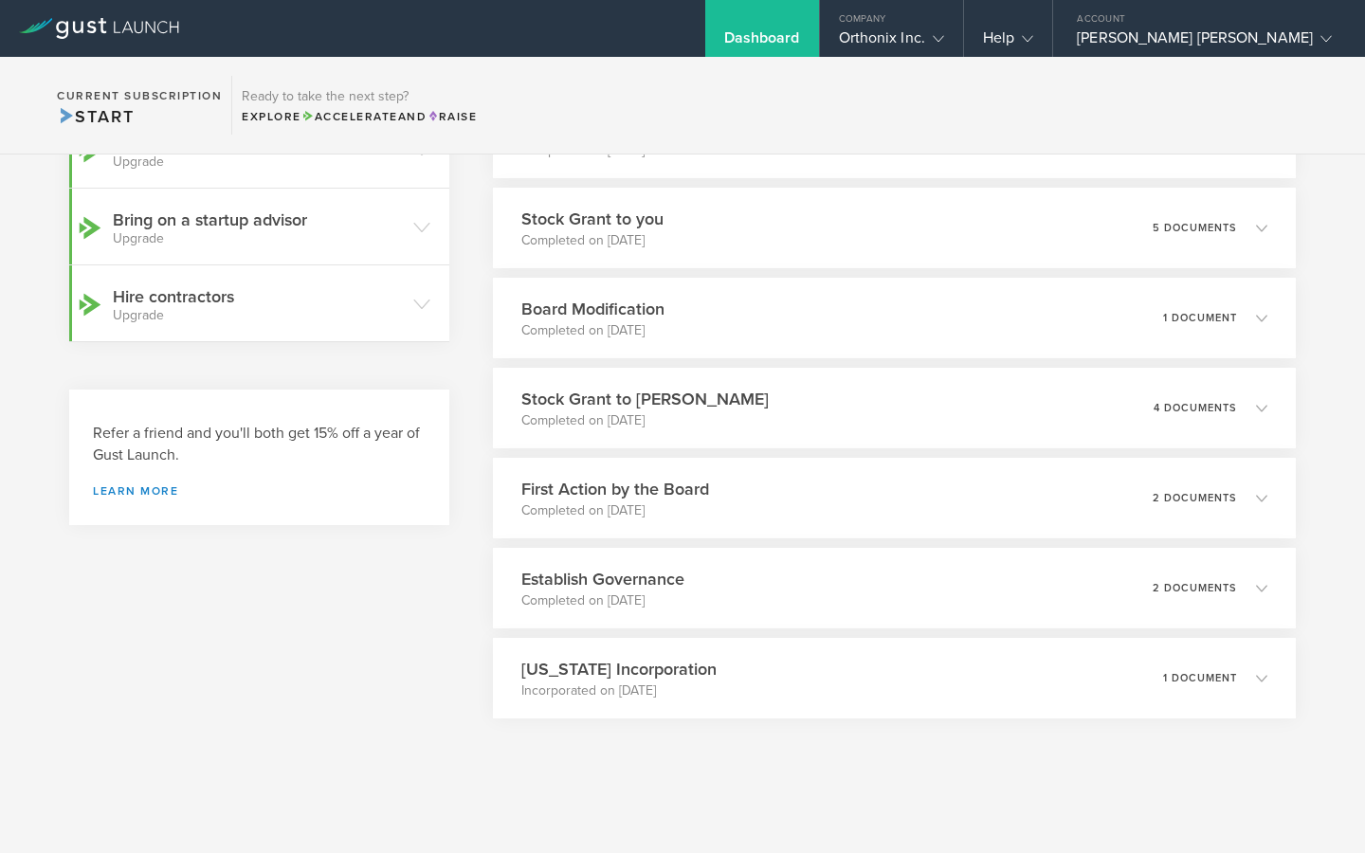
scroll to position [516, 0]
click at [819, 20] on div "Dashboard" at bounding box center [762, 28] width 114 height 57
click at [800, 37] on div "Dashboard" at bounding box center [762, 42] width 76 height 28
click at [61, 31] on icon at bounding box center [62, 30] width 12 height 18
click at [89, 42] on div at bounding box center [99, 28] width 198 height 57
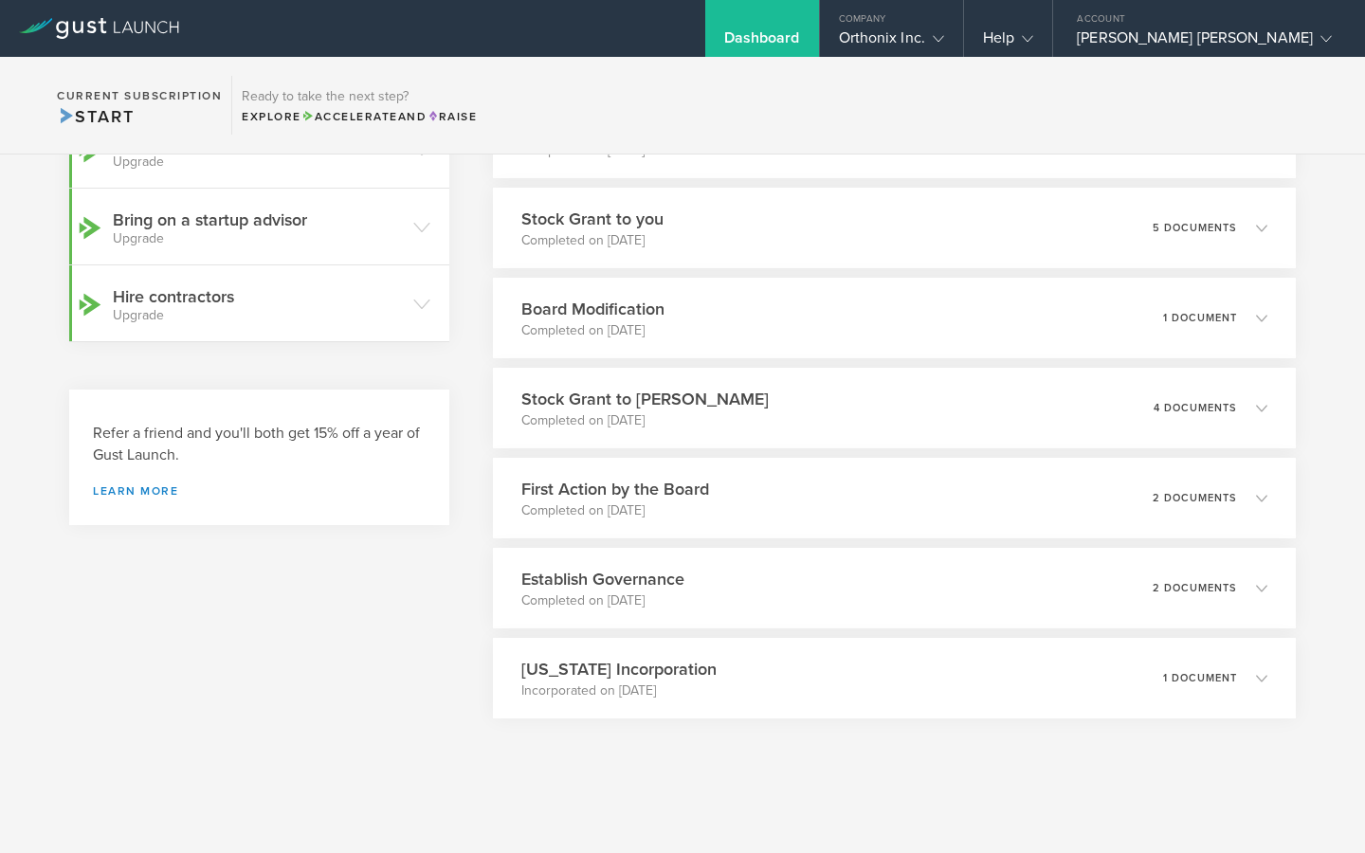
click at [89, 29] on icon at bounding box center [99, 28] width 160 height 21
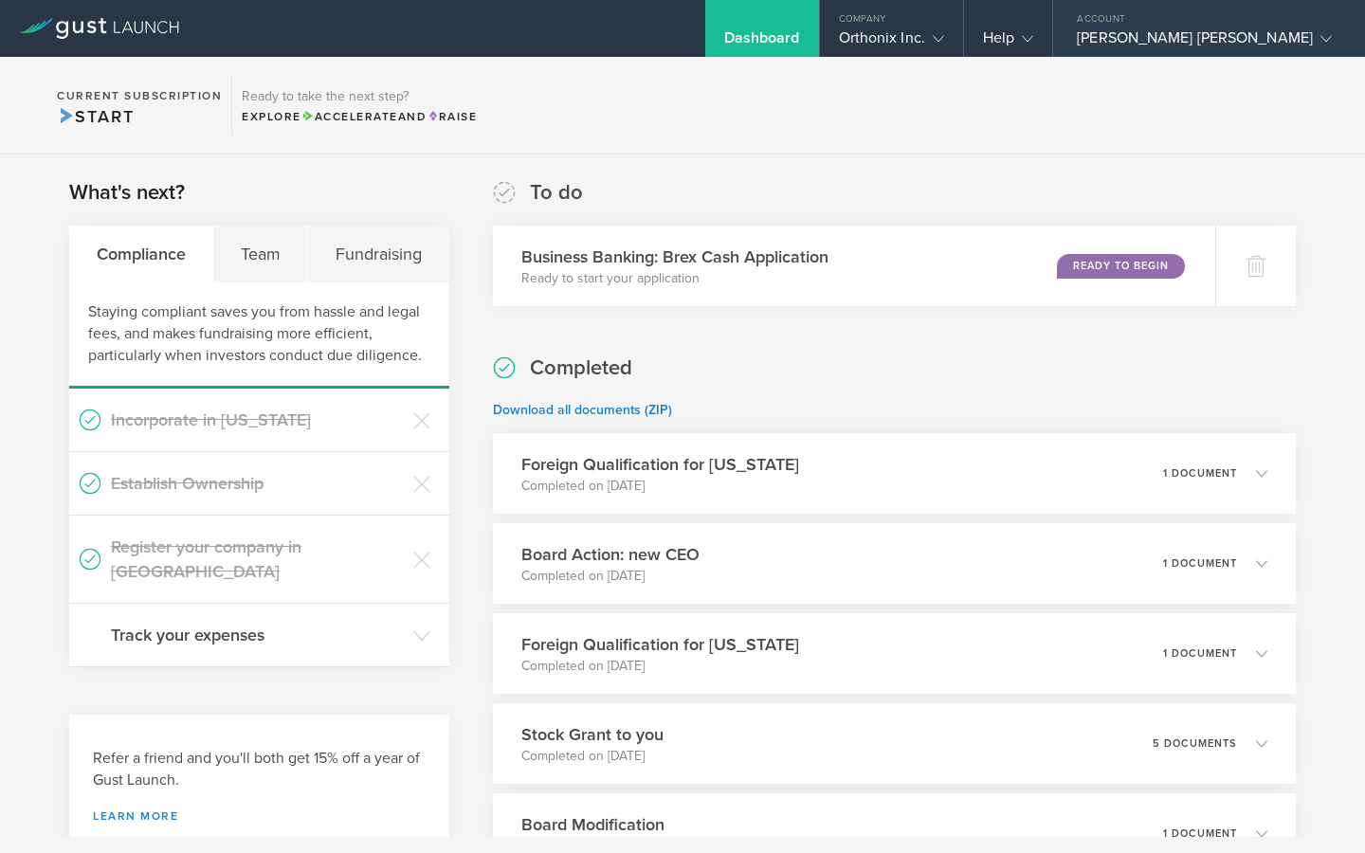
click at [1291, 31] on div "Amir Reza Kachooei" at bounding box center [1204, 42] width 255 height 28
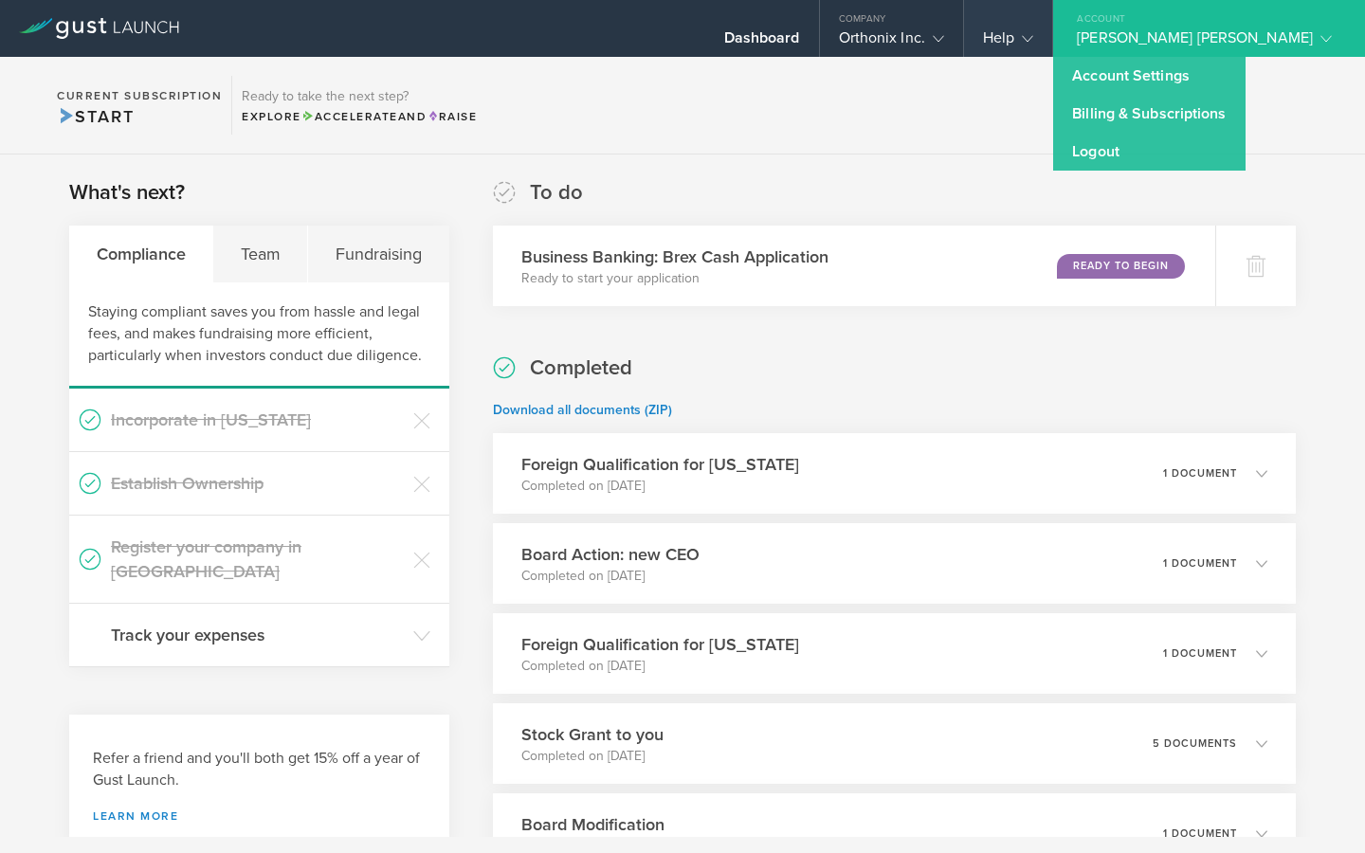
click at [1033, 37] on icon at bounding box center [1027, 38] width 11 height 11
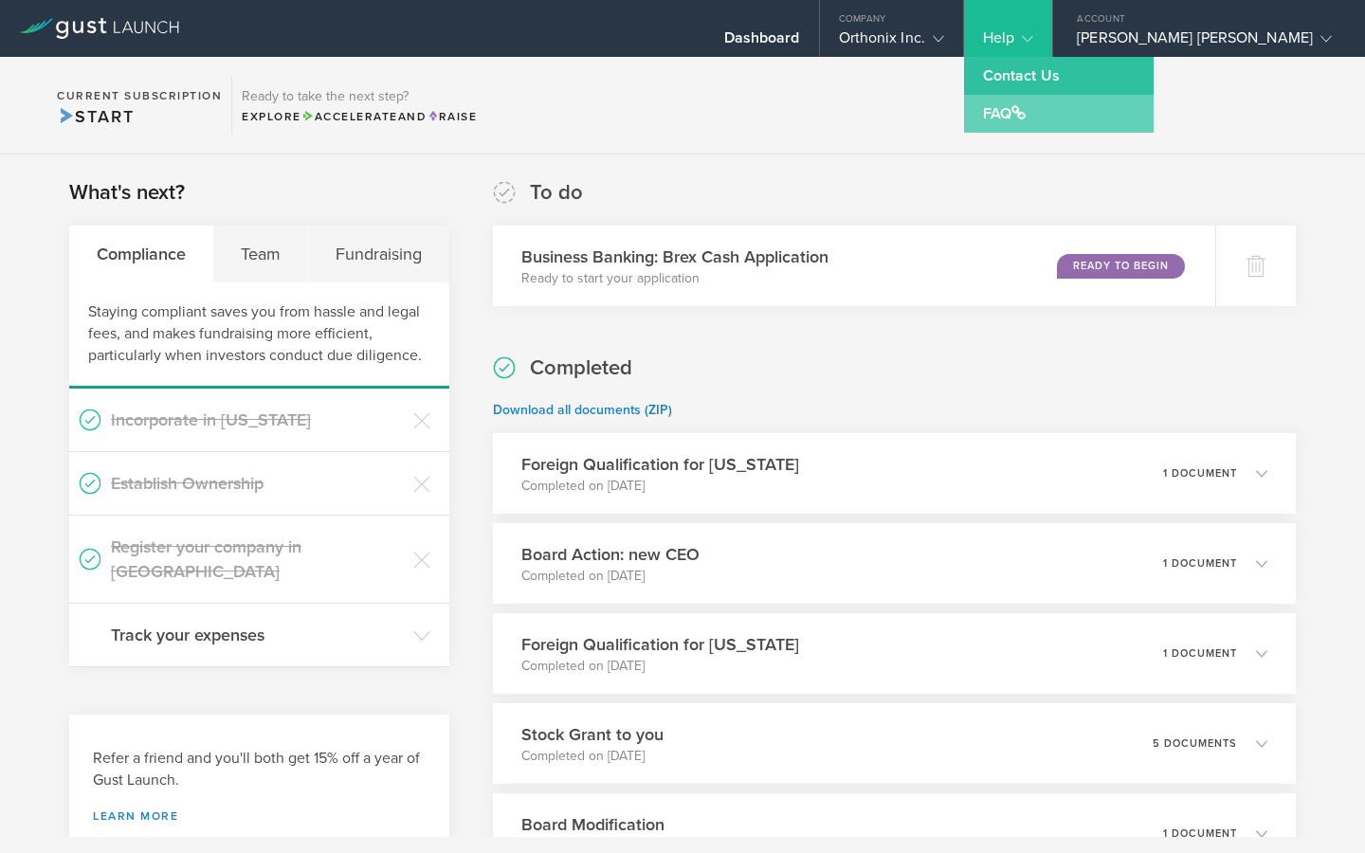
click at [1107, 117] on link "FAQ" at bounding box center [1059, 114] width 190 height 38
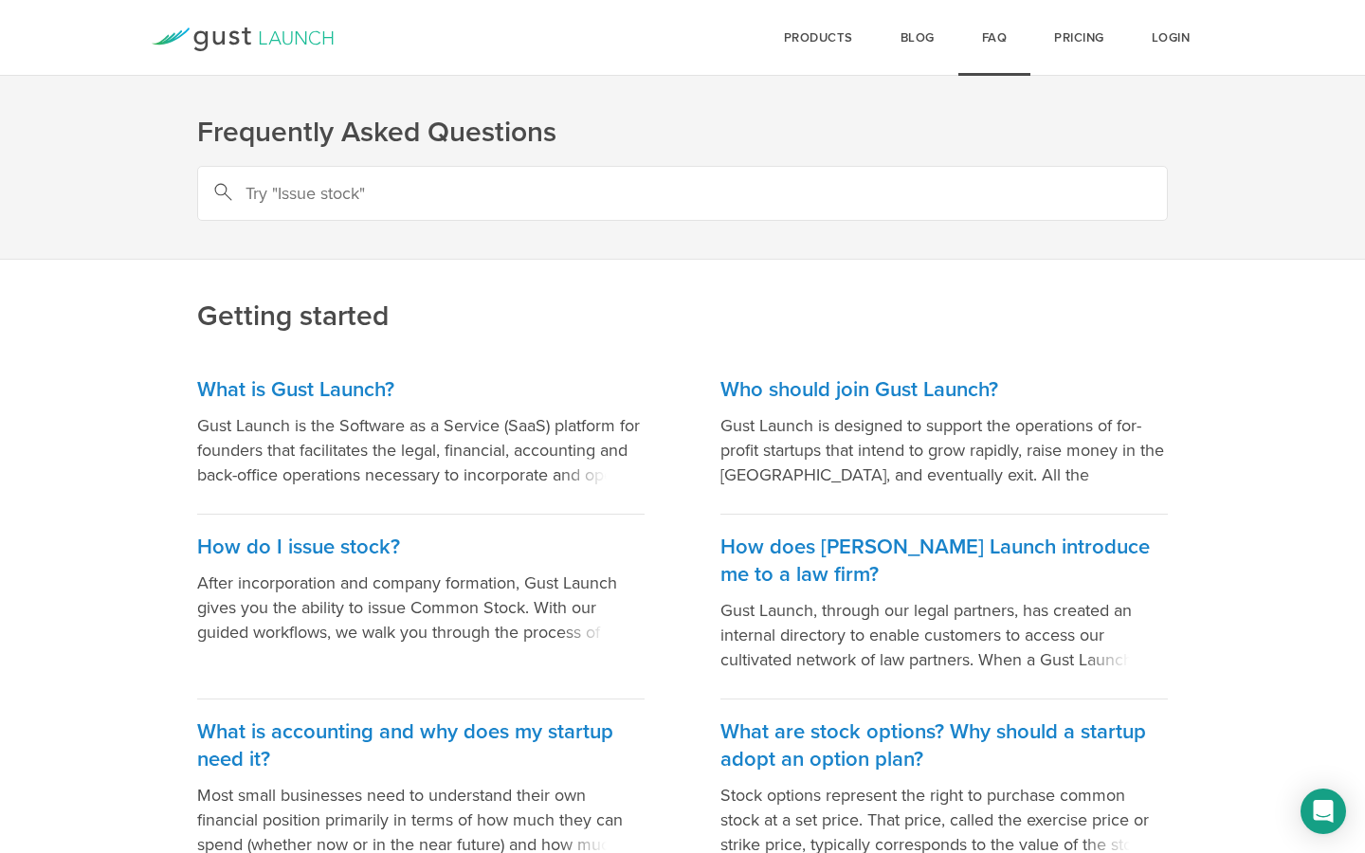
click at [631, 179] on input "text" at bounding box center [682, 193] width 971 height 55
type input "refund"
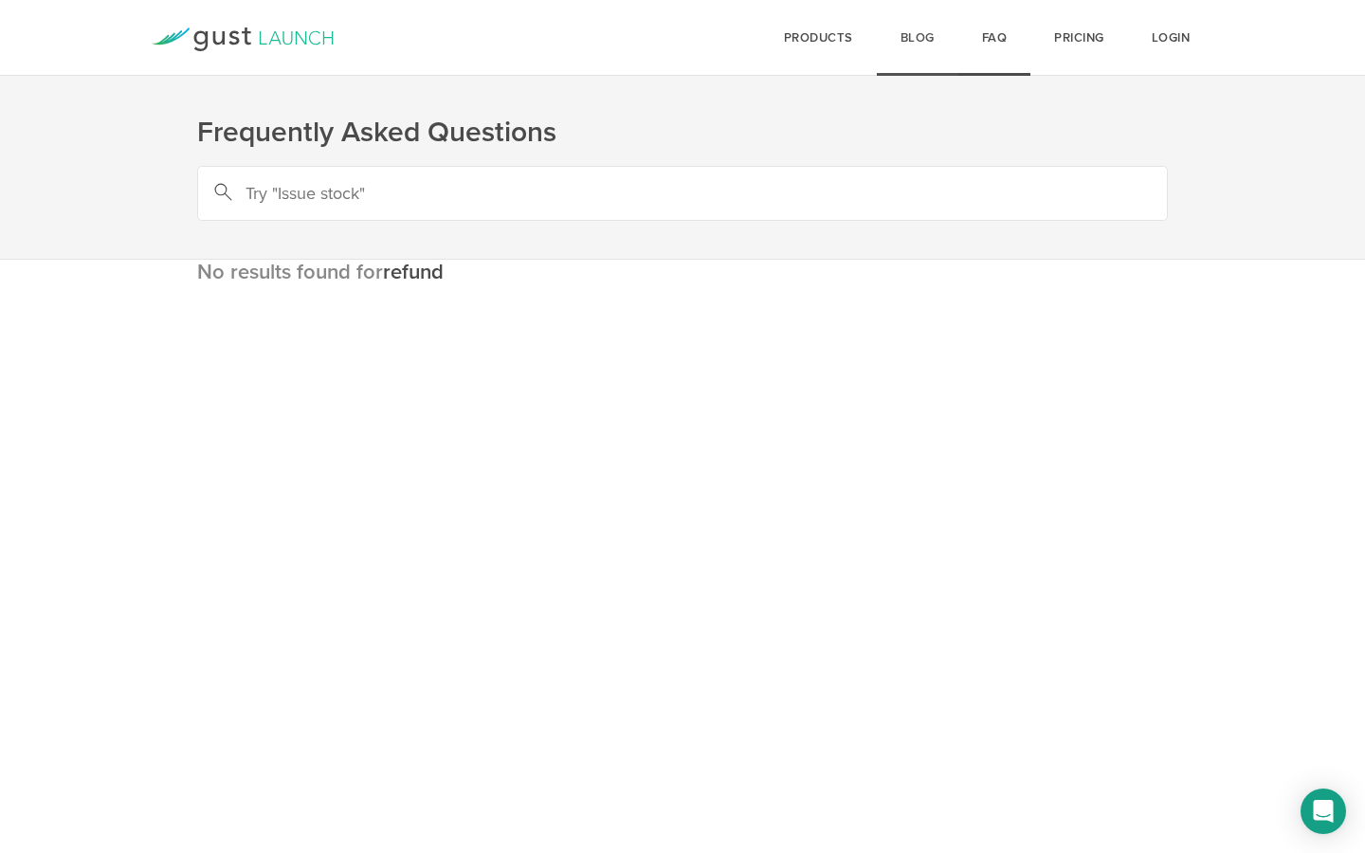
click at [924, 57] on link "Blog" at bounding box center [918, 38] width 82 height 76
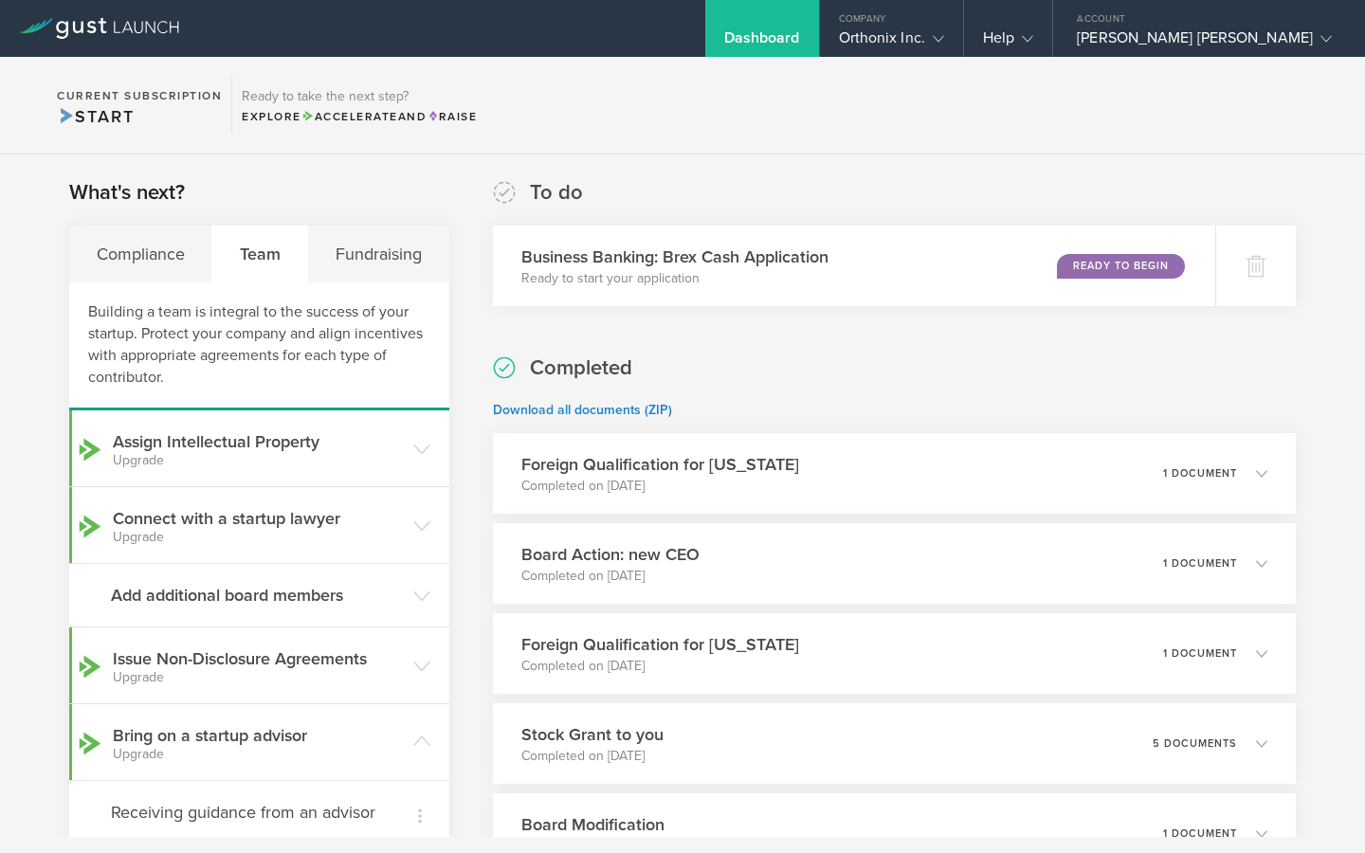
scroll to position [309, 0]
